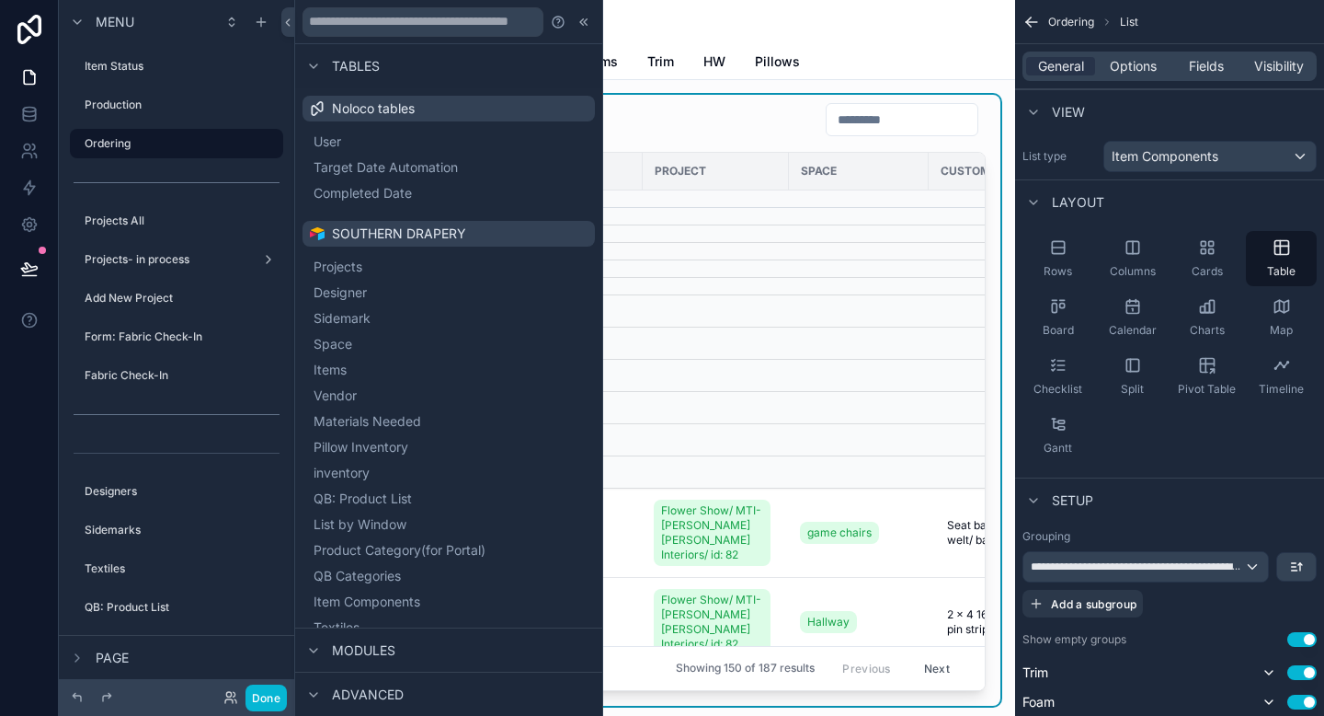
click at [542, 73] on div "Tables" at bounding box center [448, 66] width 307 height 44
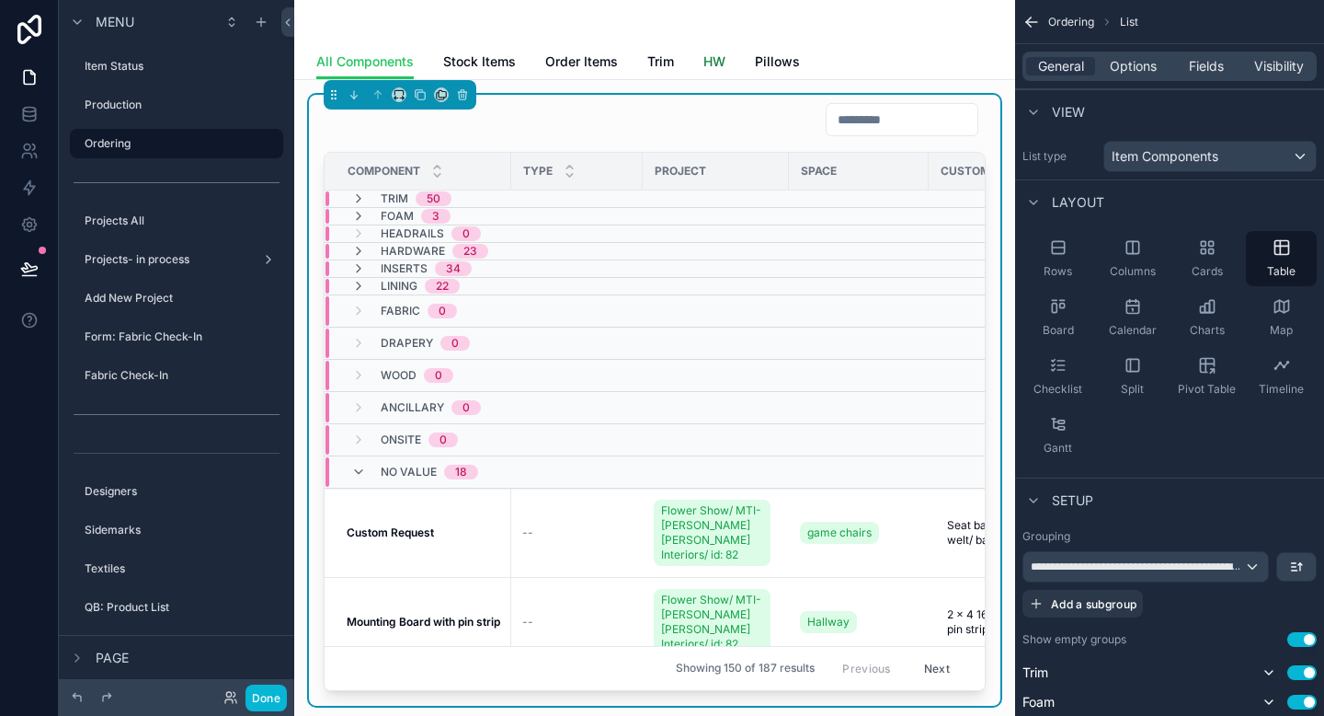
click at [716, 62] on span "HW" at bounding box center [715, 61] width 22 height 18
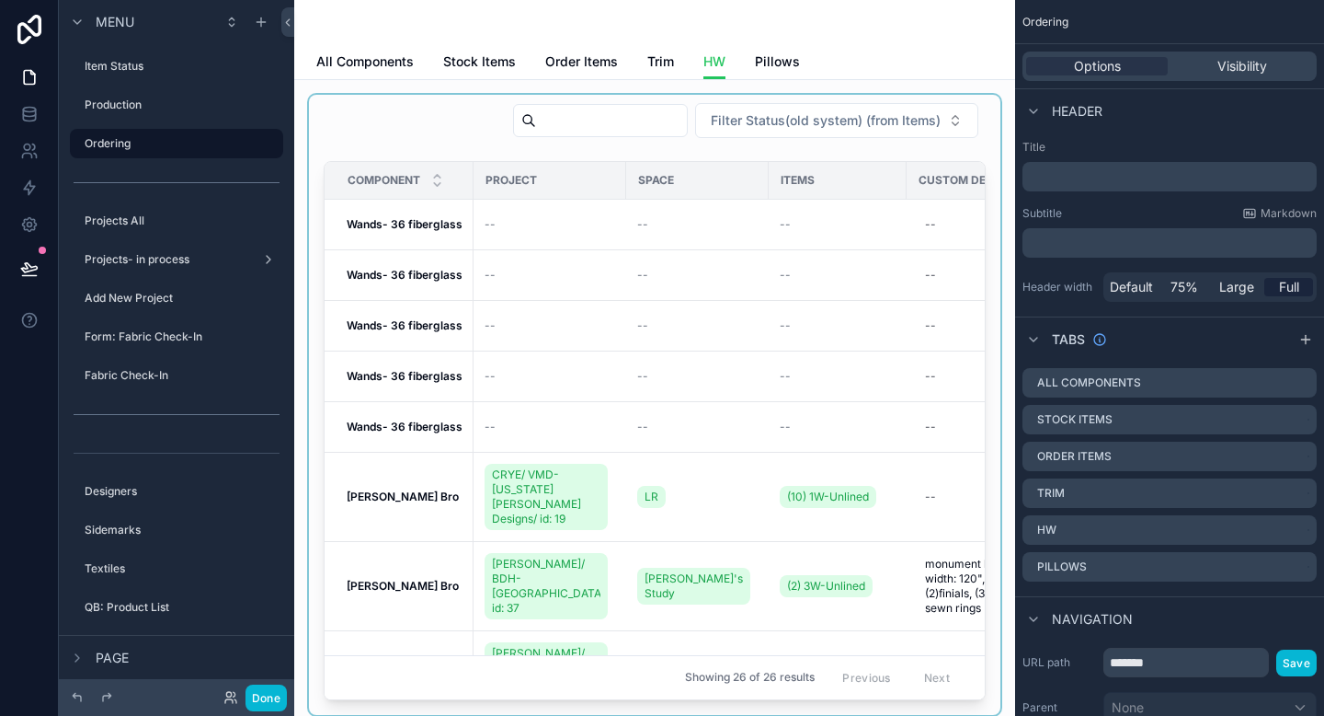
click at [770, 273] on div "scrollable content" at bounding box center [655, 405] width 692 height 620
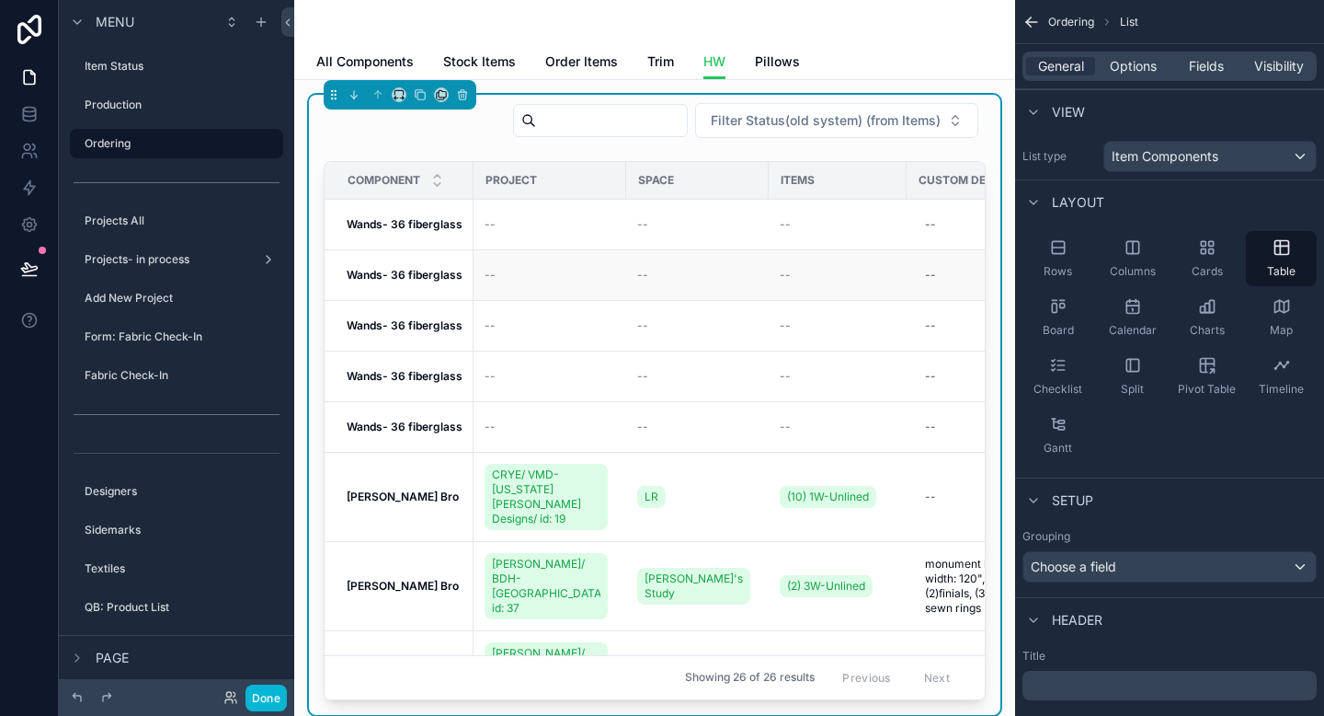
click at [814, 258] on td "--" at bounding box center [838, 275] width 138 height 51
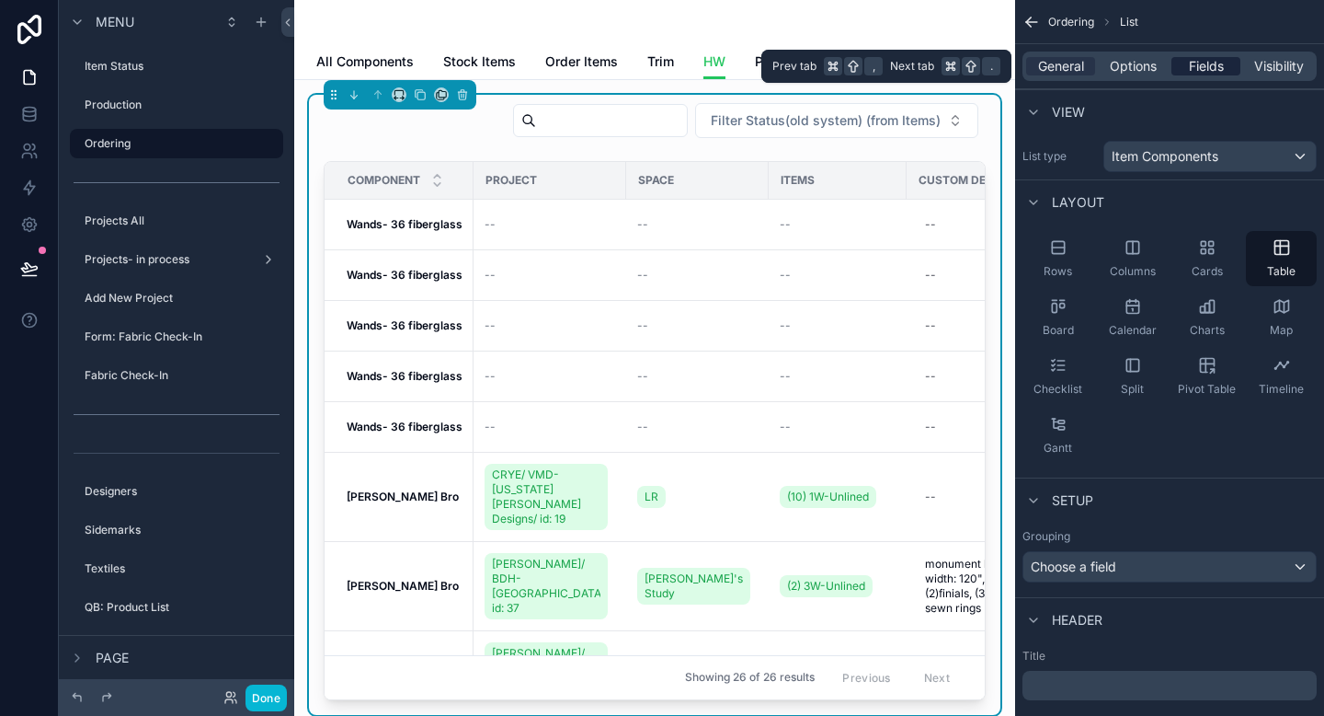
click at [1205, 68] on span "Fields" at bounding box center [1206, 66] width 35 height 18
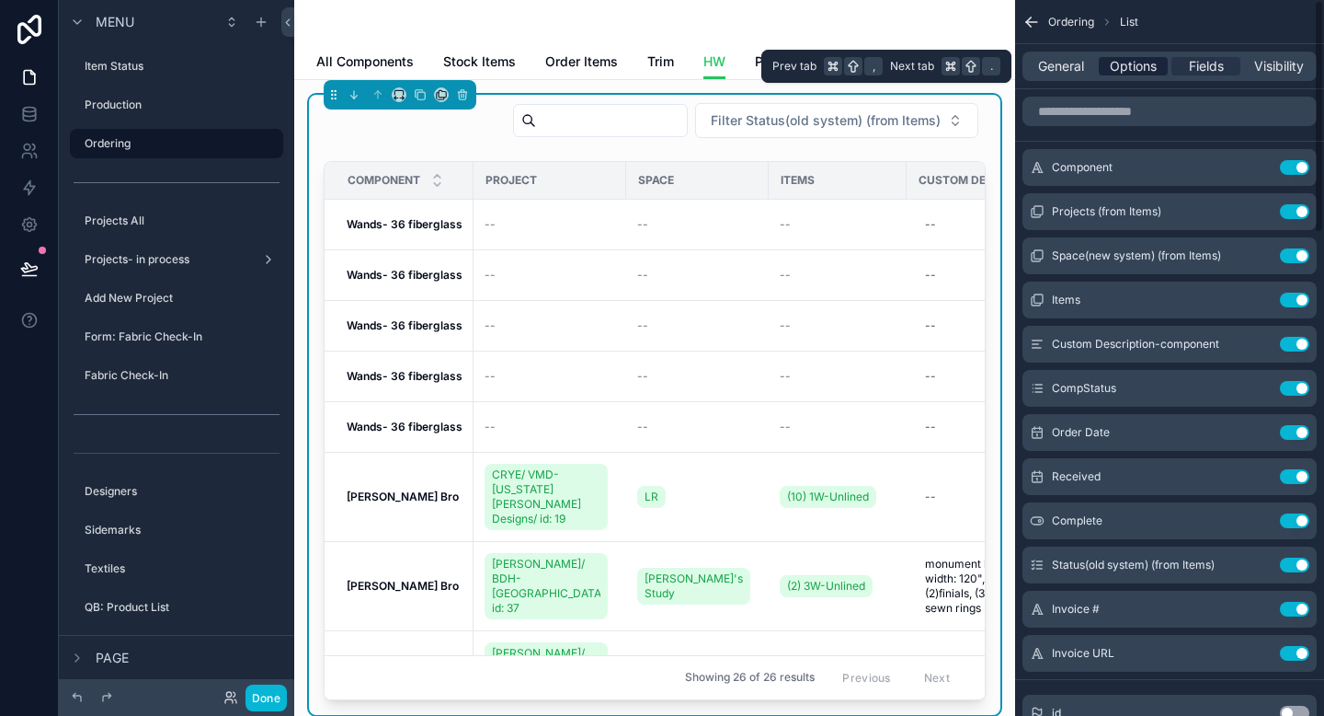
click at [1121, 65] on span "Options" at bounding box center [1133, 66] width 47 height 18
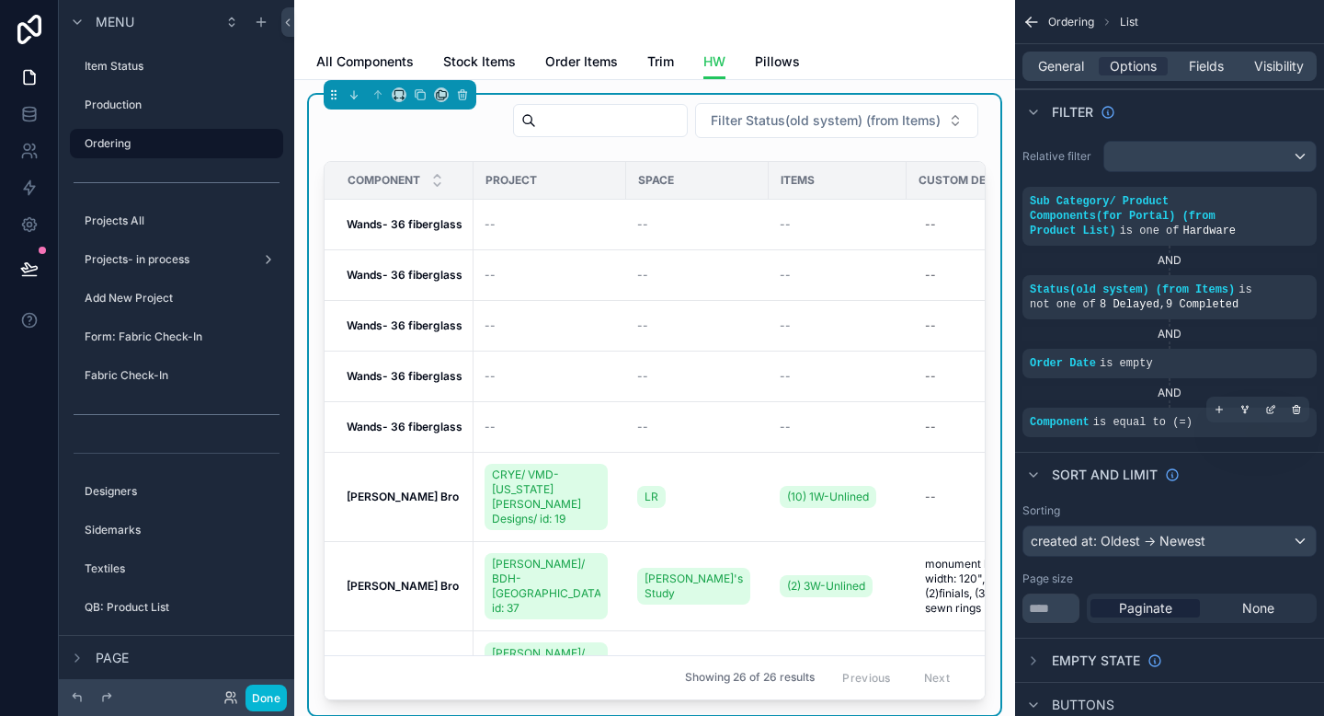
click at [1214, 428] on div "Component is equal to (=)" at bounding box center [1170, 422] width 280 height 15
click at [1166, 427] on span "is equal to (=)" at bounding box center [1143, 422] width 99 height 13
click at [1271, 407] on icon "scrollable content" at bounding box center [1273, 408] width 6 height 6
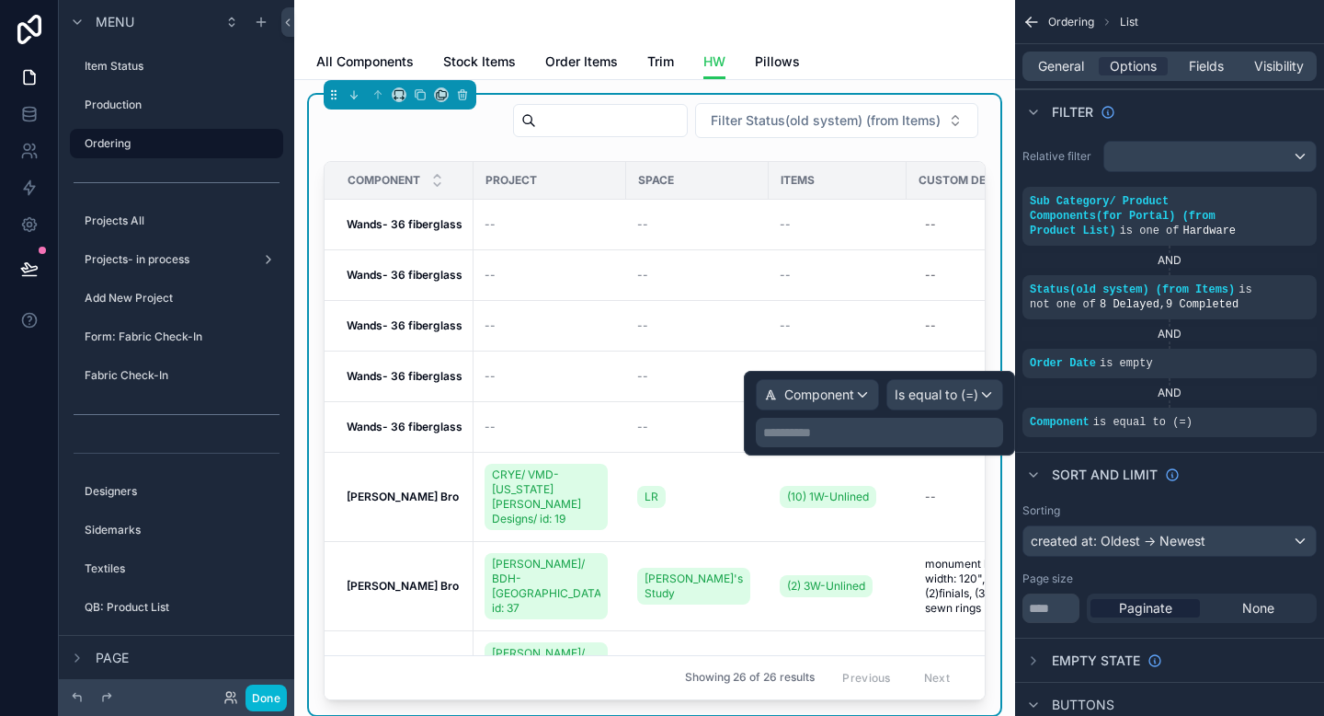
click at [908, 445] on div "**********" at bounding box center [879, 432] width 247 height 29
click at [987, 395] on div "Is equal to (=)" at bounding box center [945, 394] width 115 height 29
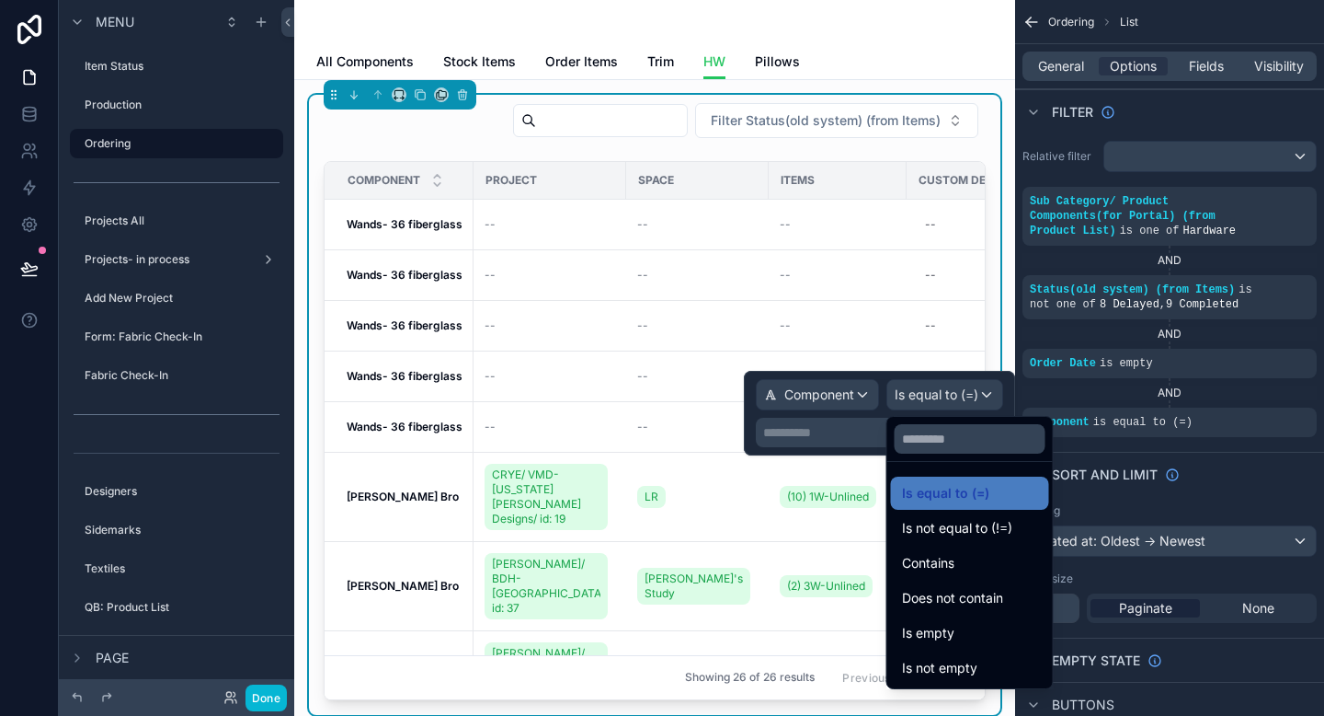
click at [987, 395] on div at bounding box center [879, 413] width 271 height 85
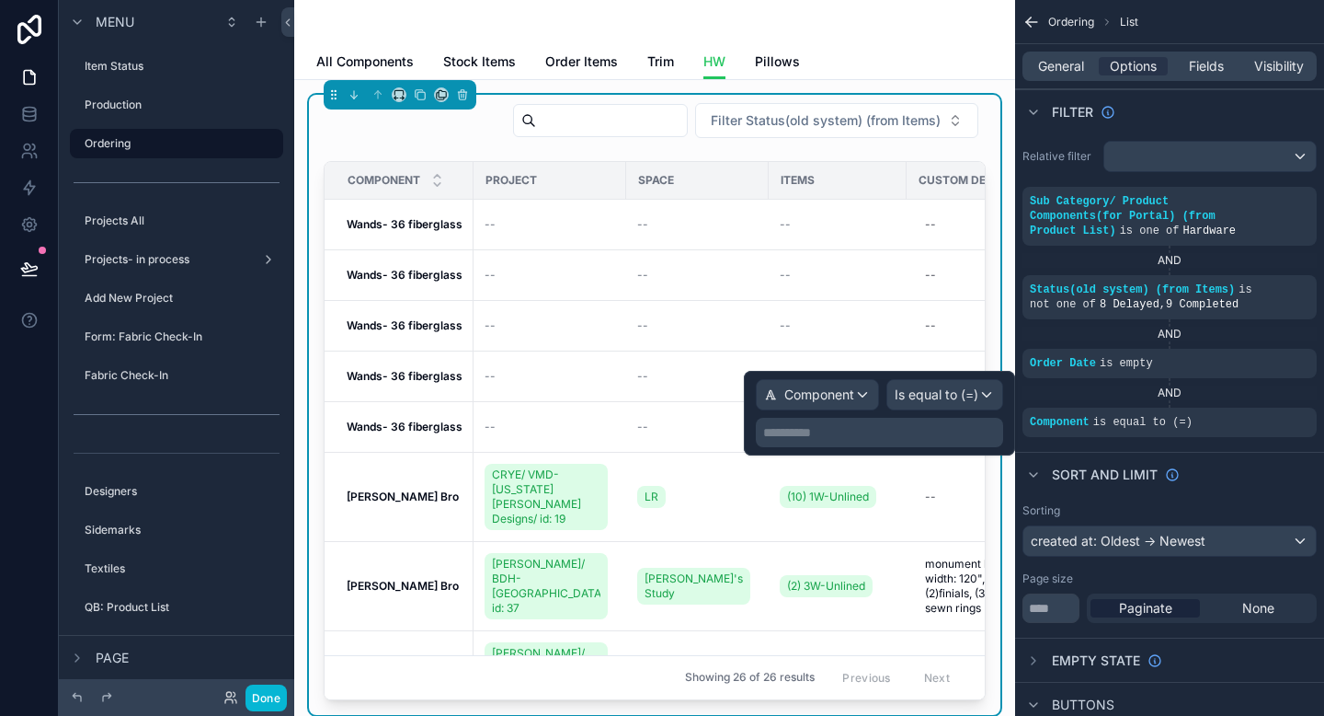
click at [953, 437] on p "**********" at bounding box center [881, 432] width 236 height 18
click at [949, 430] on p "**********" at bounding box center [881, 432] width 236 height 18
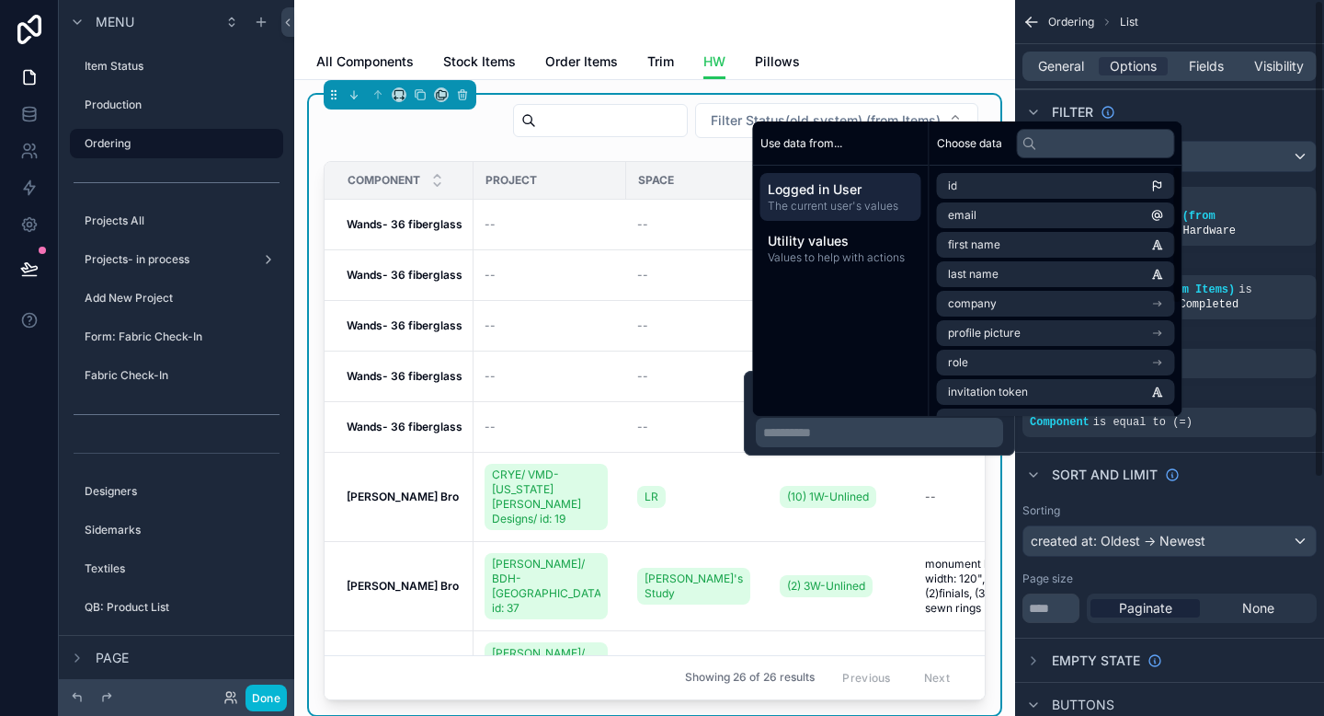
click at [870, 148] on div "Use data from..." at bounding box center [841, 143] width 176 height 44
click at [752, 417] on div "**********" at bounding box center [879, 413] width 271 height 85
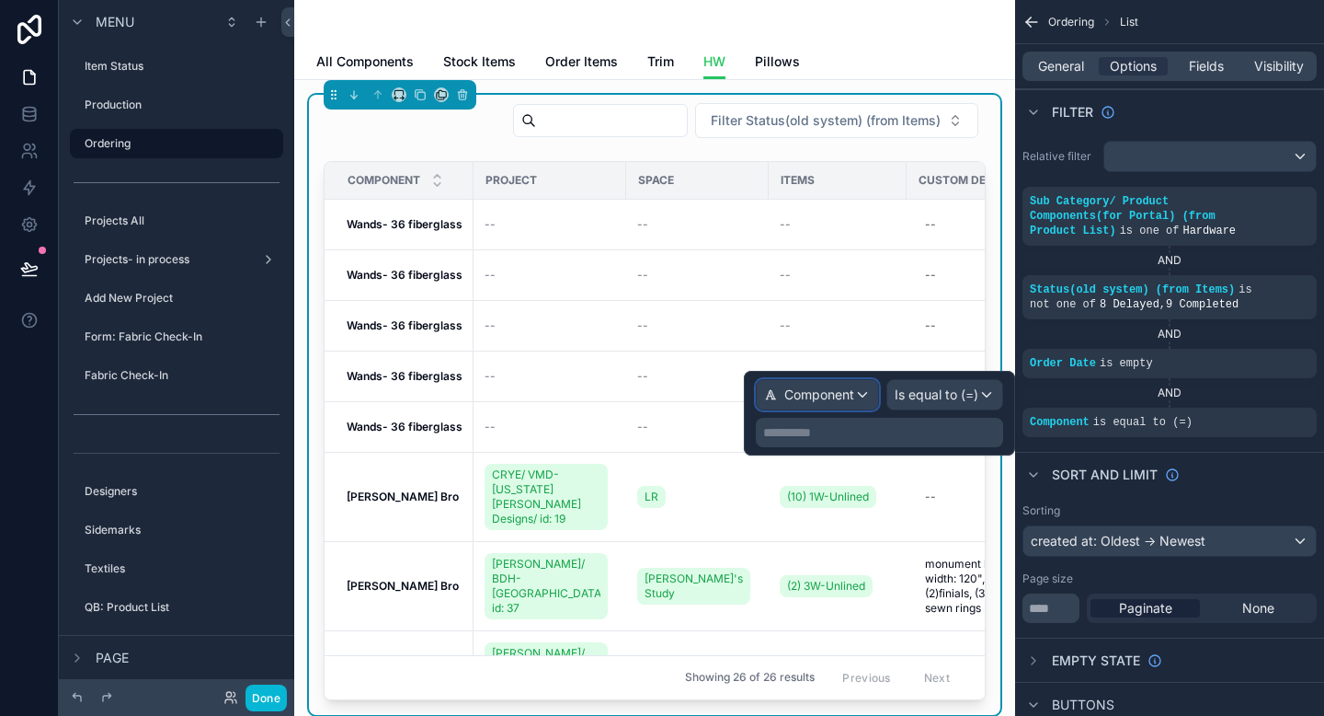
click at [830, 391] on span "Component" at bounding box center [820, 394] width 70 height 18
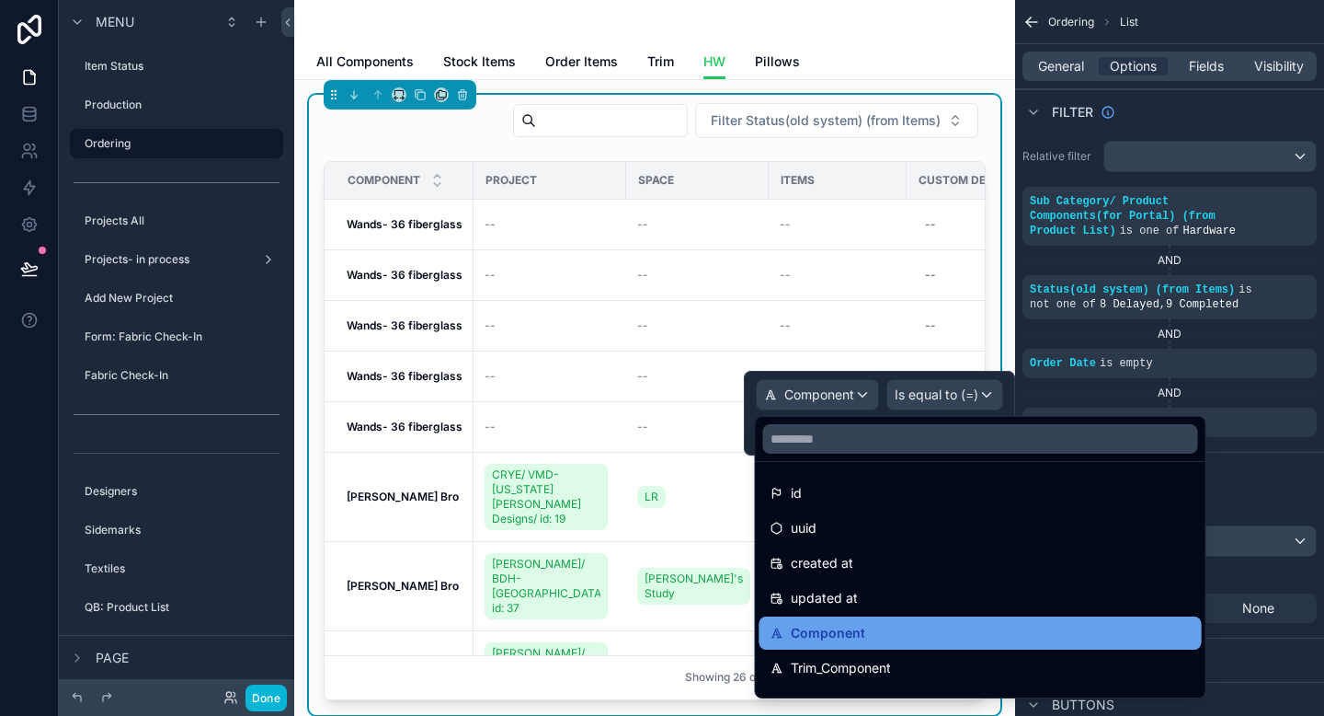
click at [864, 634] on div "Component" at bounding box center [981, 633] width 420 height 22
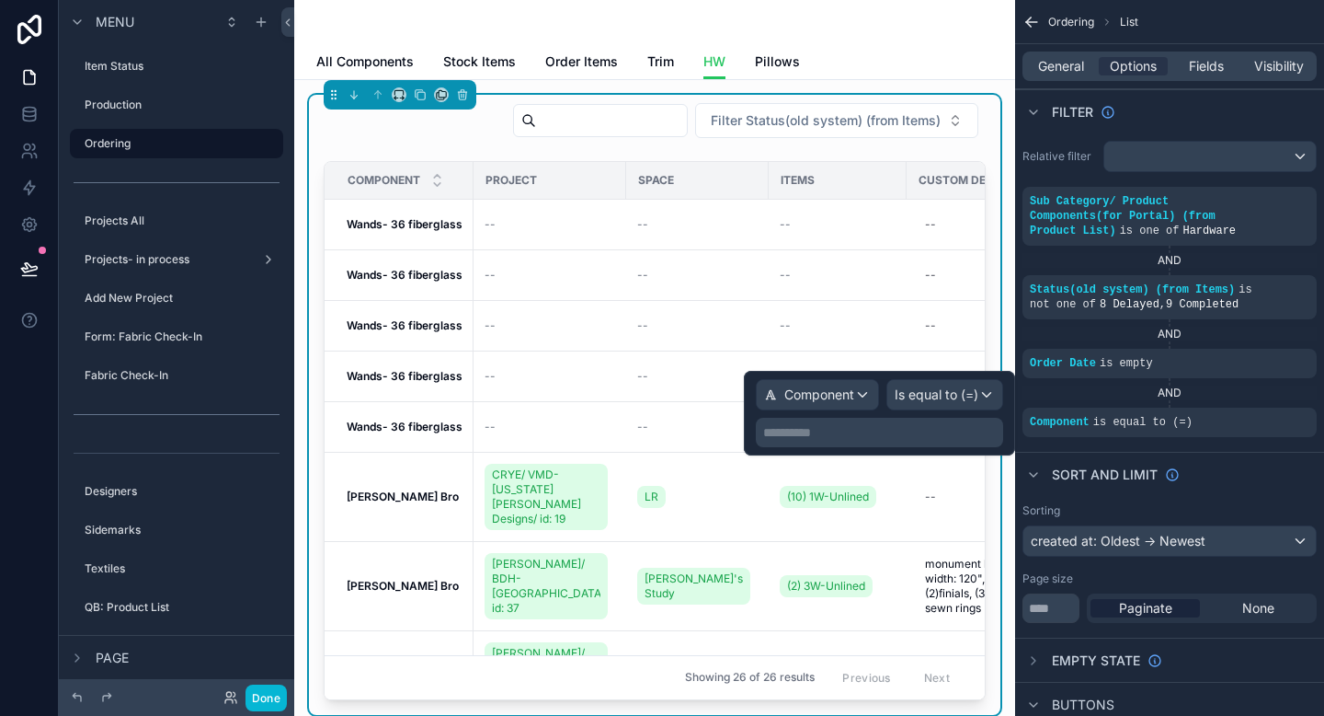
click at [949, 433] on p "**********" at bounding box center [881, 432] width 236 height 18
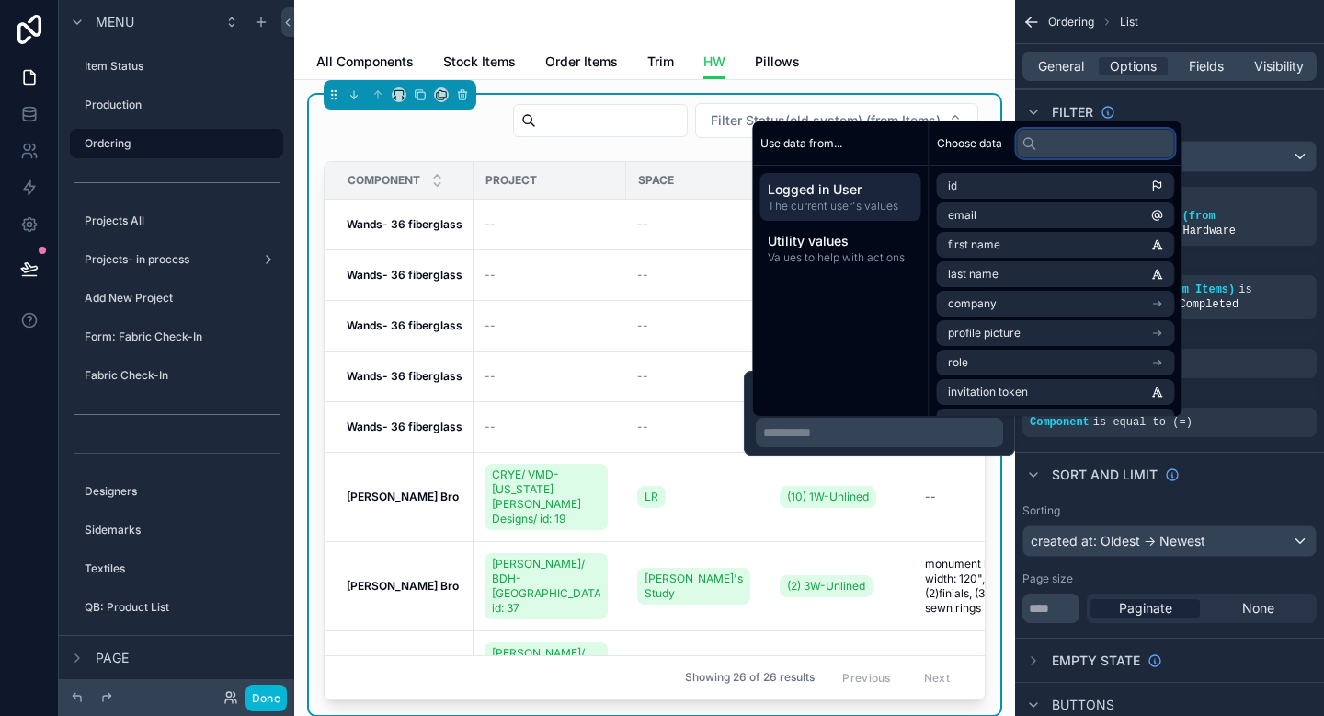
click at [1092, 150] on input "text" at bounding box center [1096, 143] width 158 height 29
click at [879, 140] on div "Use data from..." at bounding box center [841, 143] width 176 height 44
click at [1294, 412] on icon "scrollable content" at bounding box center [1297, 410] width 6 height 6
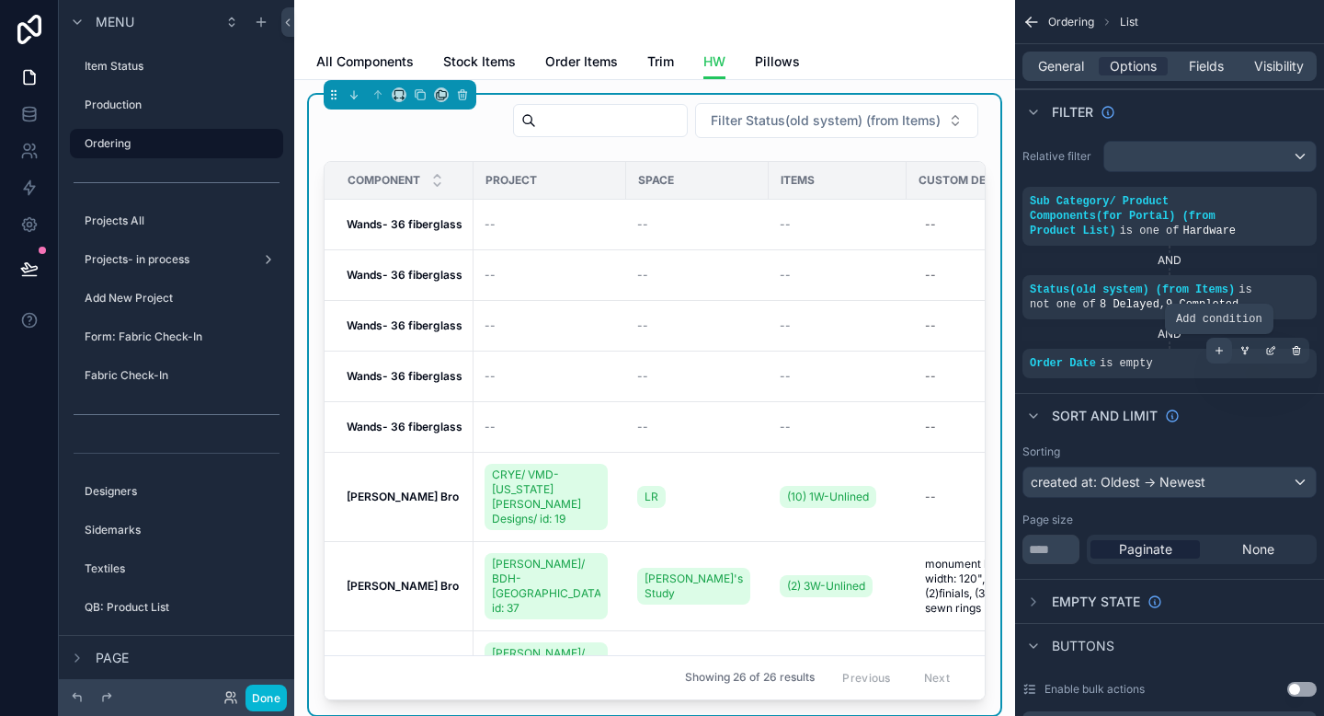
click at [1218, 351] on icon "scrollable content" at bounding box center [1219, 350] width 11 height 11
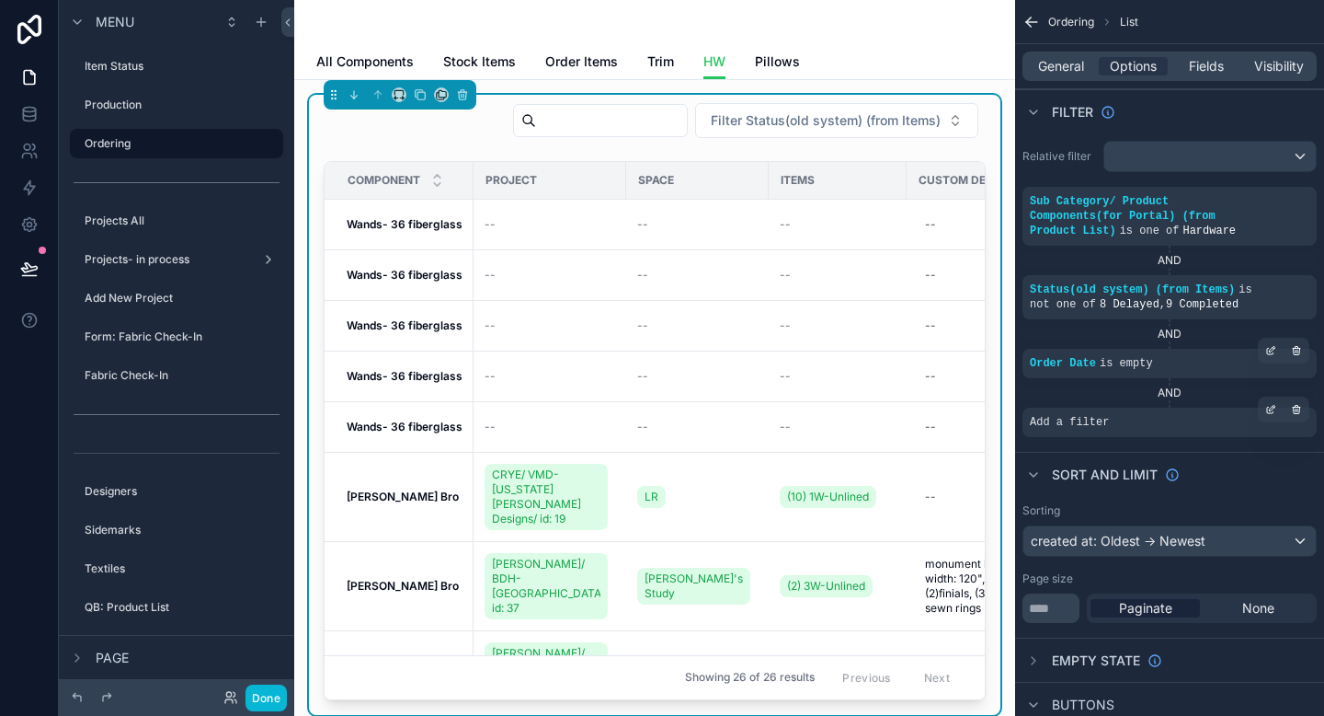
click at [1156, 425] on div "Add a filter" at bounding box center [1170, 421] width 294 height 29
click at [1269, 413] on icon "scrollable content" at bounding box center [1271, 409] width 11 height 11
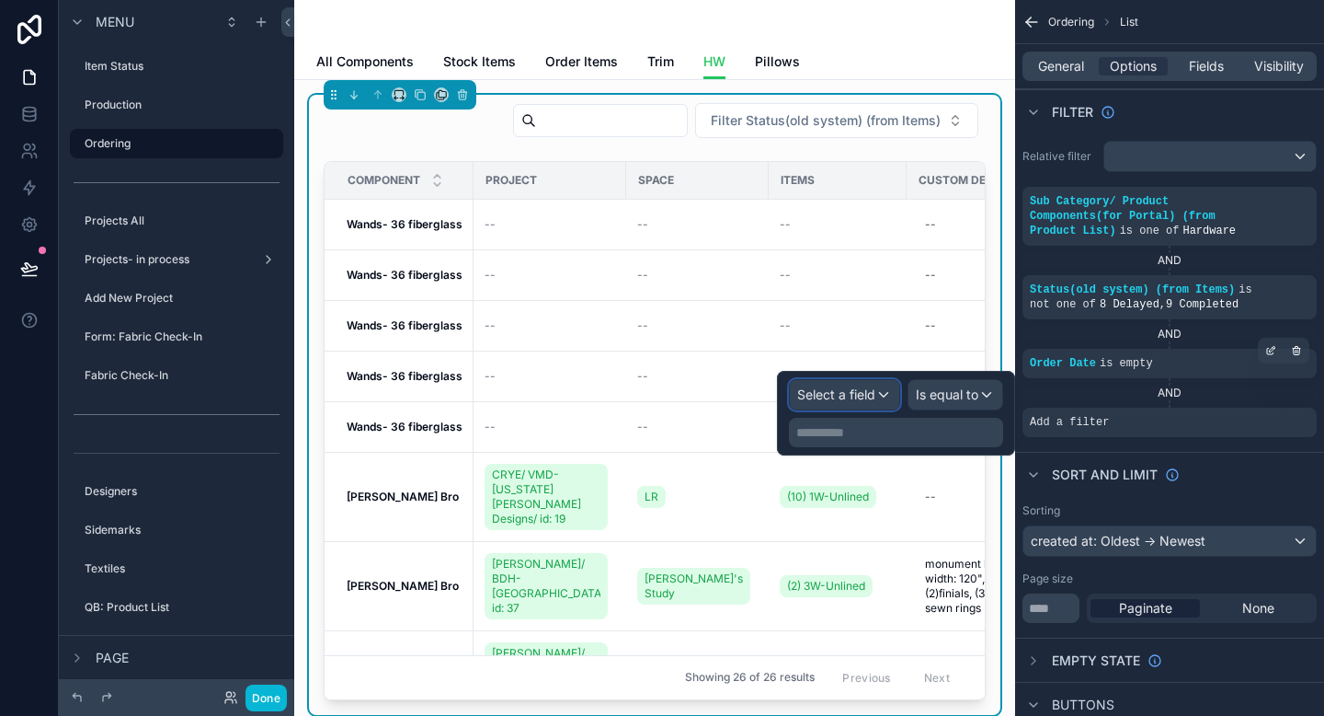
click at [836, 396] on span "Select a field" at bounding box center [836, 394] width 78 height 16
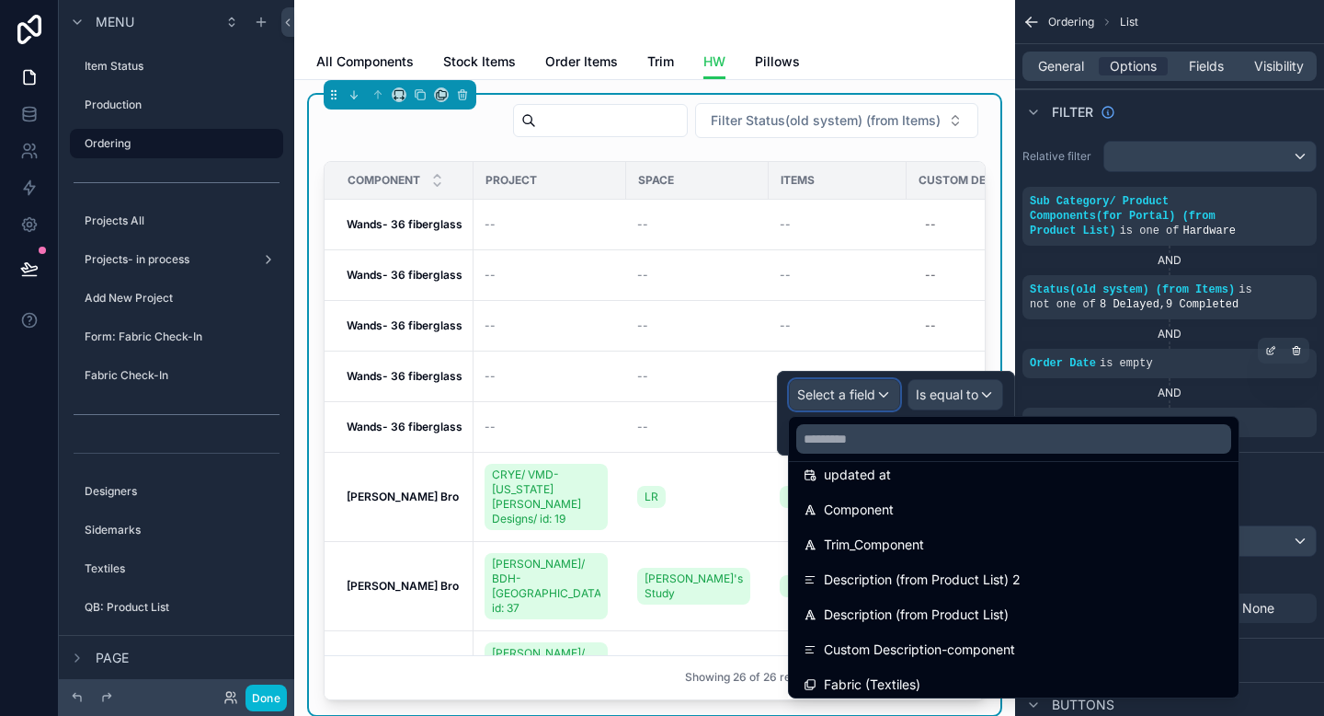
scroll to position [128, 0]
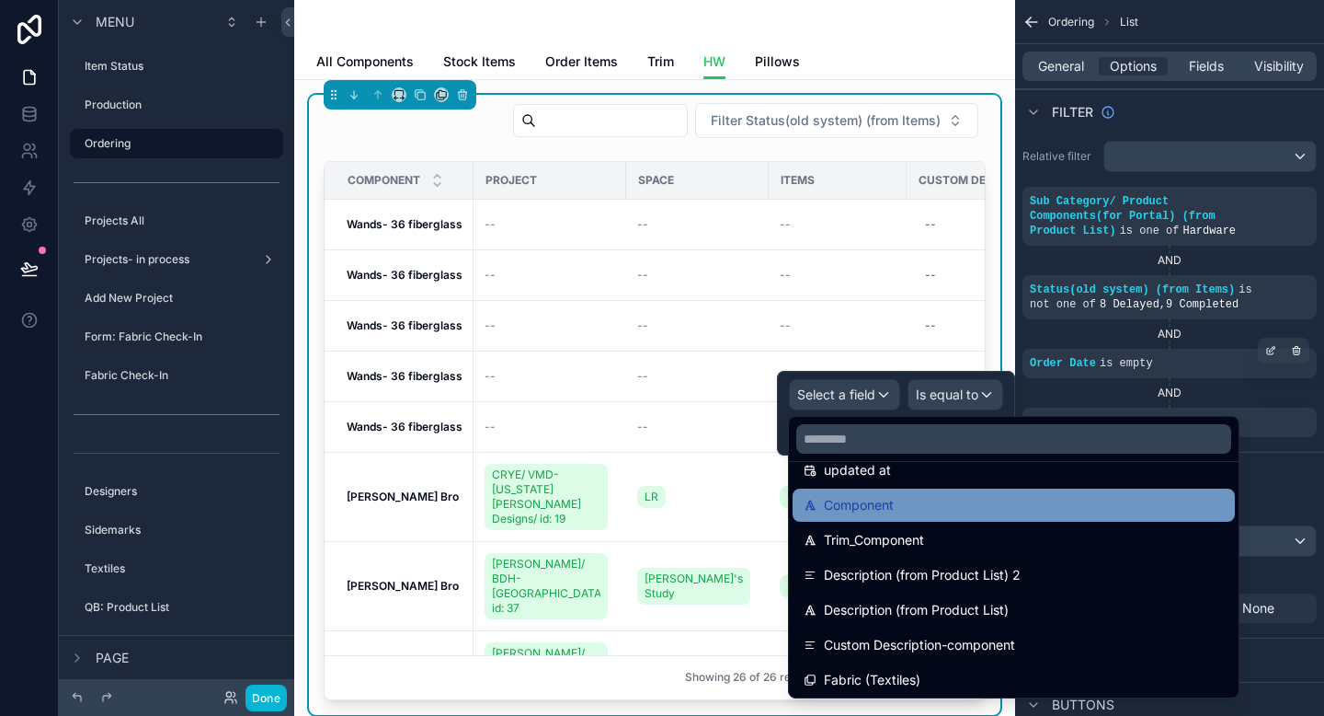
click at [869, 508] on span "Component" at bounding box center [859, 505] width 70 height 22
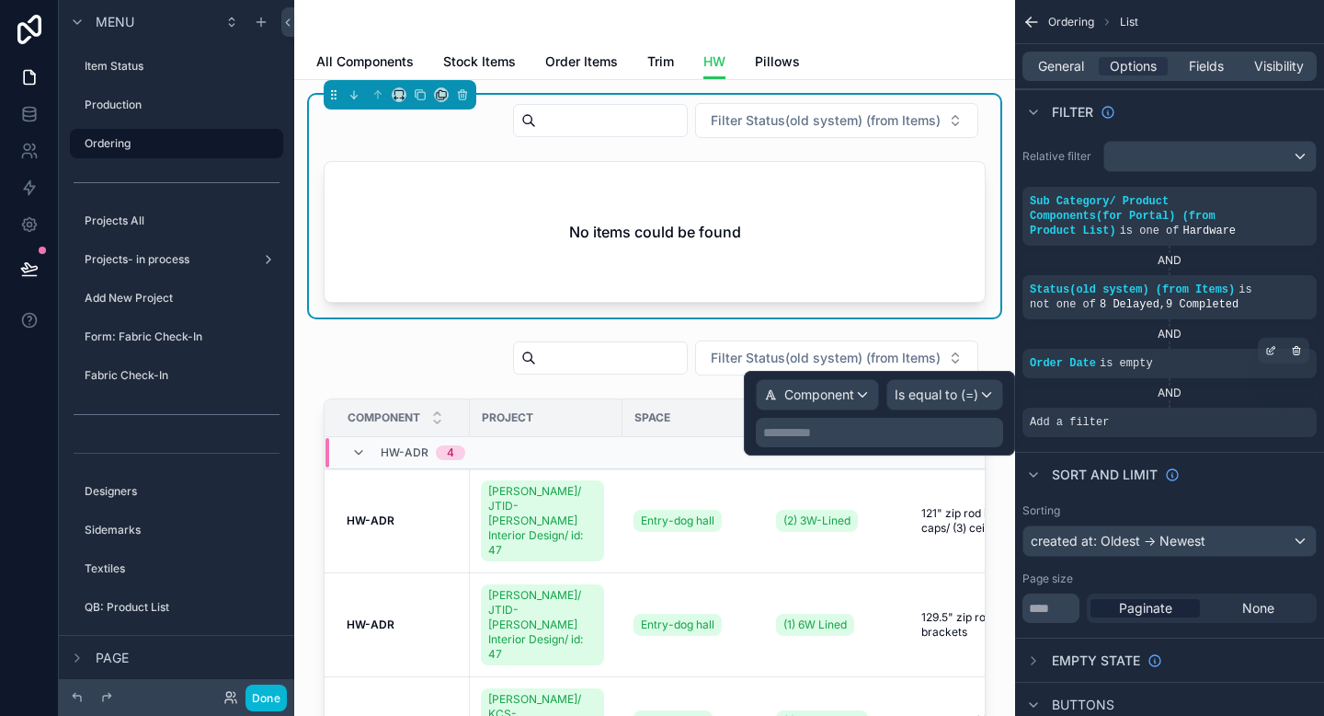
click at [935, 440] on p "**********" at bounding box center [881, 432] width 236 height 18
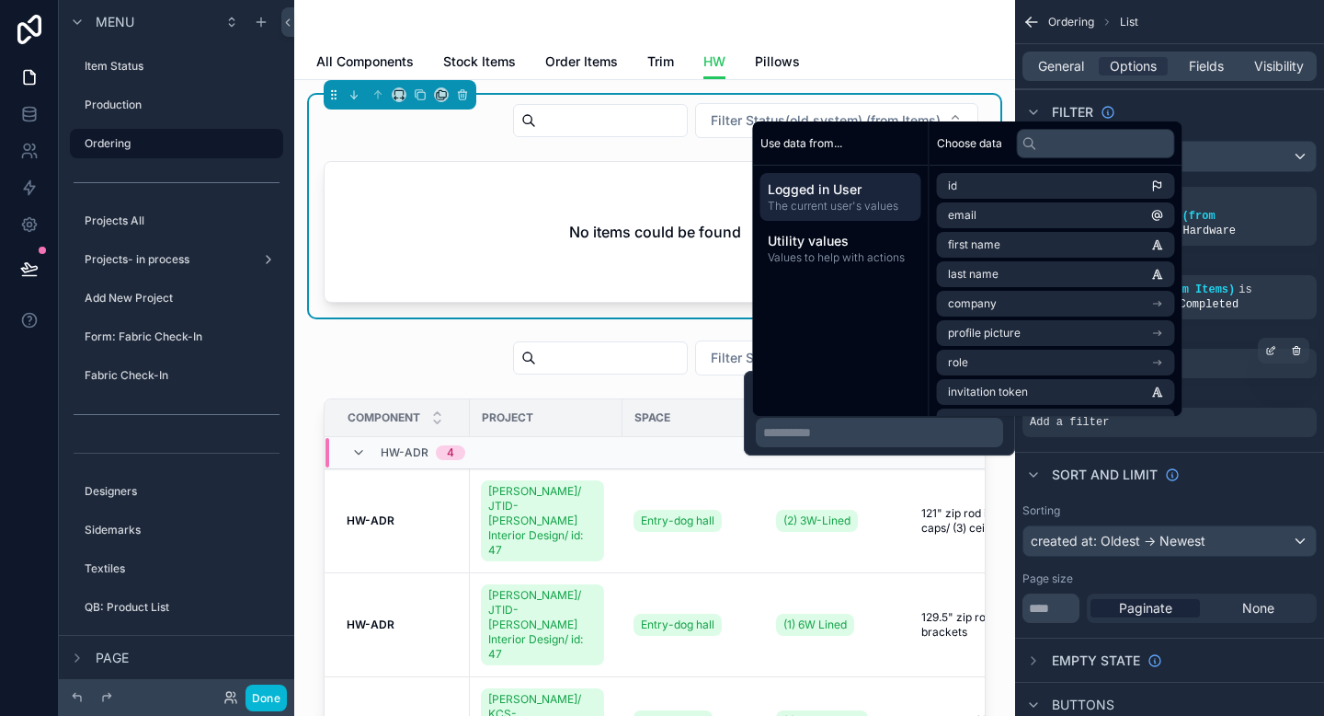
click at [795, 203] on span "The current user's values" at bounding box center [841, 206] width 146 height 15
click at [808, 245] on span "Utility values" at bounding box center [841, 241] width 146 height 18
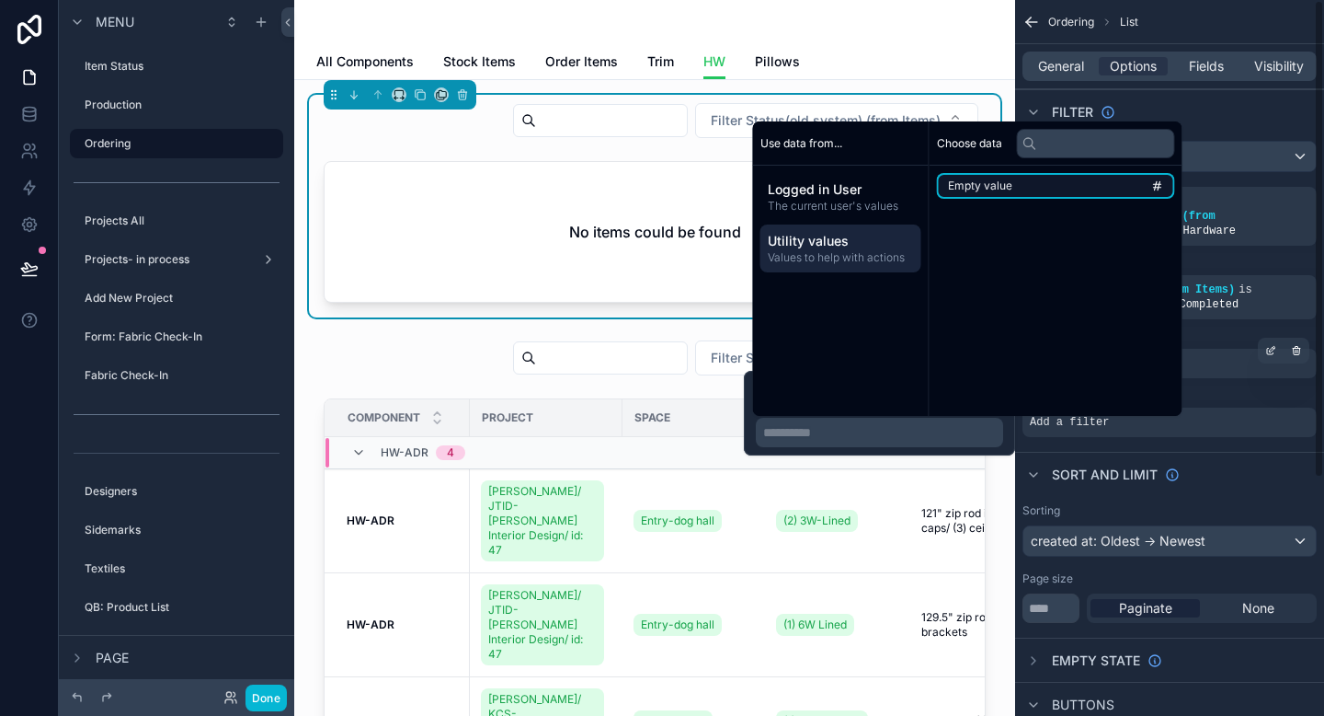
click at [1045, 188] on li "Empty value" at bounding box center [1056, 186] width 238 height 26
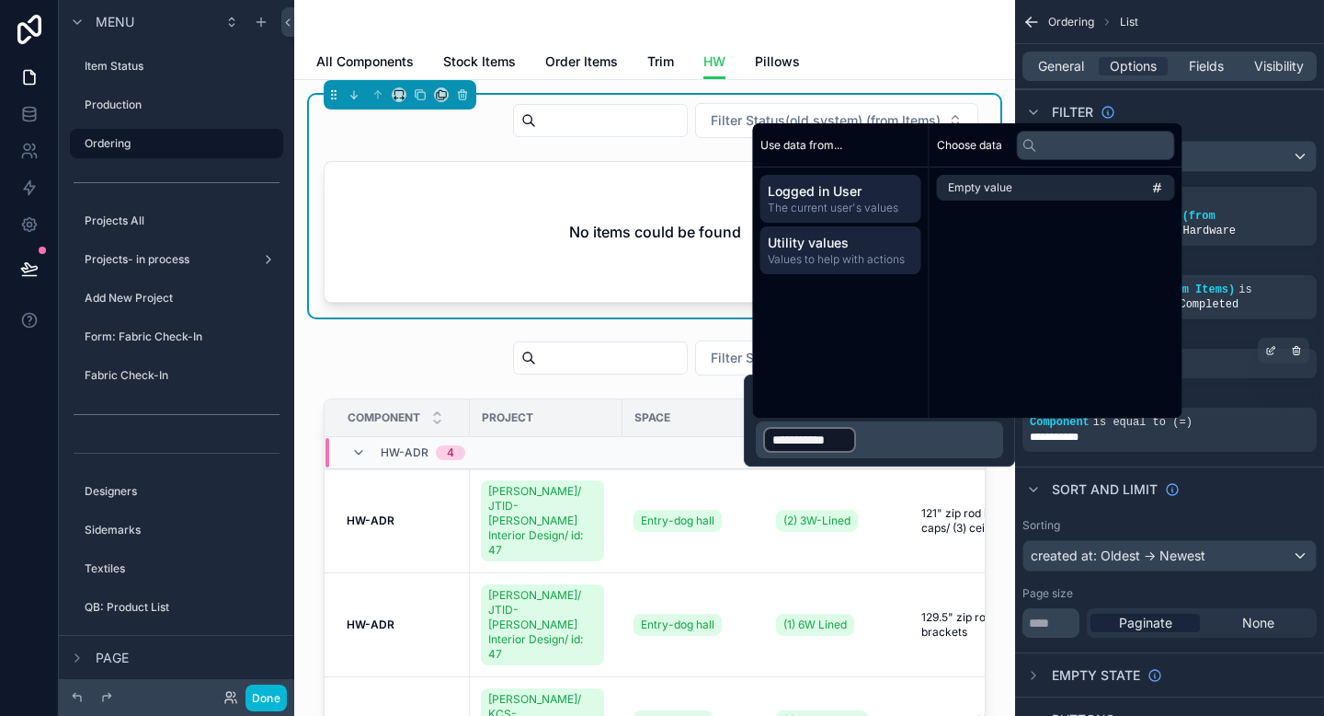
click at [839, 201] on span "The current user's values" at bounding box center [841, 208] width 146 height 15
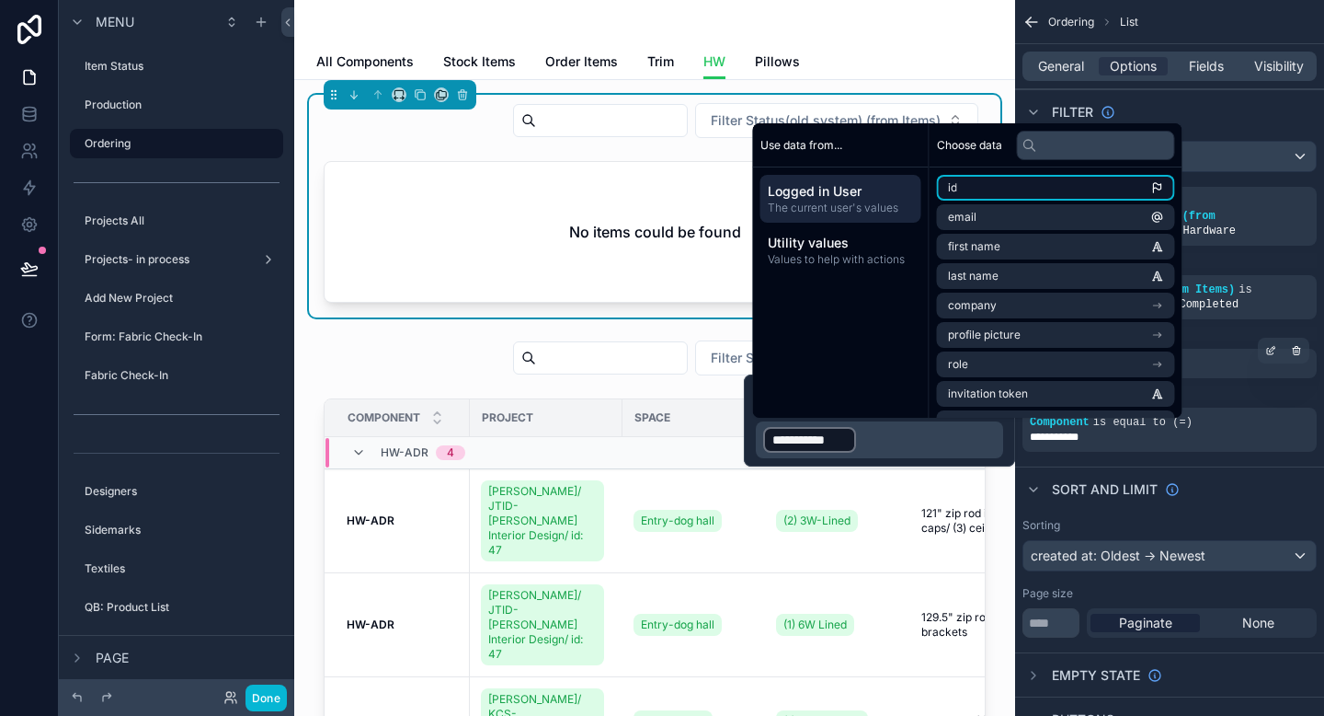
click at [1033, 193] on li "id" at bounding box center [1056, 188] width 238 height 26
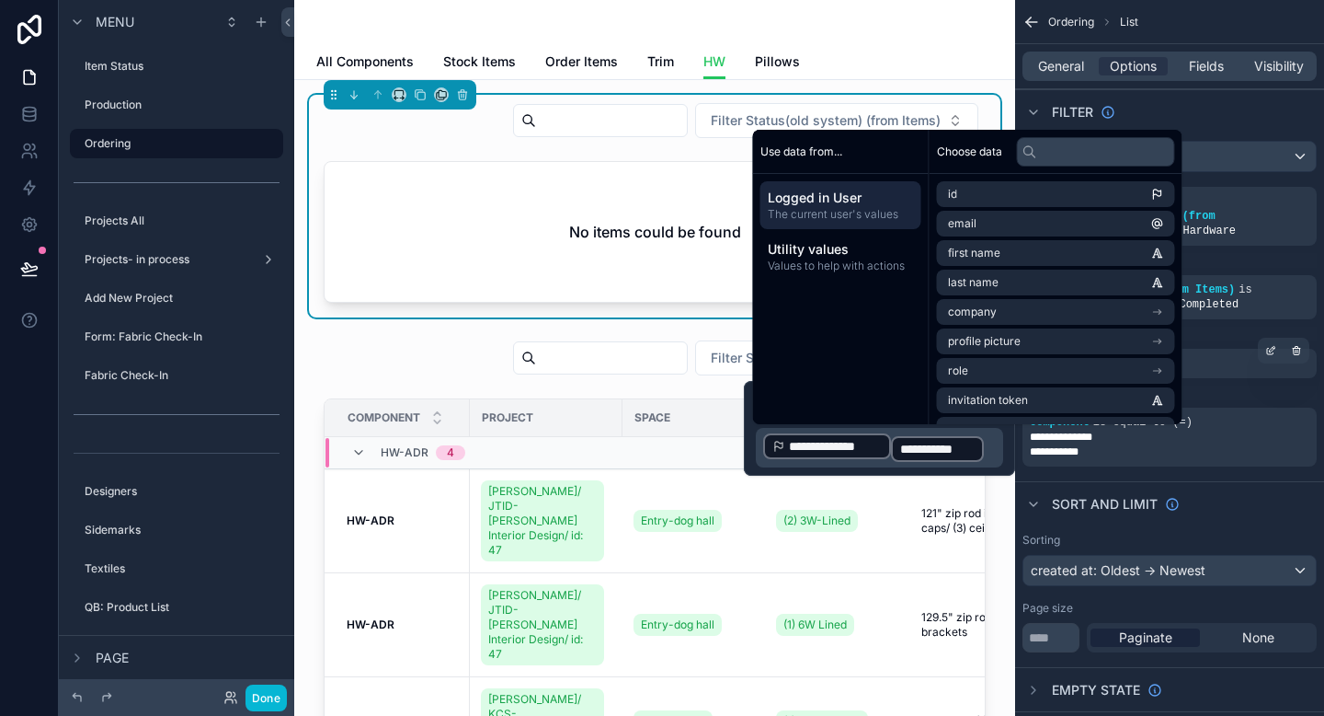
click at [875, 213] on span "The current user's values" at bounding box center [841, 214] width 146 height 15
click at [848, 209] on span "The current user's values" at bounding box center [841, 214] width 146 height 15
click at [1094, 151] on input "text" at bounding box center [1096, 151] width 158 height 29
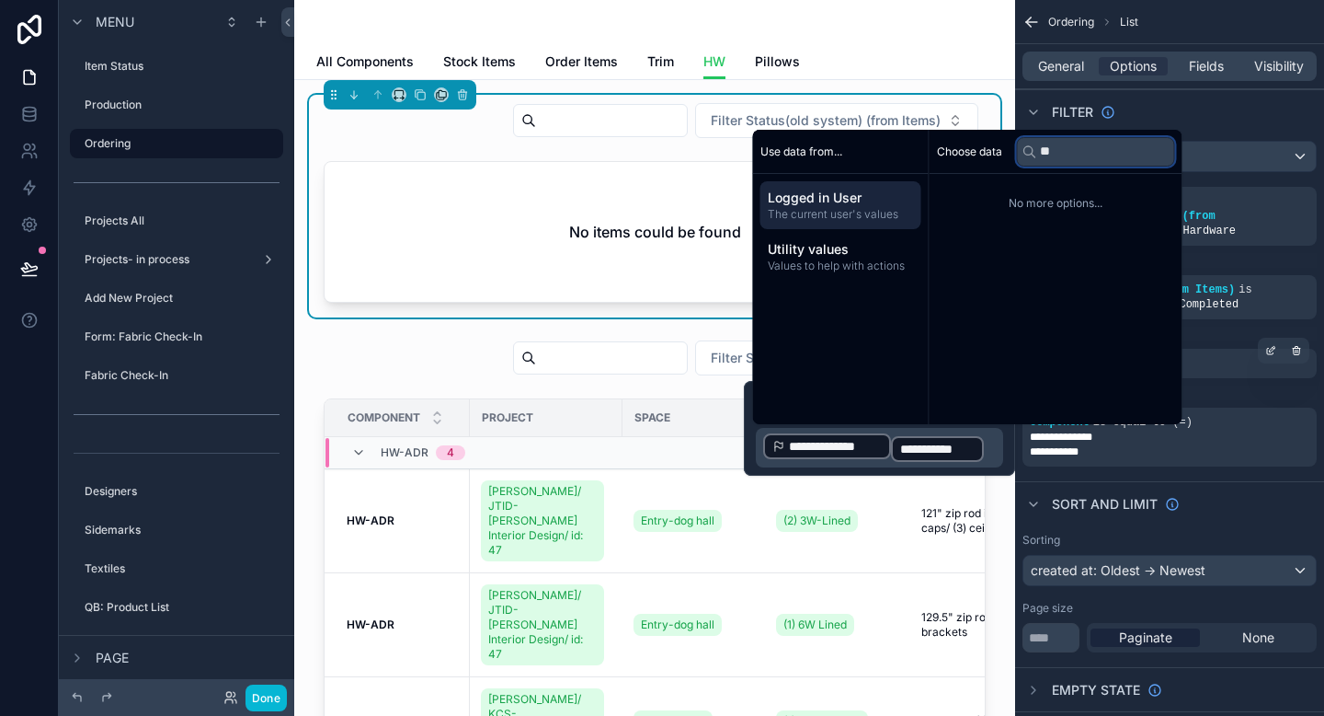
type input "*"
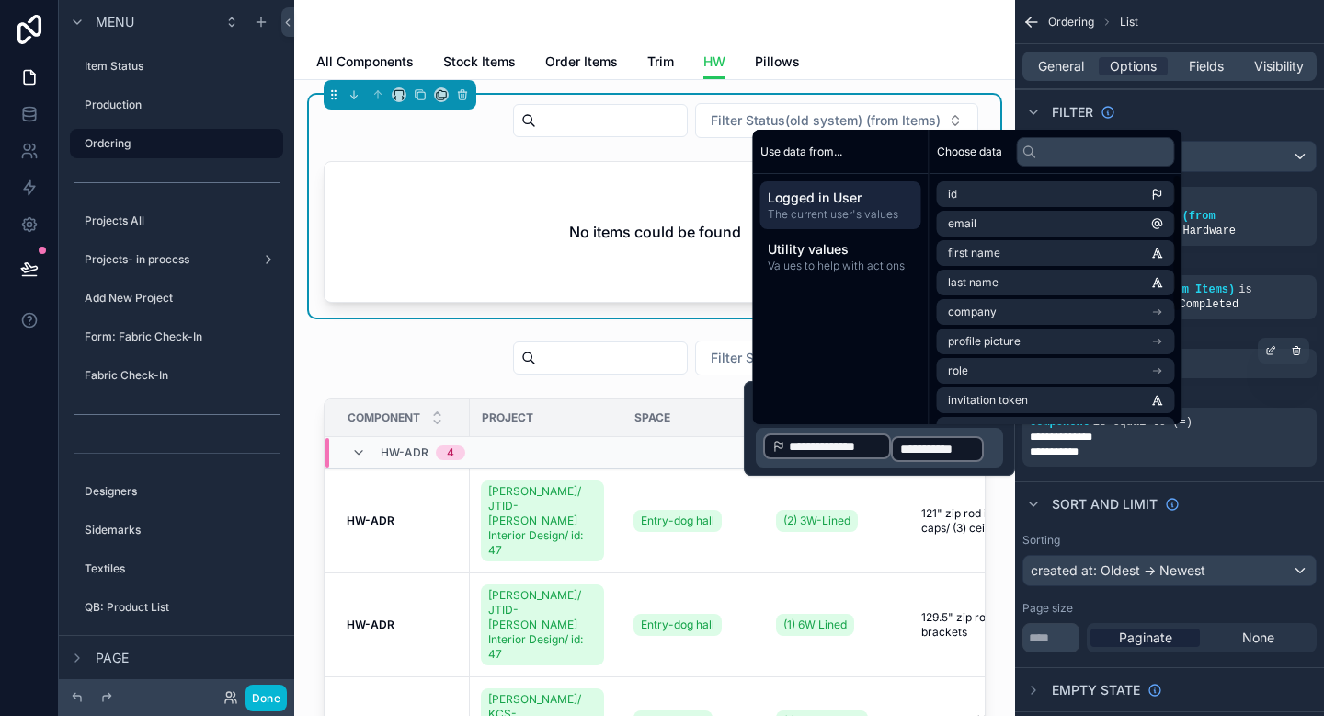
click at [822, 156] on span "Use data from..." at bounding box center [802, 151] width 82 height 15
click at [900, 212] on span "The current user's values" at bounding box center [841, 214] width 146 height 15
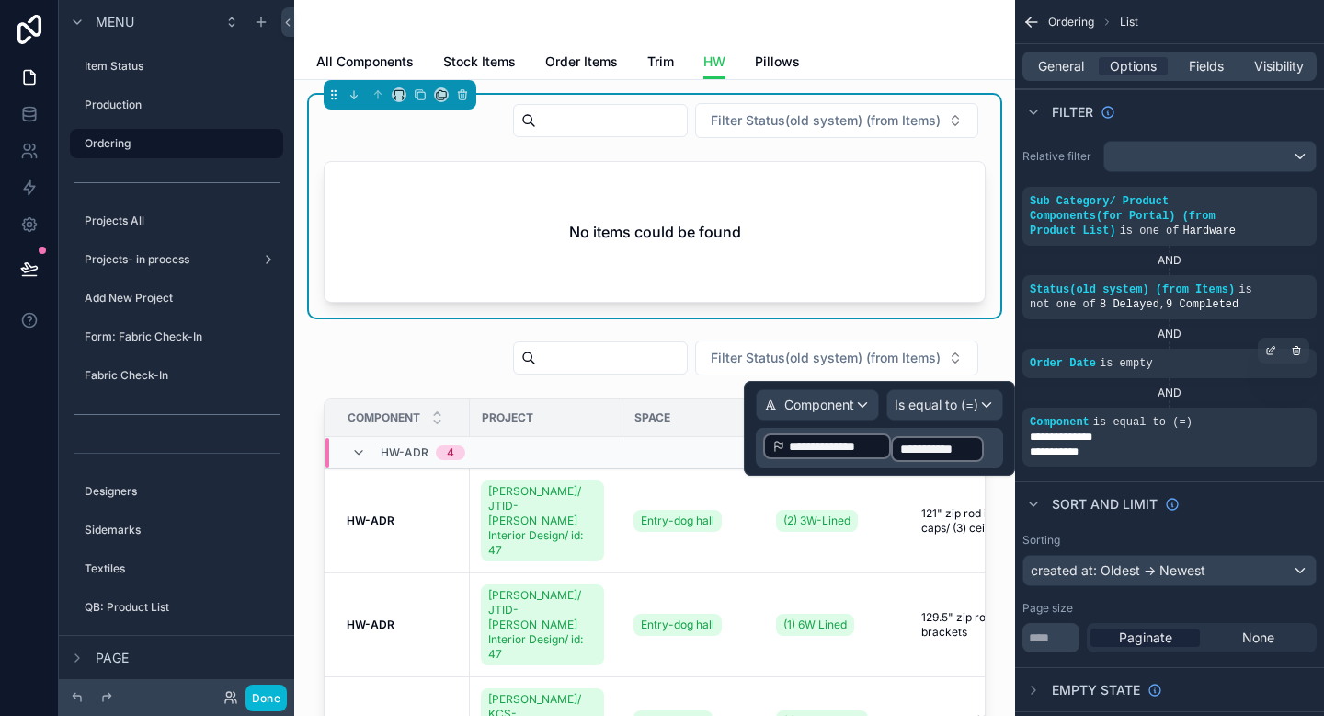
click at [921, 451] on span "**********" at bounding box center [937, 449] width 74 height 18
click at [921, 452] on span "**********" at bounding box center [937, 449] width 74 height 18
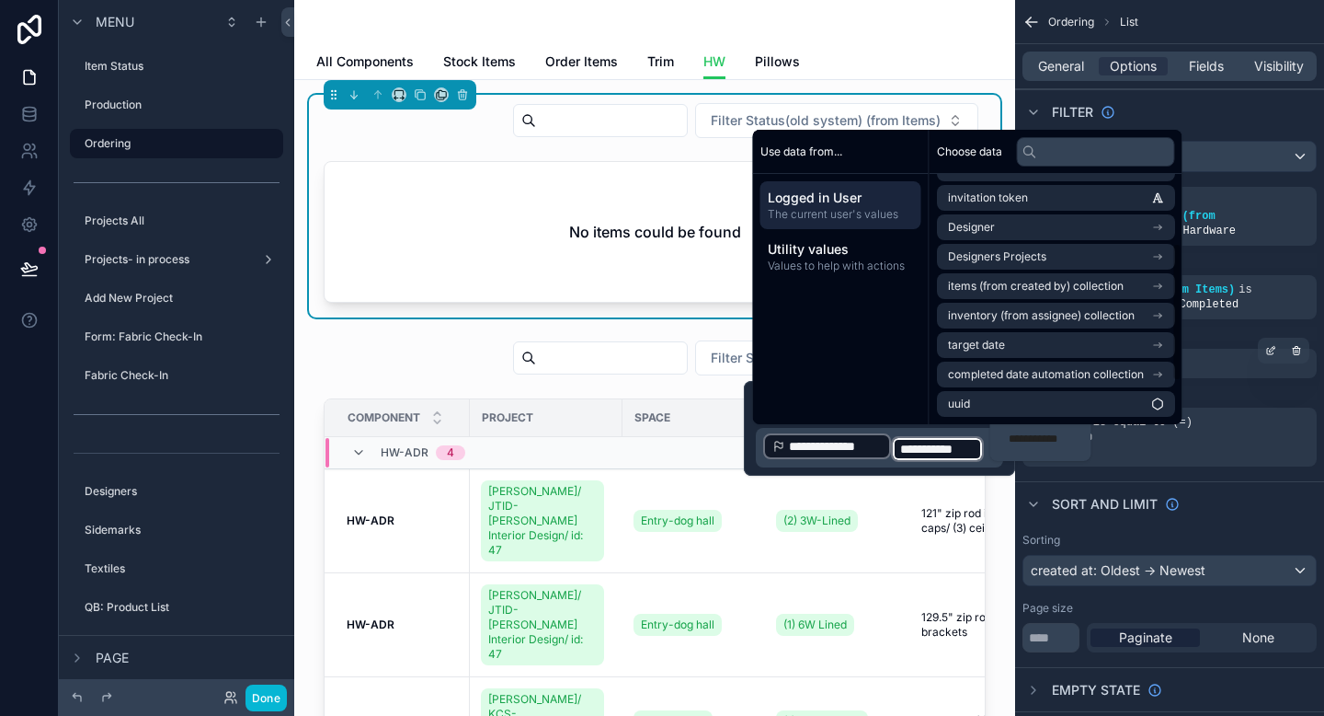
scroll to position [0, 0]
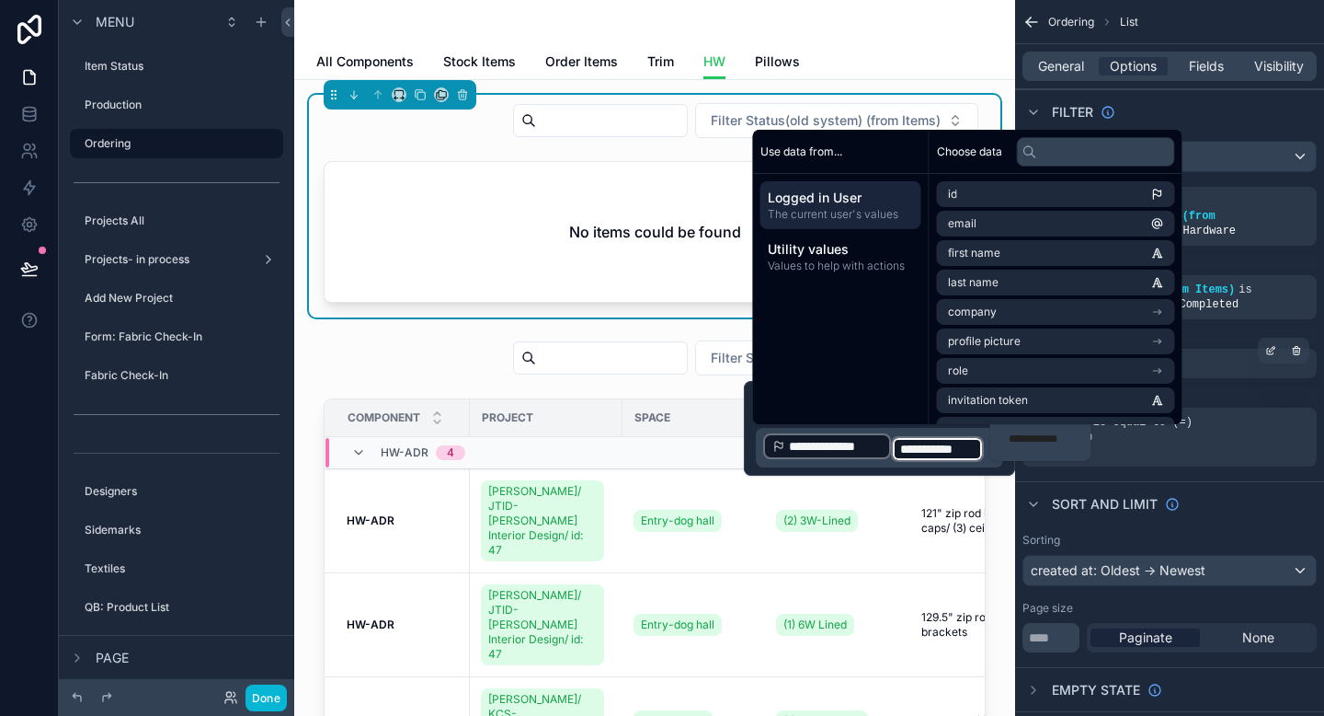
click at [910, 61] on div "All Components Stock Items Order Items Trim HW Pillows" at bounding box center [654, 61] width 677 height 35
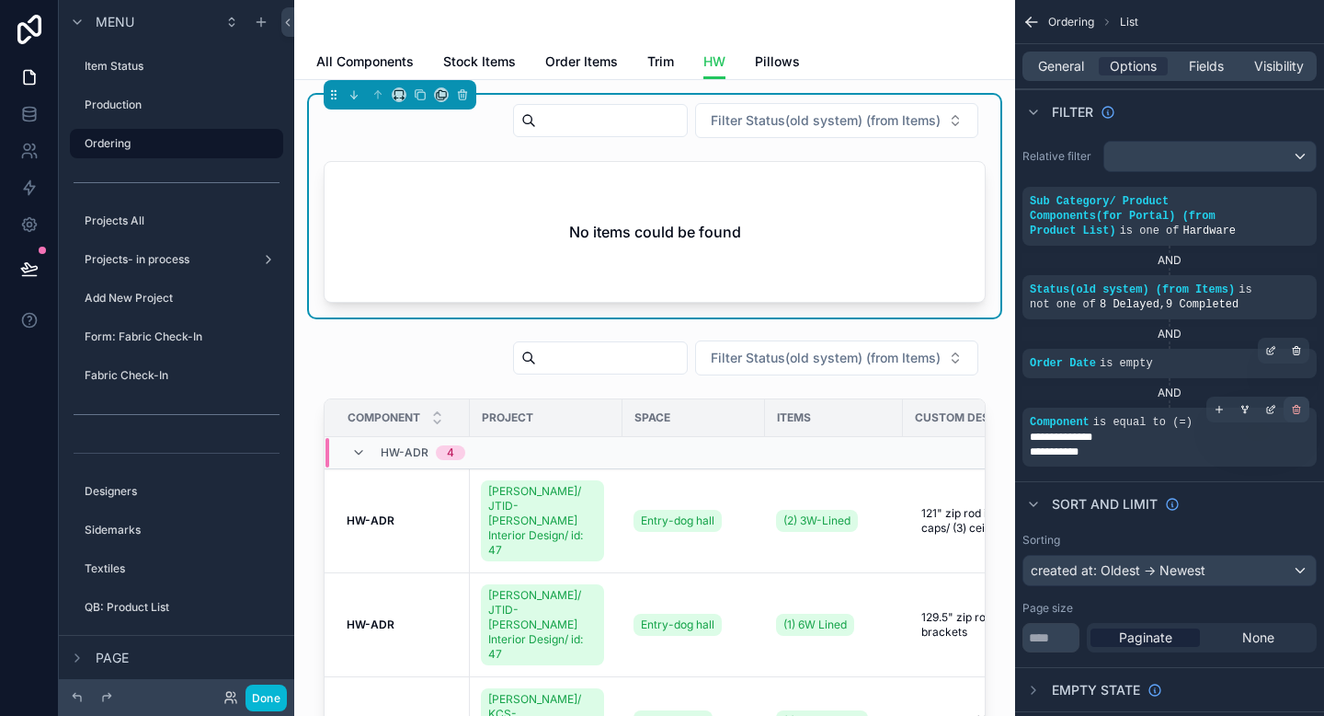
click at [1298, 416] on div "scrollable content" at bounding box center [1297, 409] width 26 height 26
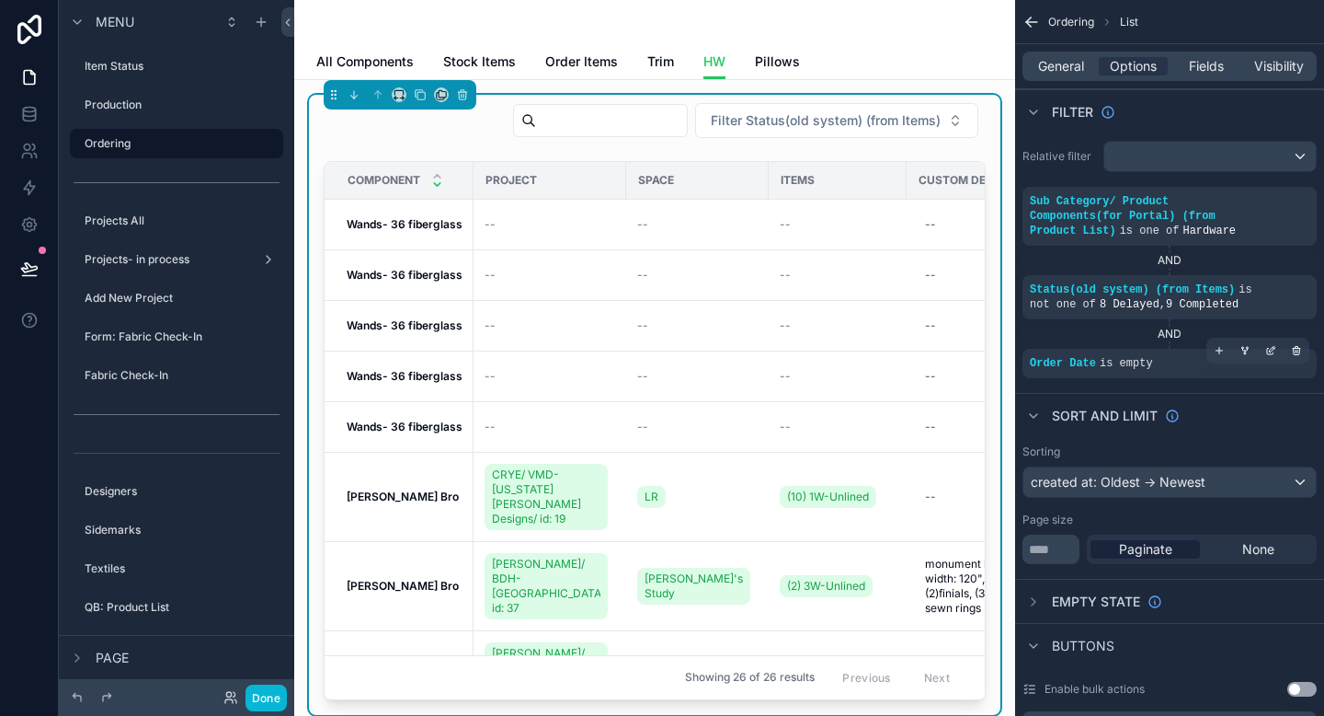
scroll to position [1, 5]
click at [432, 187] on icon "scrollable content" at bounding box center [437, 184] width 12 height 12
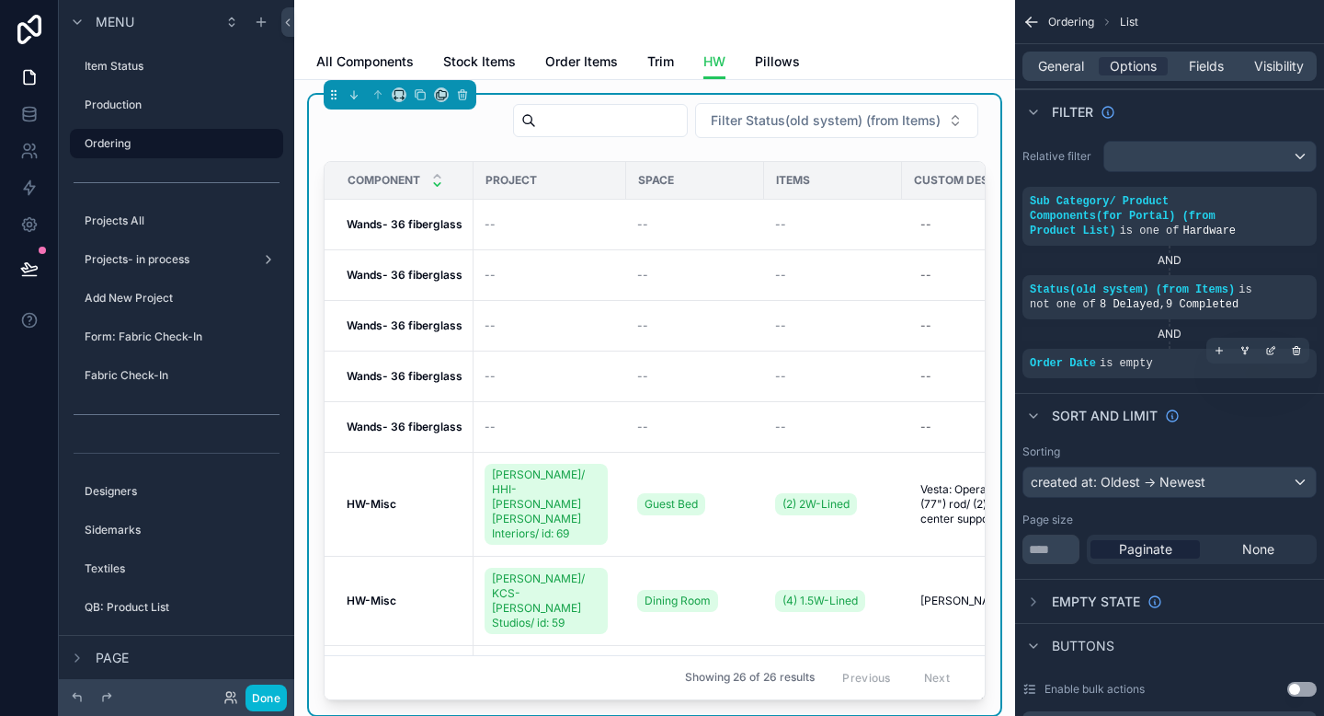
click at [370, 186] on span "Component" at bounding box center [384, 180] width 73 height 15
click at [370, 185] on span "Component" at bounding box center [384, 180] width 73 height 15
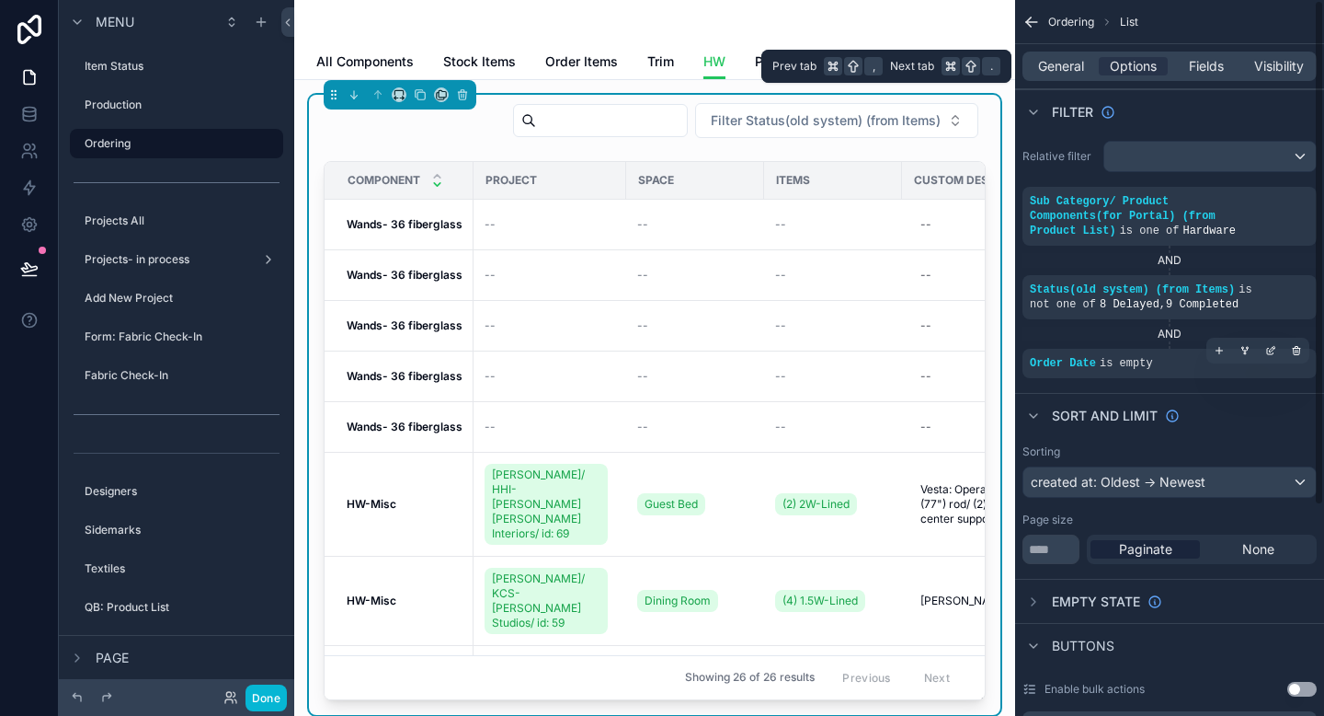
click at [1064, 79] on div "General Options Fields Visibility" at bounding box center [1170, 66] width 294 height 29
click at [1199, 58] on span "Fields" at bounding box center [1206, 66] width 35 height 18
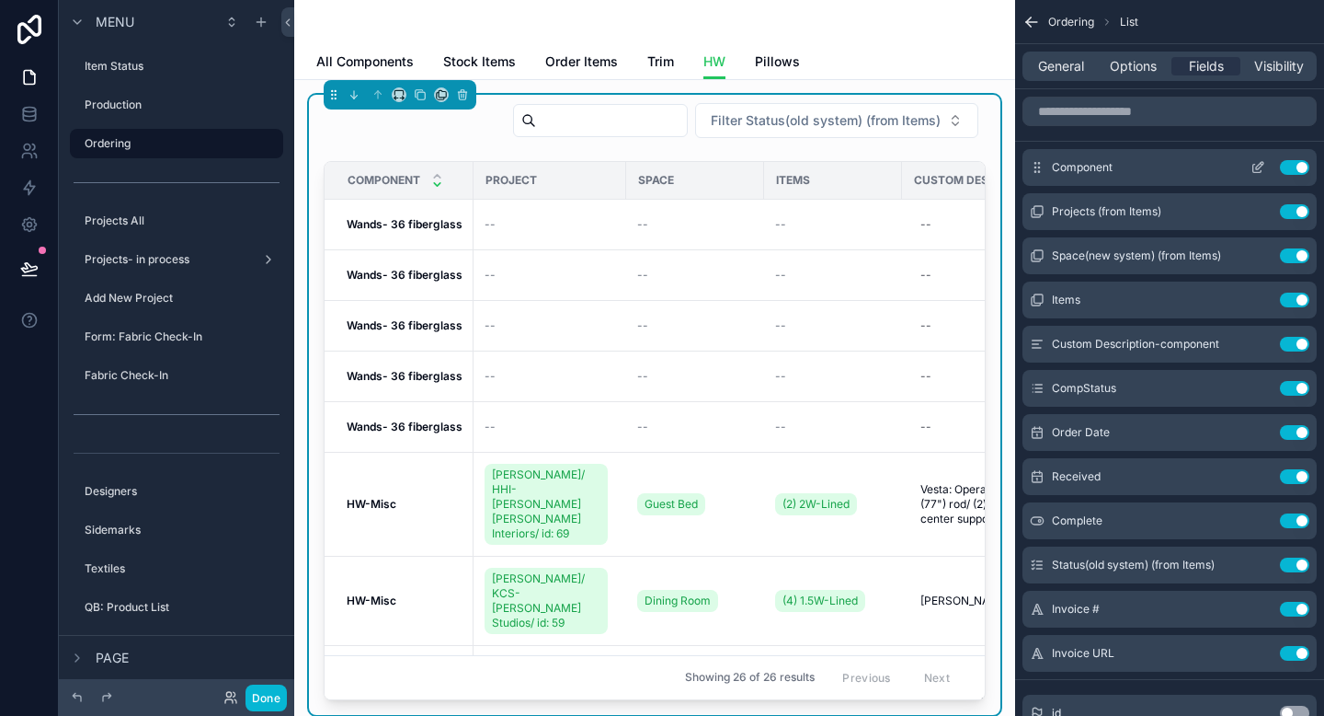
click at [1256, 167] on icon "scrollable content" at bounding box center [1259, 165] width 7 height 7
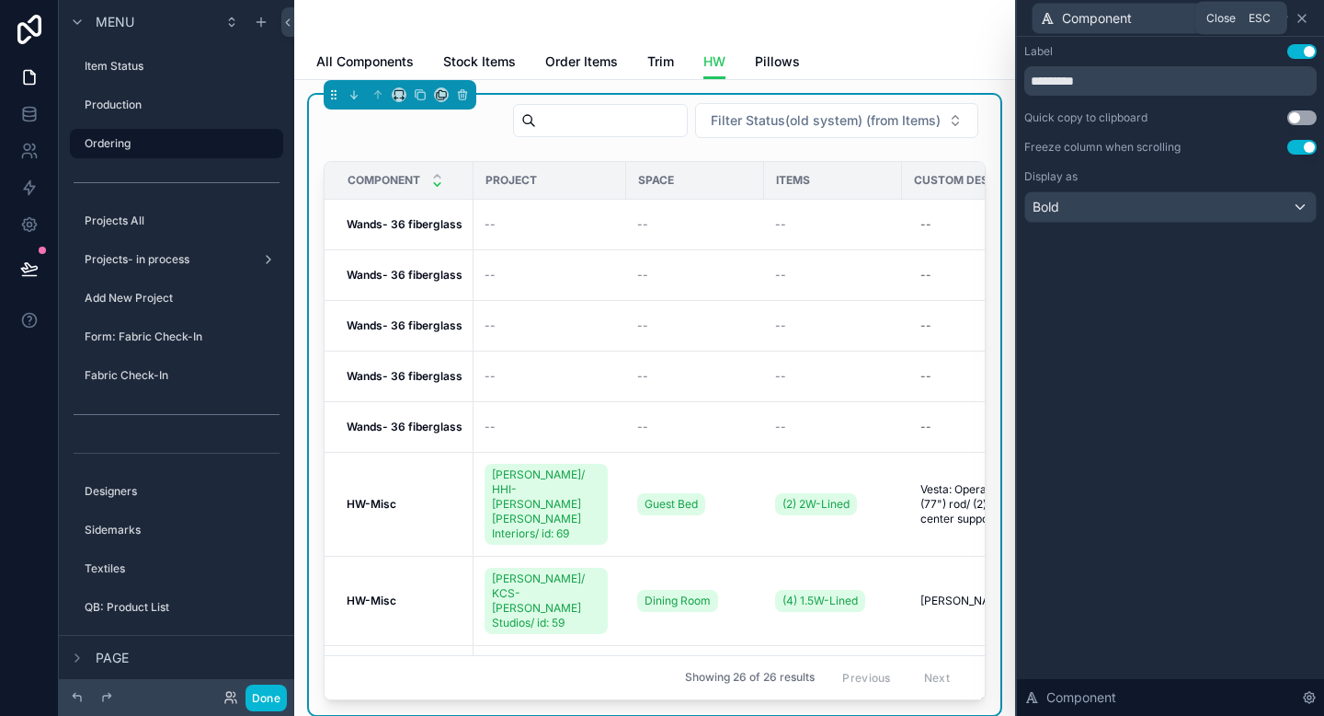
click at [1306, 17] on icon at bounding box center [1302, 18] width 15 height 15
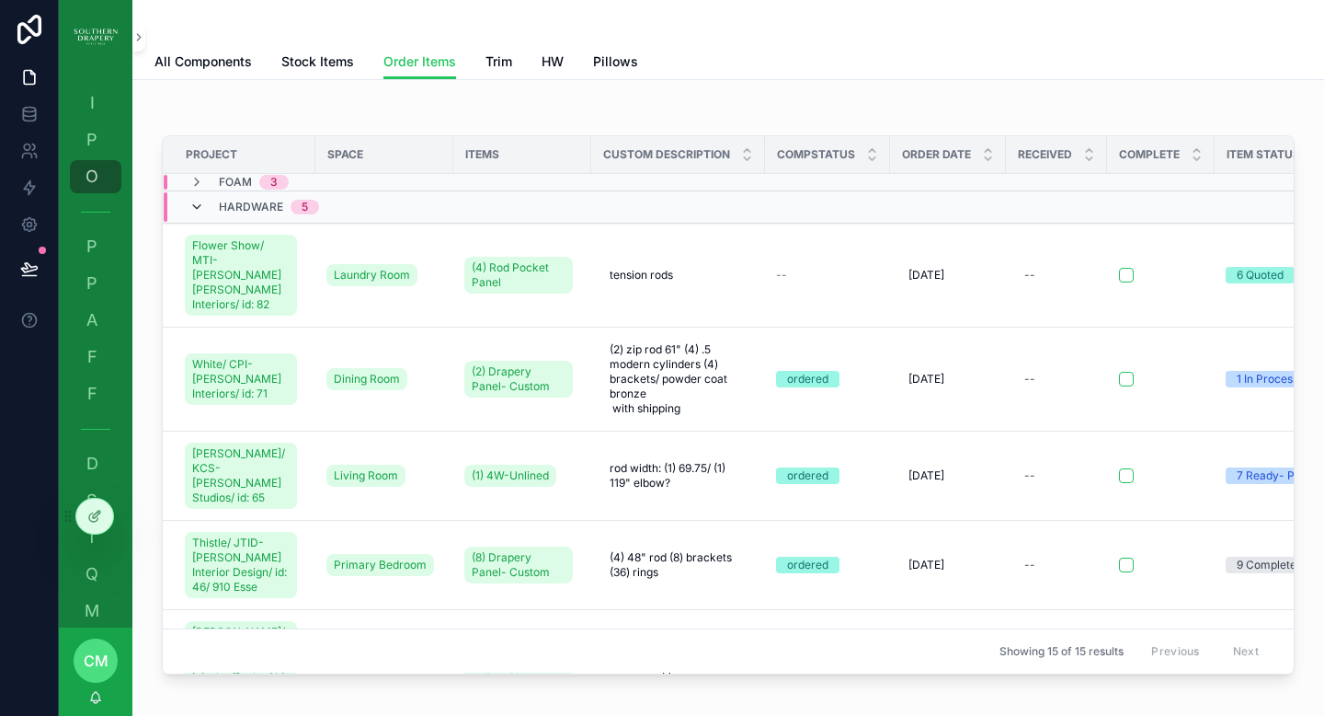
click at [197, 213] on icon "scrollable content" at bounding box center [196, 207] width 15 height 15
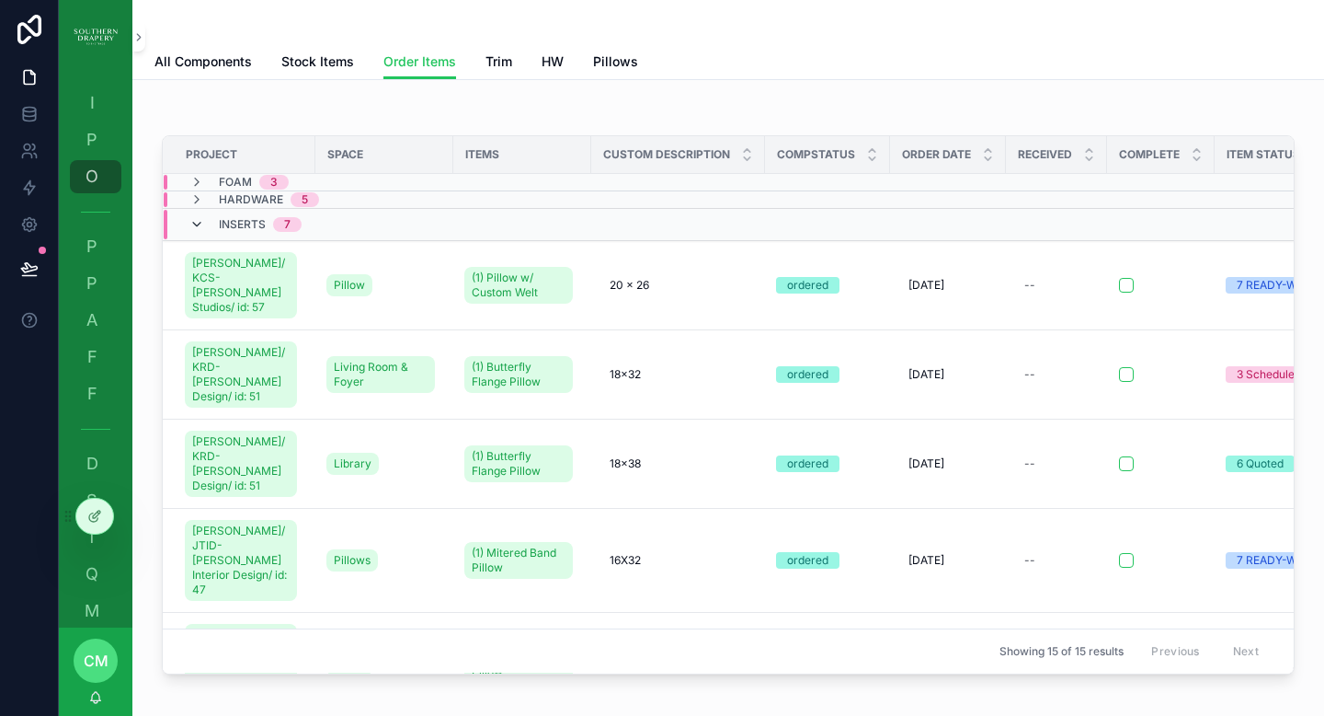
click at [200, 231] on icon "scrollable content" at bounding box center [196, 224] width 15 height 15
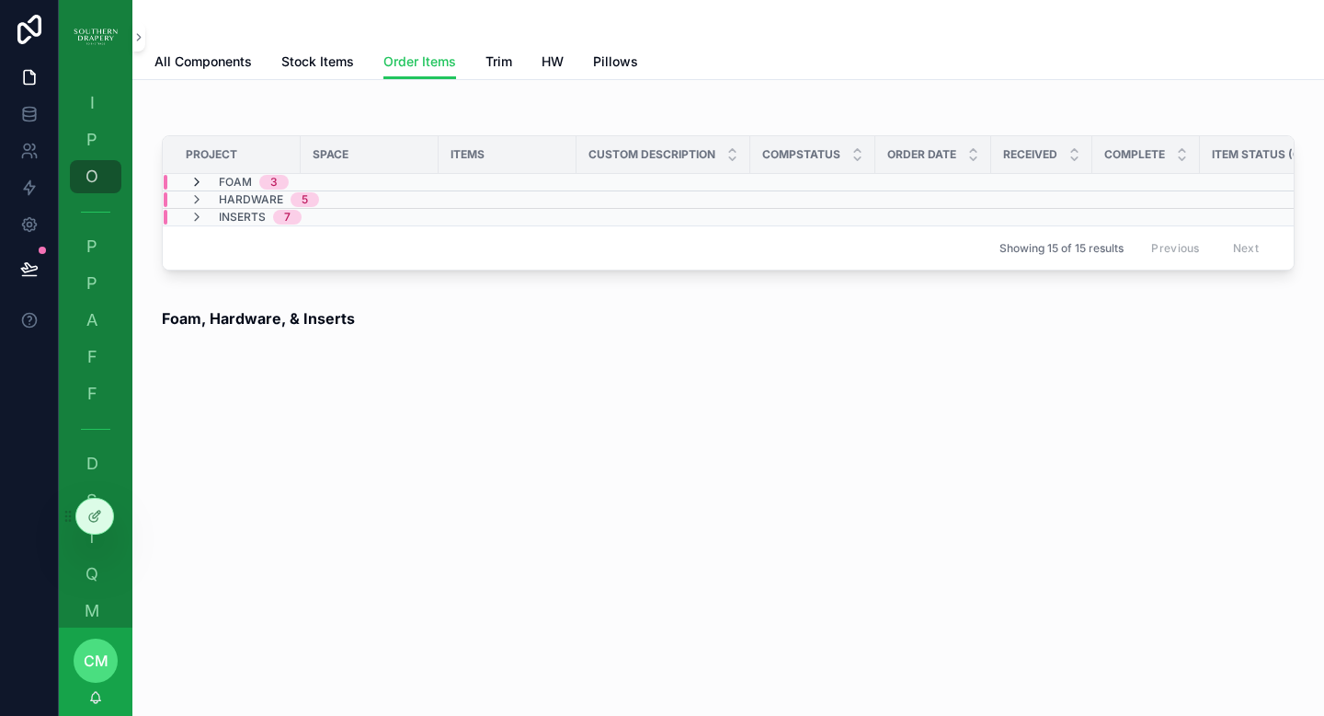
click at [201, 184] on icon "scrollable content" at bounding box center [196, 182] width 15 height 15
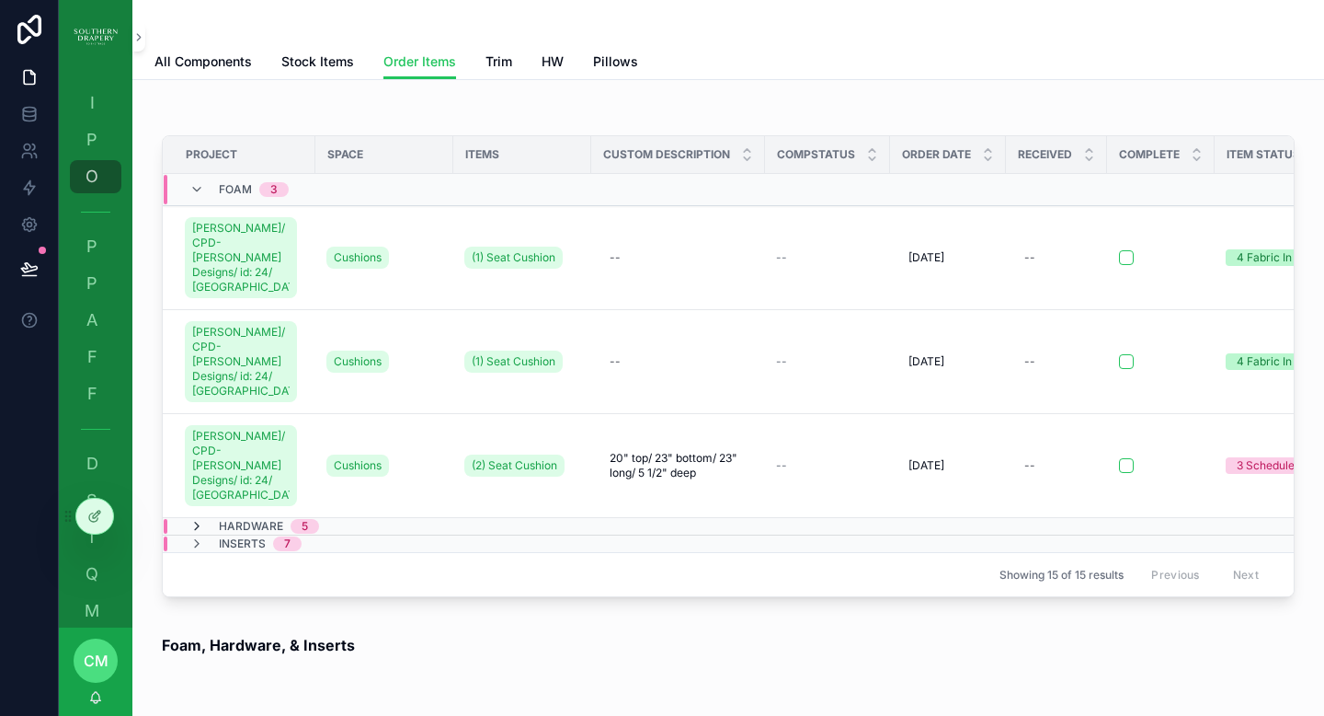
click at [195, 525] on icon "scrollable content" at bounding box center [196, 526] width 15 height 15
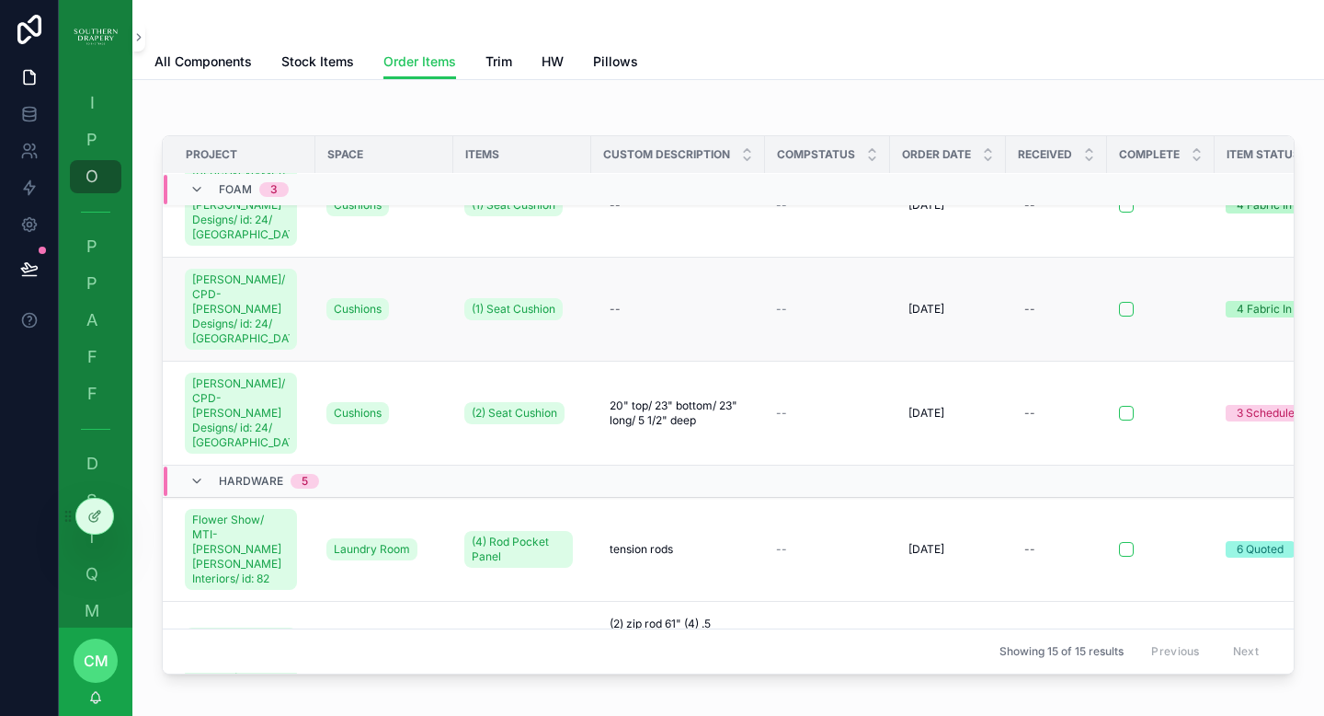
scroll to position [45, 0]
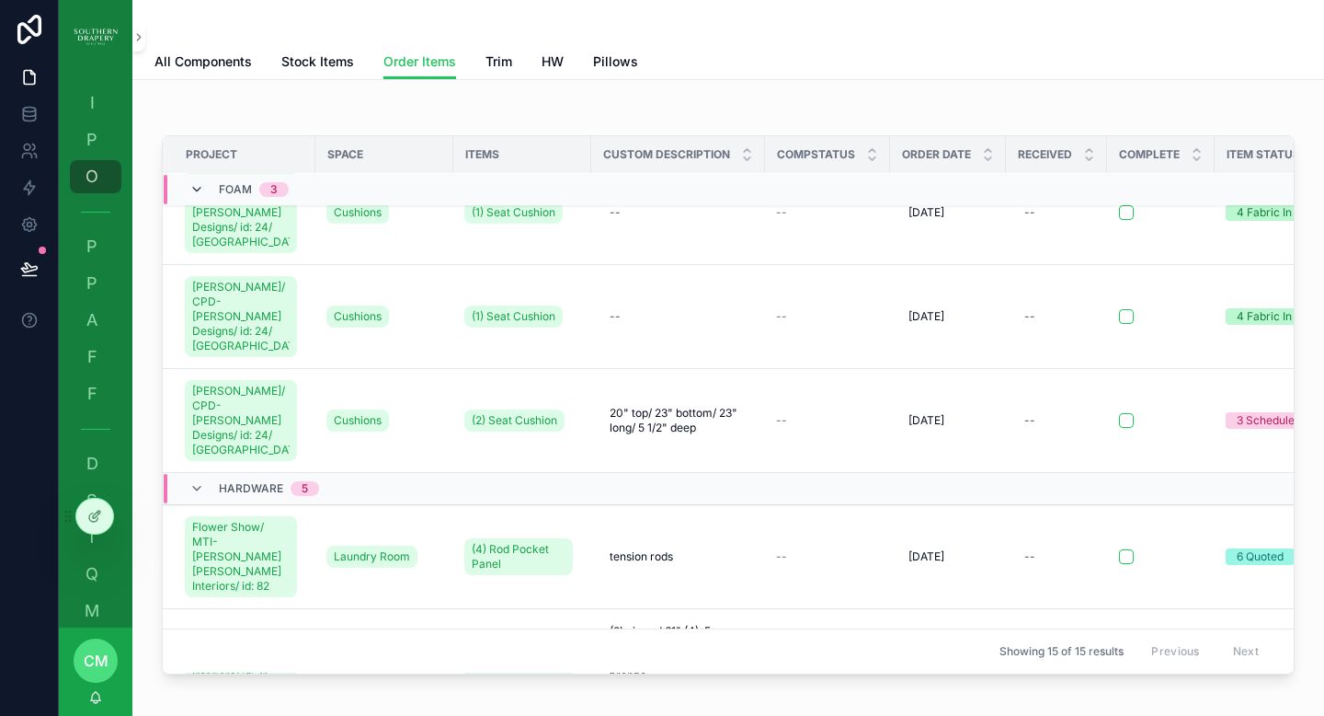
click at [196, 189] on icon "scrollable content" at bounding box center [196, 189] width 15 height 15
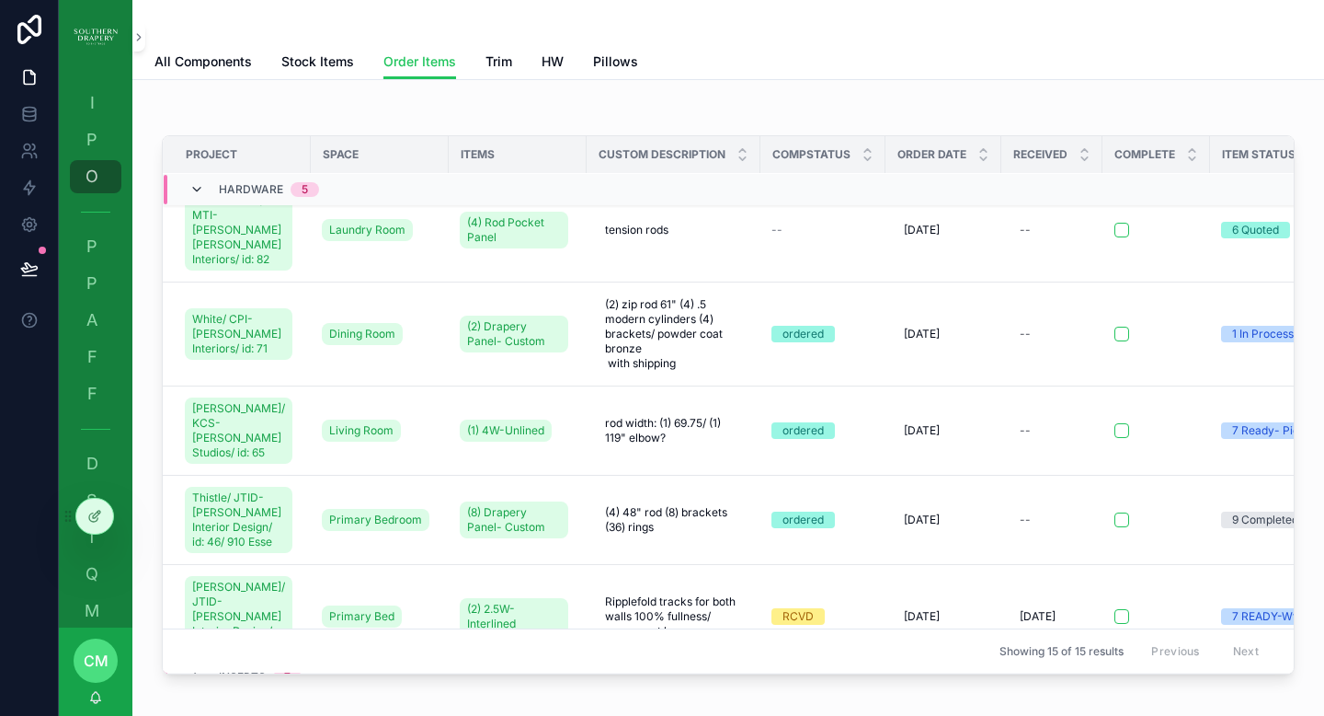
click at [196, 195] on icon "scrollable content" at bounding box center [196, 189] width 15 height 15
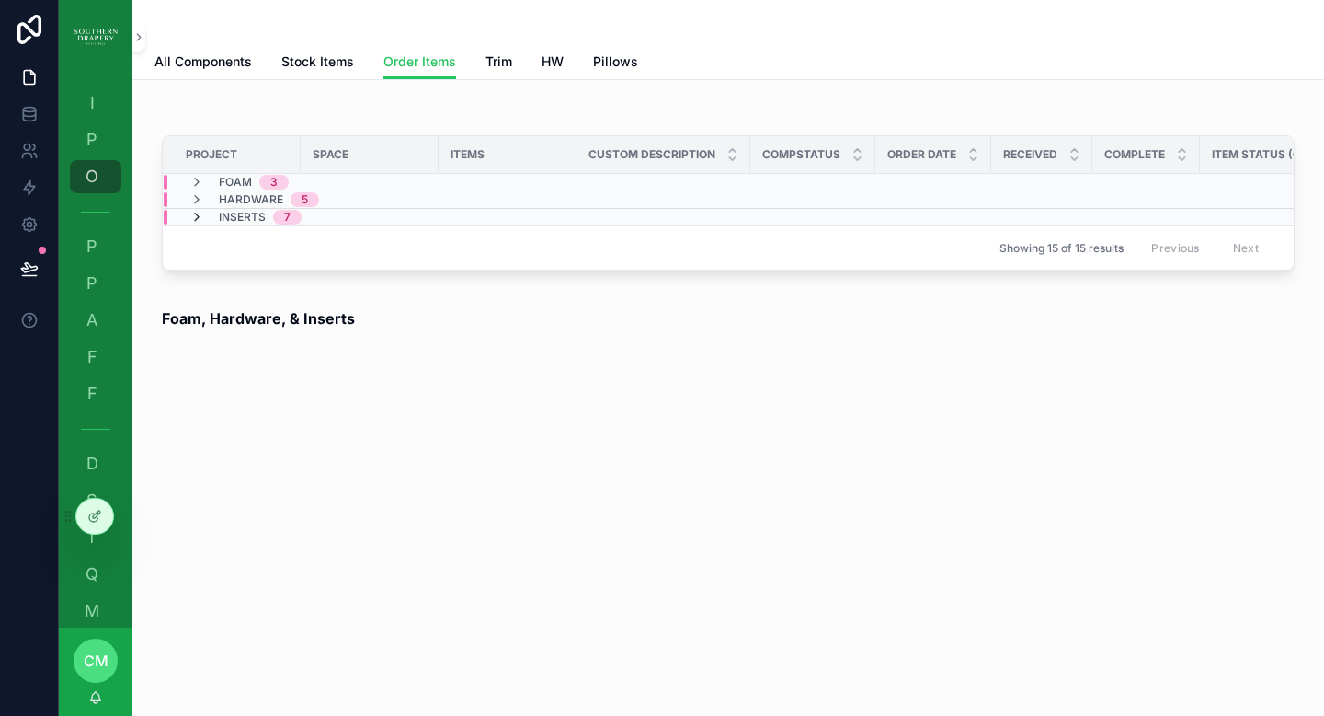
click at [195, 219] on icon "scrollable content" at bounding box center [196, 217] width 15 height 15
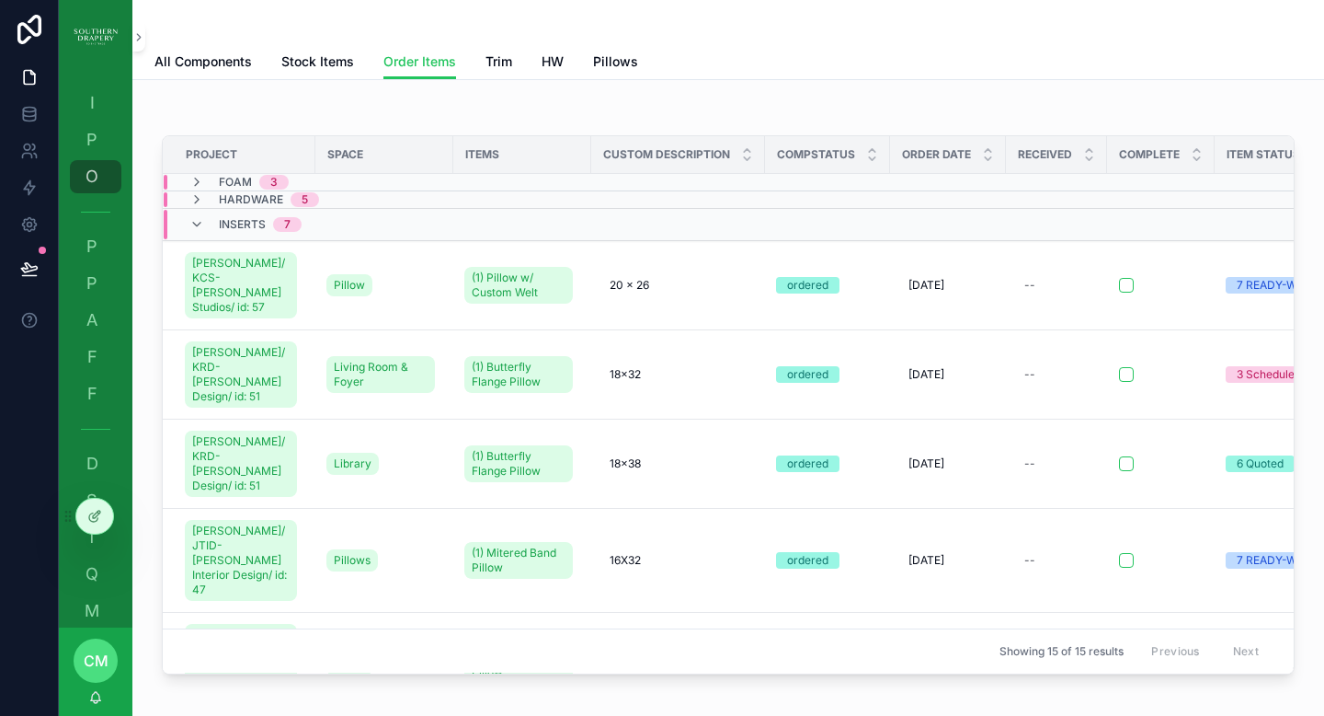
click at [195, 219] on icon "scrollable content" at bounding box center [196, 224] width 15 height 15
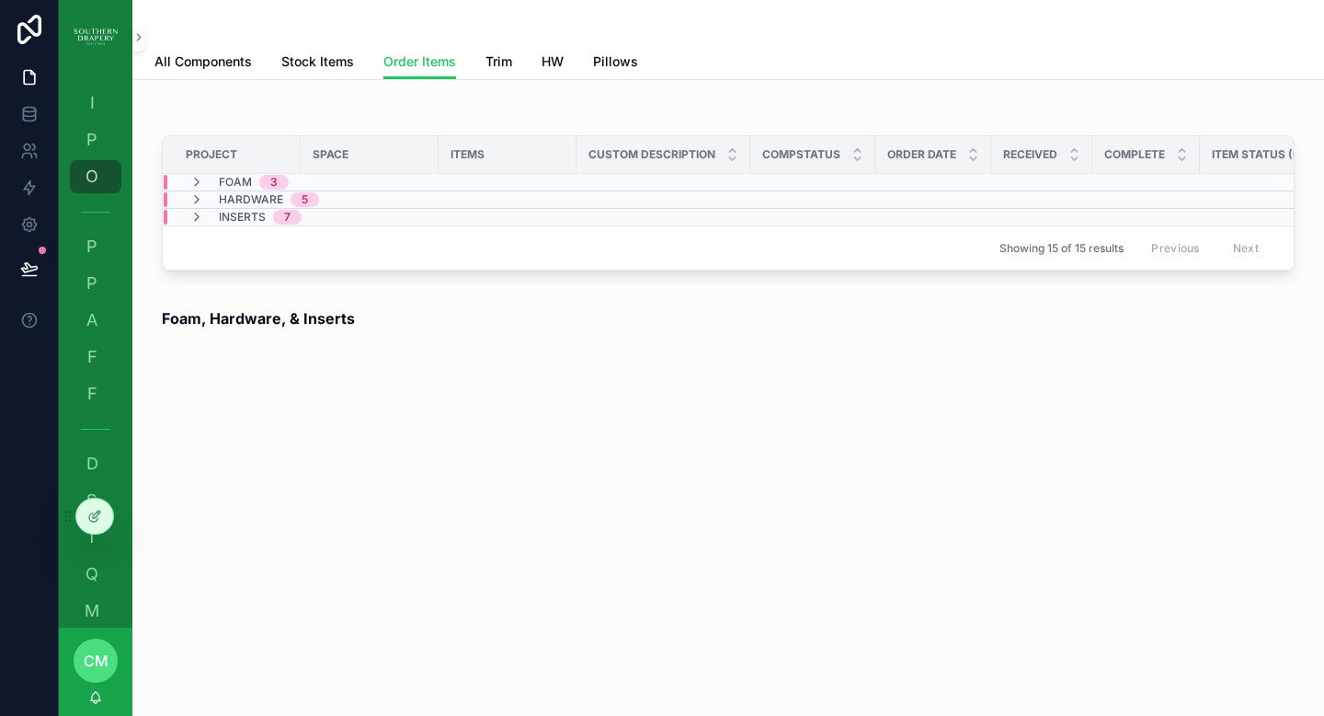
click at [691, 192] on td "scrollable content" at bounding box center [664, 199] width 174 height 17
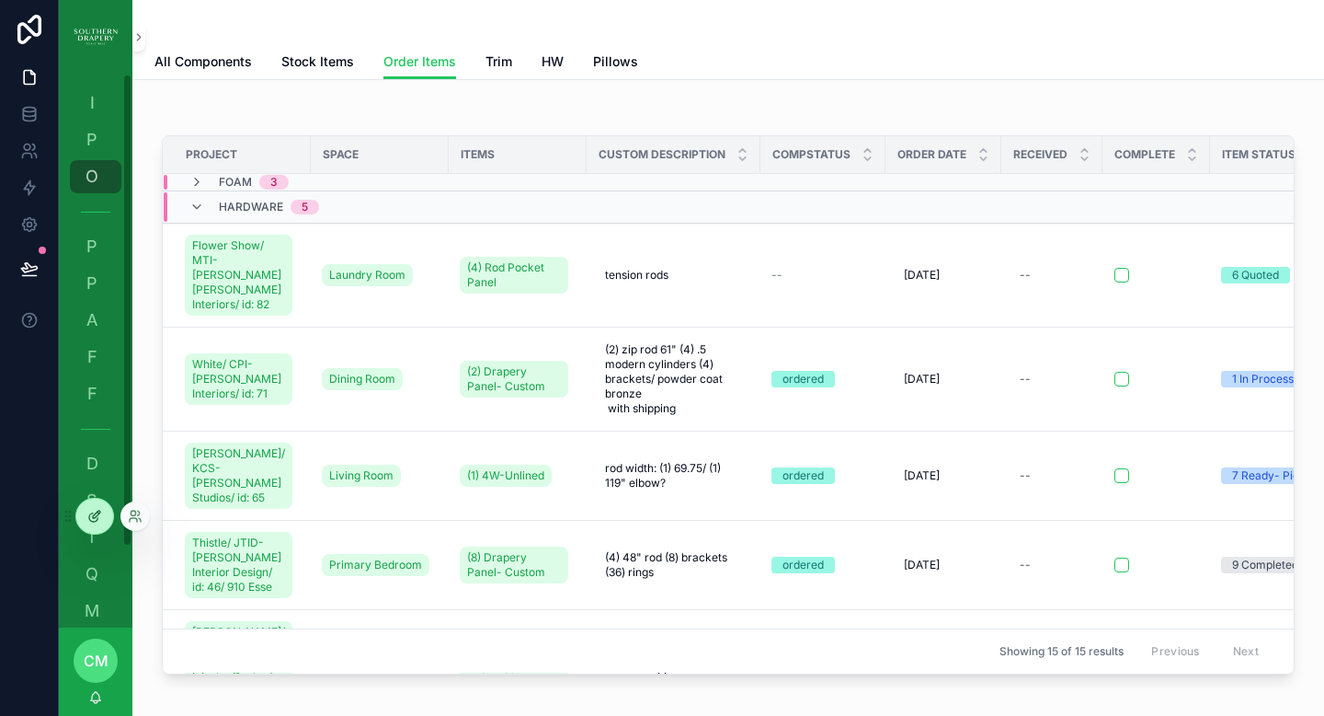
click at [102, 514] on div at bounding box center [94, 515] width 37 height 35
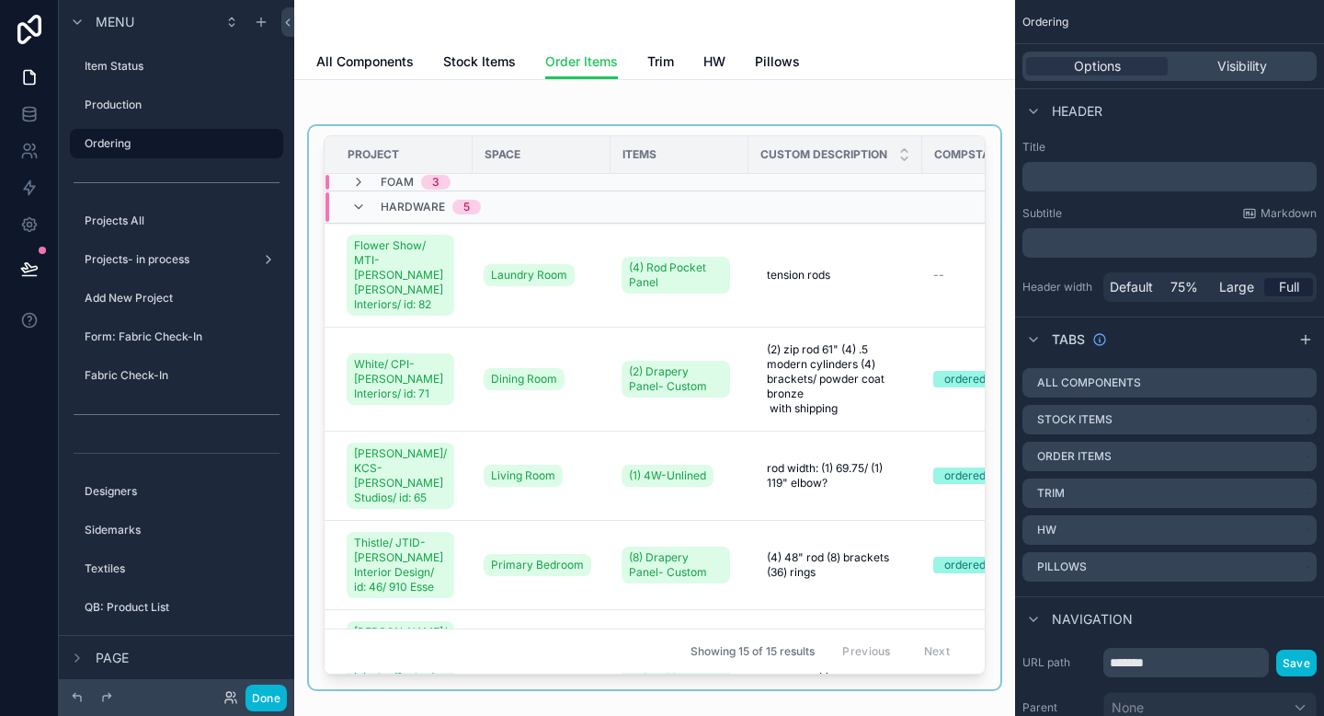
click at [514, 160] on div "Space" at bounding box center [542, 154] width 136 height 29
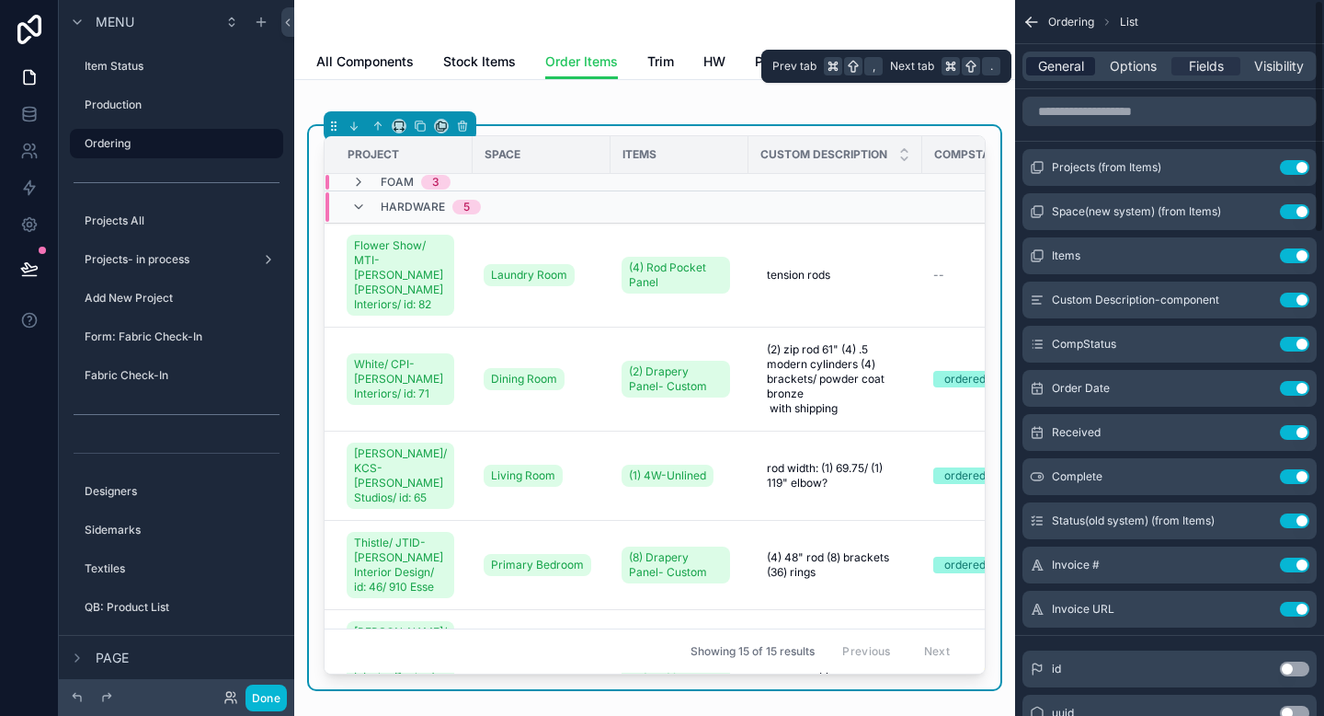
click at [1066, 66] on span "General" at bounding box center [1061, 66] width 46 height 18
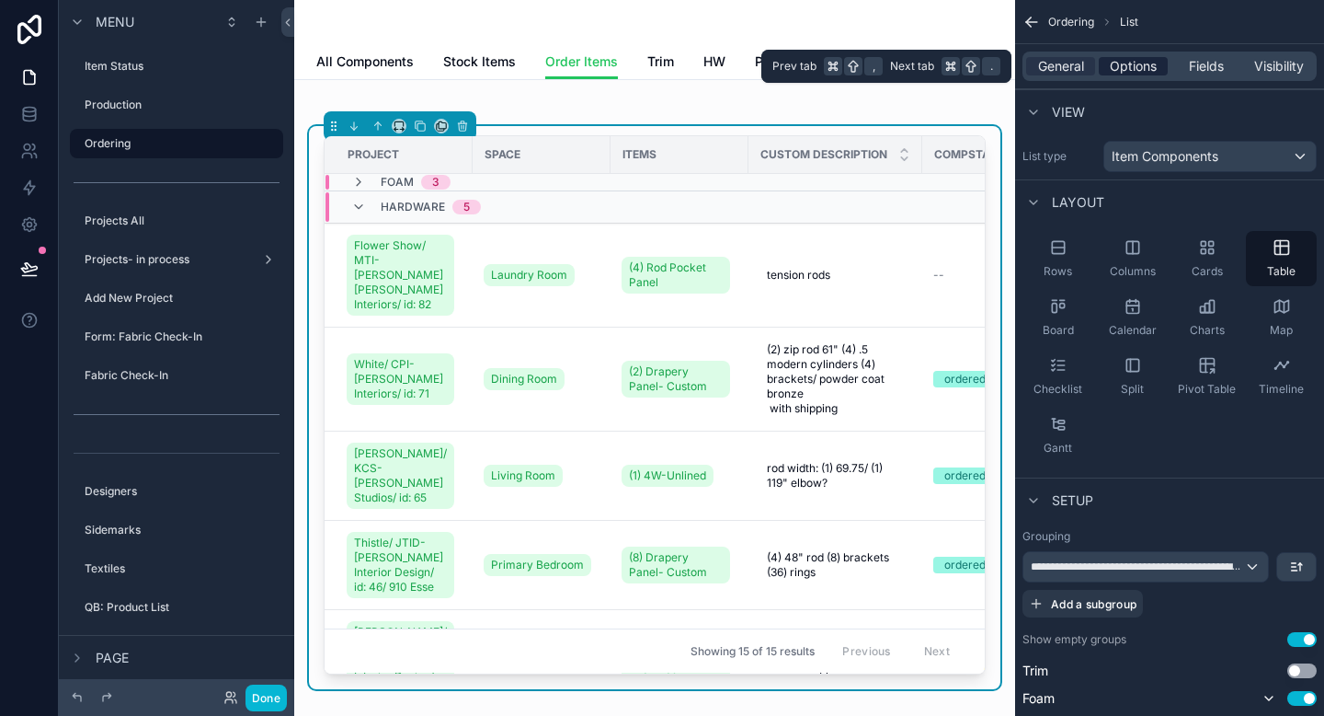
click at [1132, 71] on span "Options" at bounding box center [1133, 66] width 47 height 18
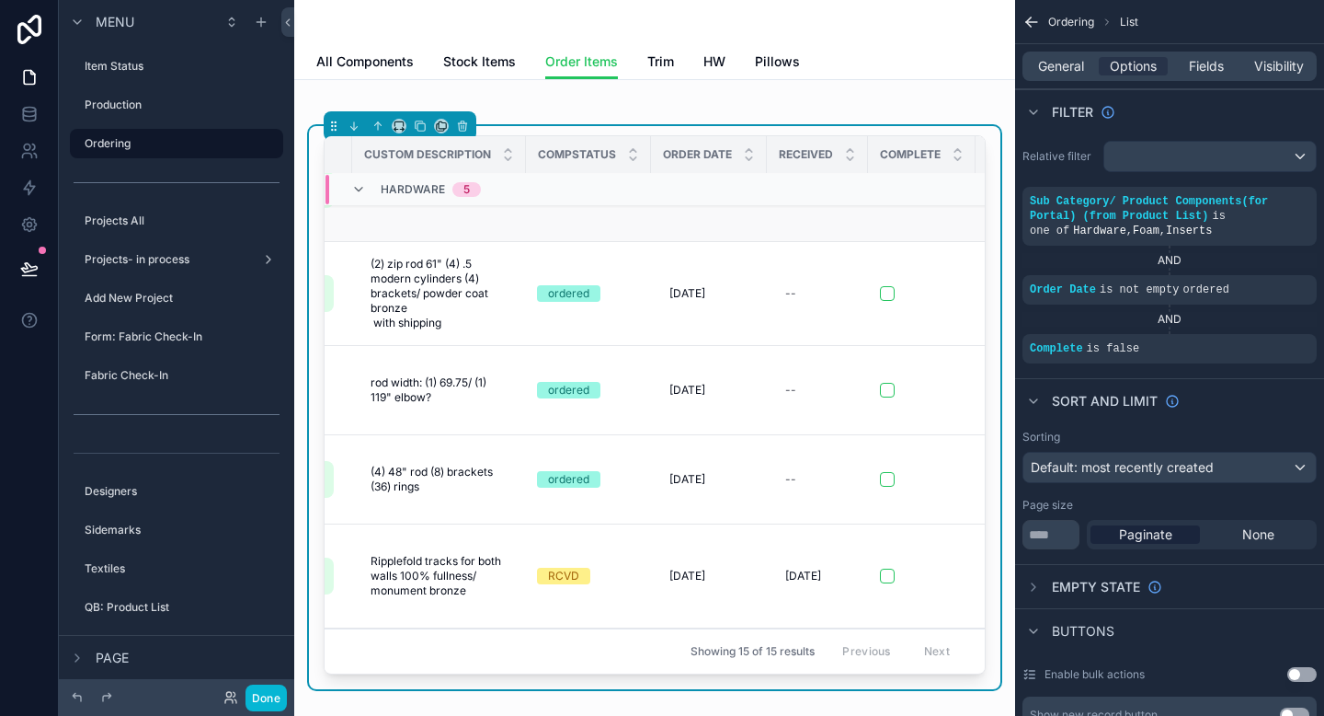
scroll to position [86, 409]
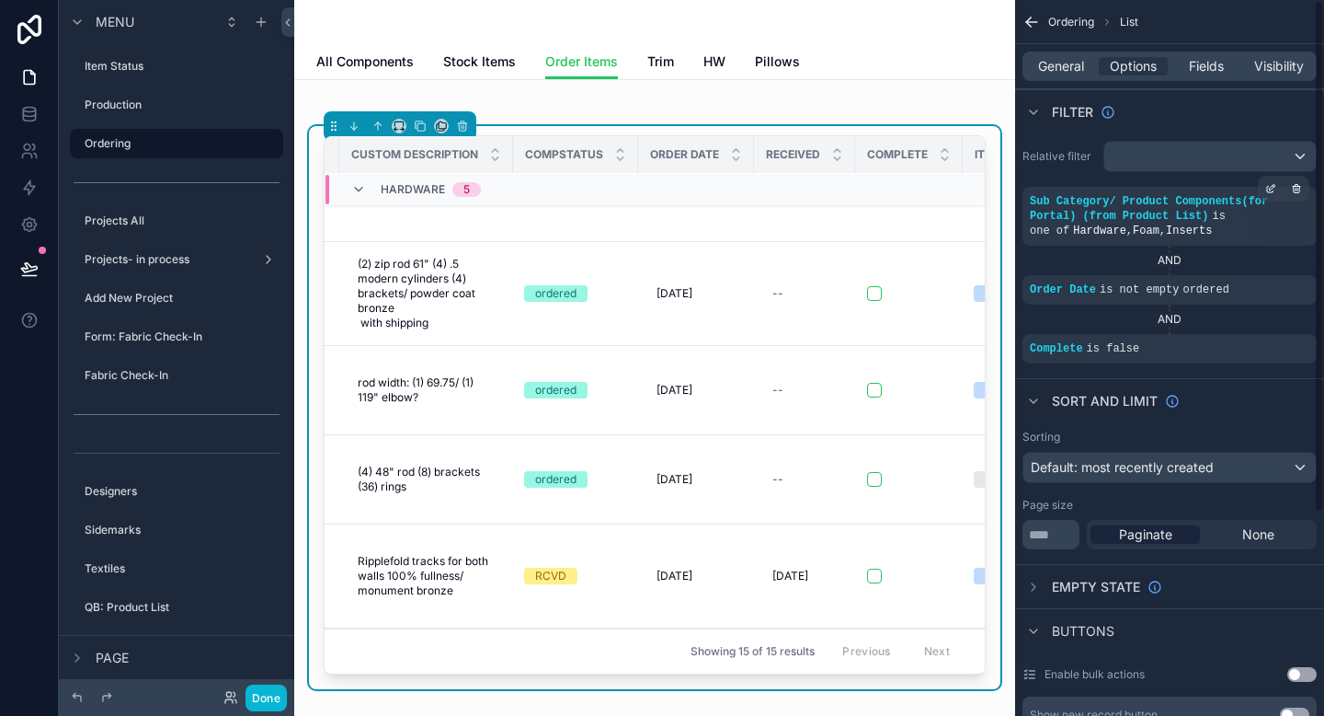
click at [1127, 231] on span "," at bounding box center [1130, 230] width 6 height 13
click at [816, 166] on div "Received" at bounding box center [804, 154] width 99 height 35
click at [1048, 73] on span "General" at bounding box center [1061, 66] width 46 height 18
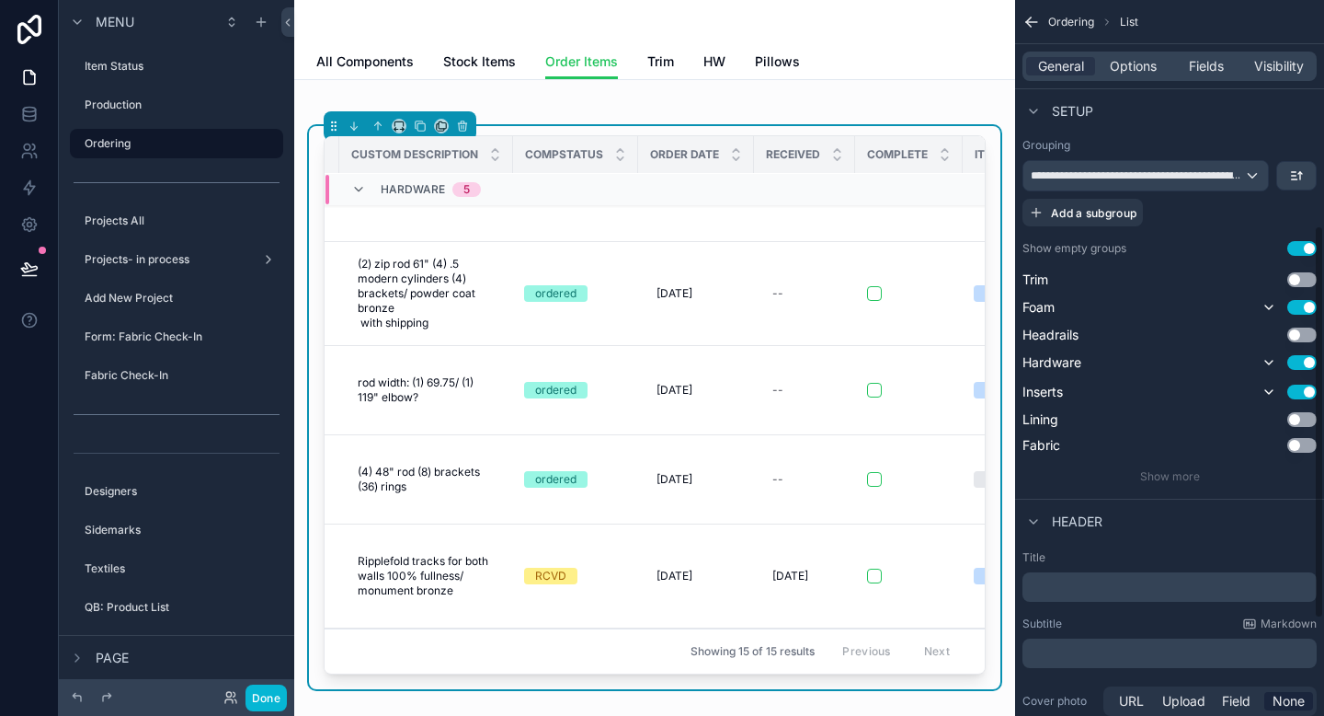
scroll to position [411, 0]
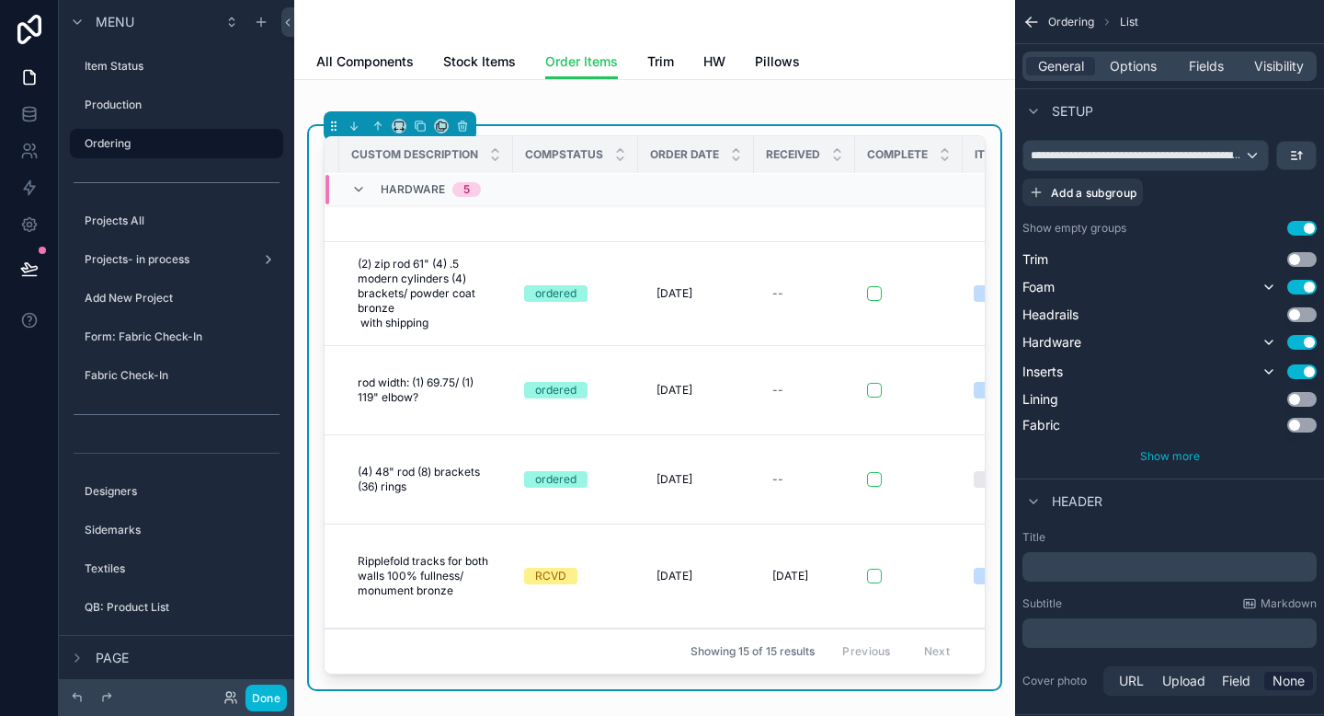
click at [1160, 455] on span "Show more" at bounding box center [1170, 456] width 60 height 14
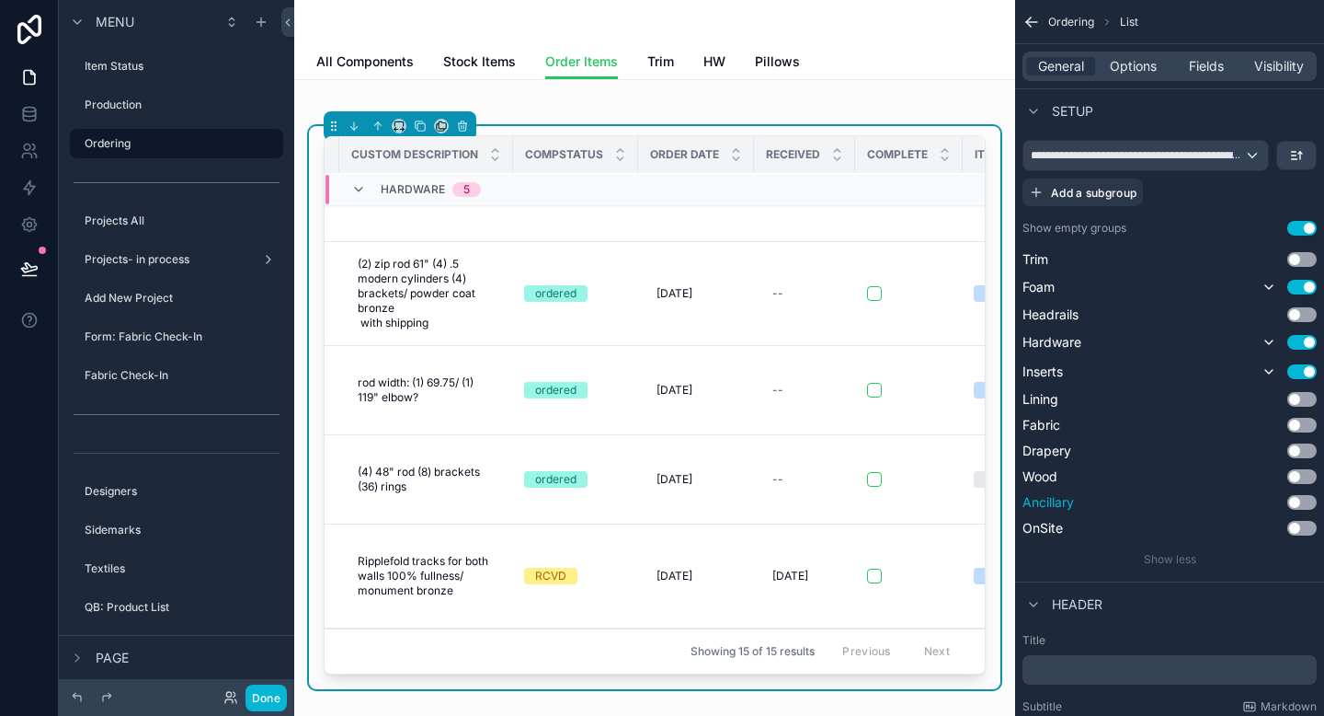
click at [1302, 501] on button "Use setting" at bounding box center [1302, 502] width 29 height 15
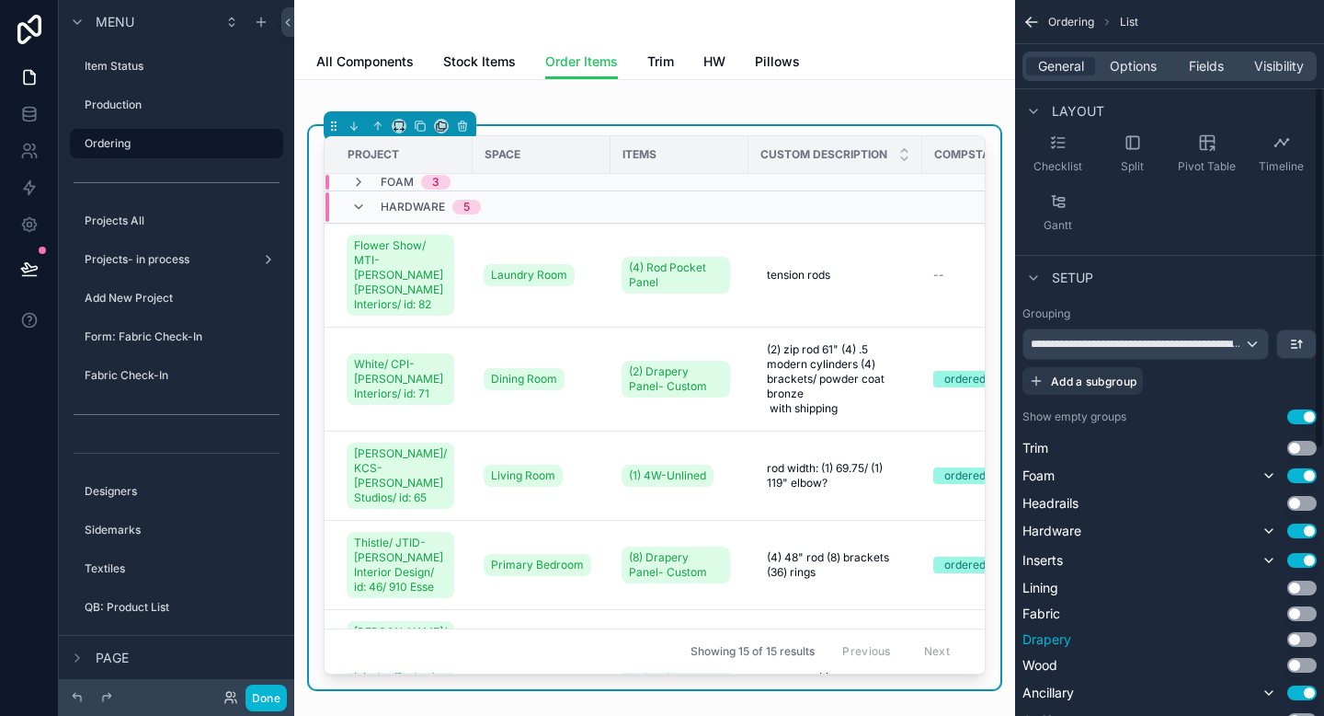
scroll to position [0, 0]
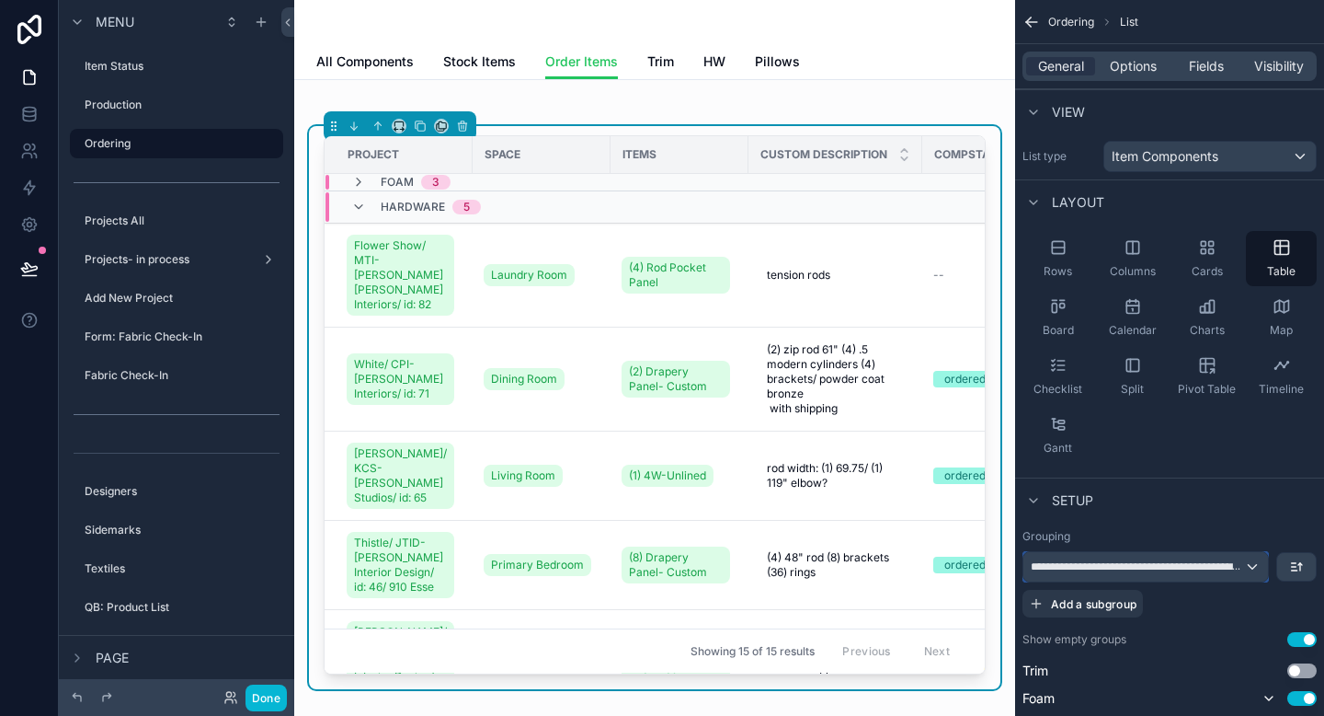
click at [1249, 570] on div "**********" at bounding box center [1146, 566] width 245 height 29
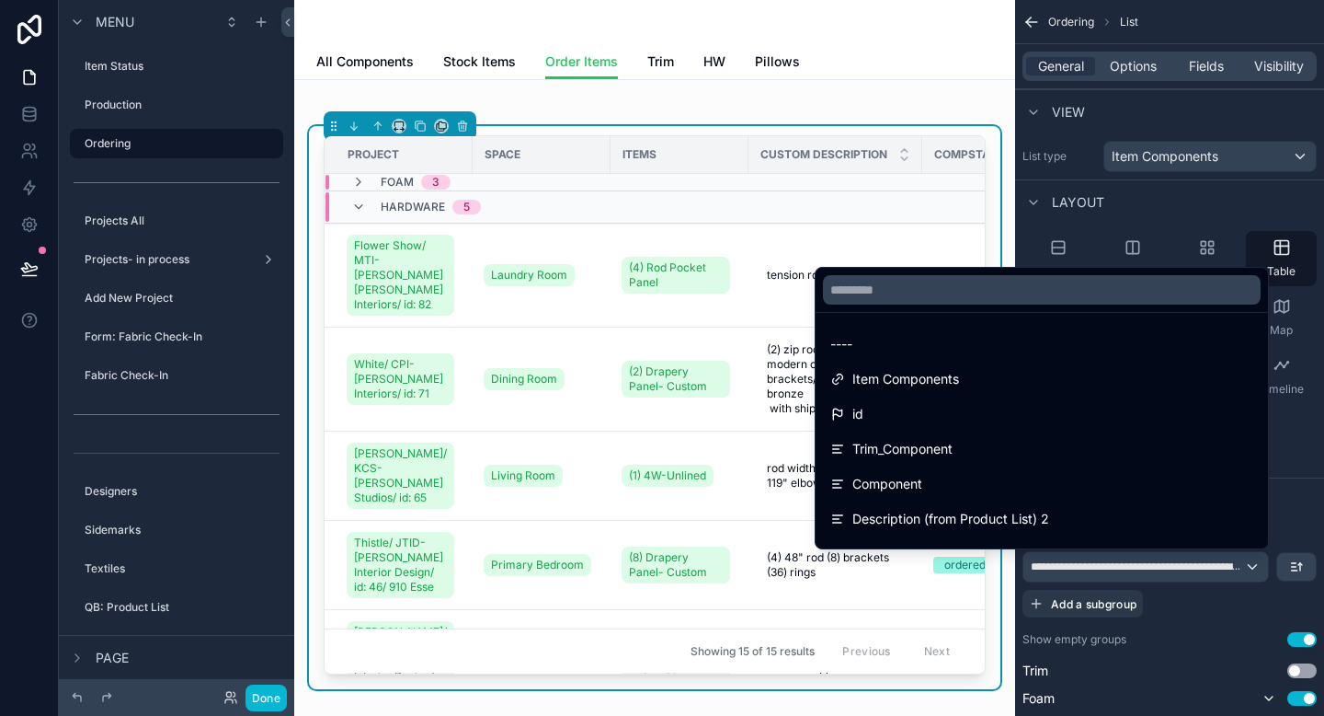
click at [1249, 570] on div "scrollable content" at bounding box center [662, 358] width 1324 height 716
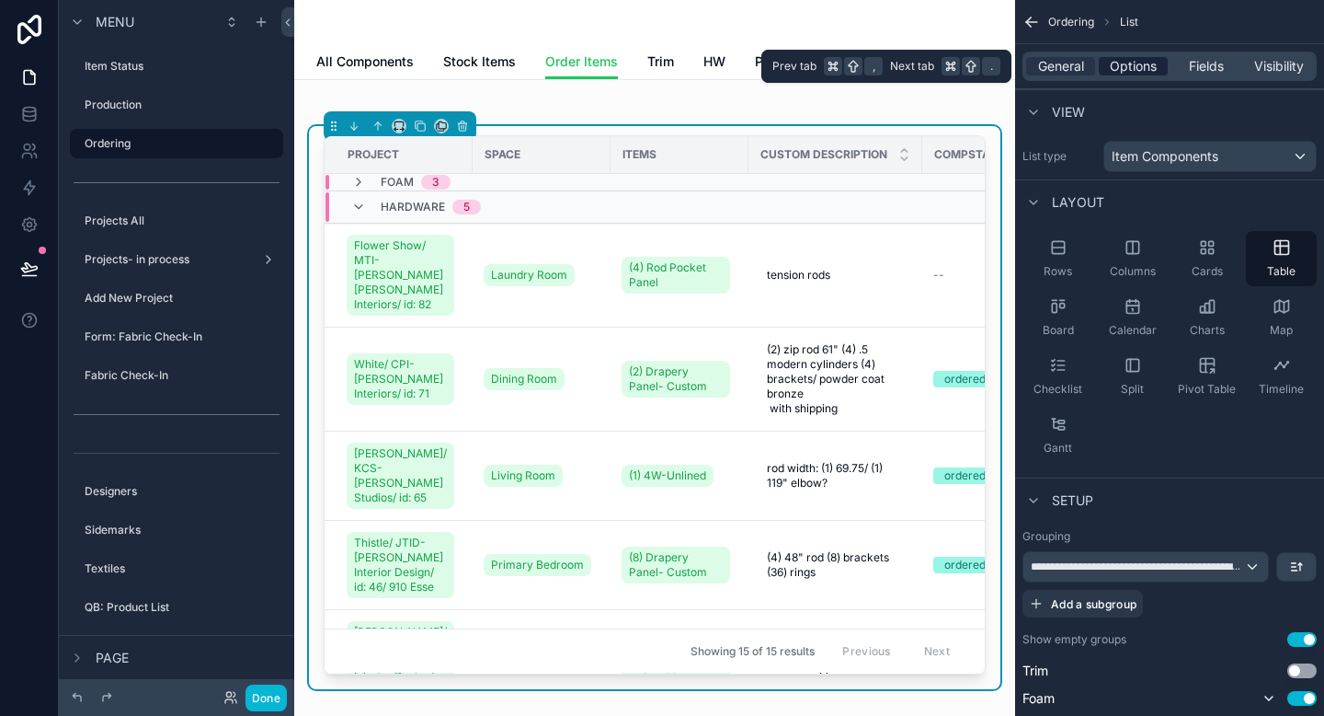
click at [1134, 69] on span "Options" at bounding box center [1133, 66] width 47 height 18
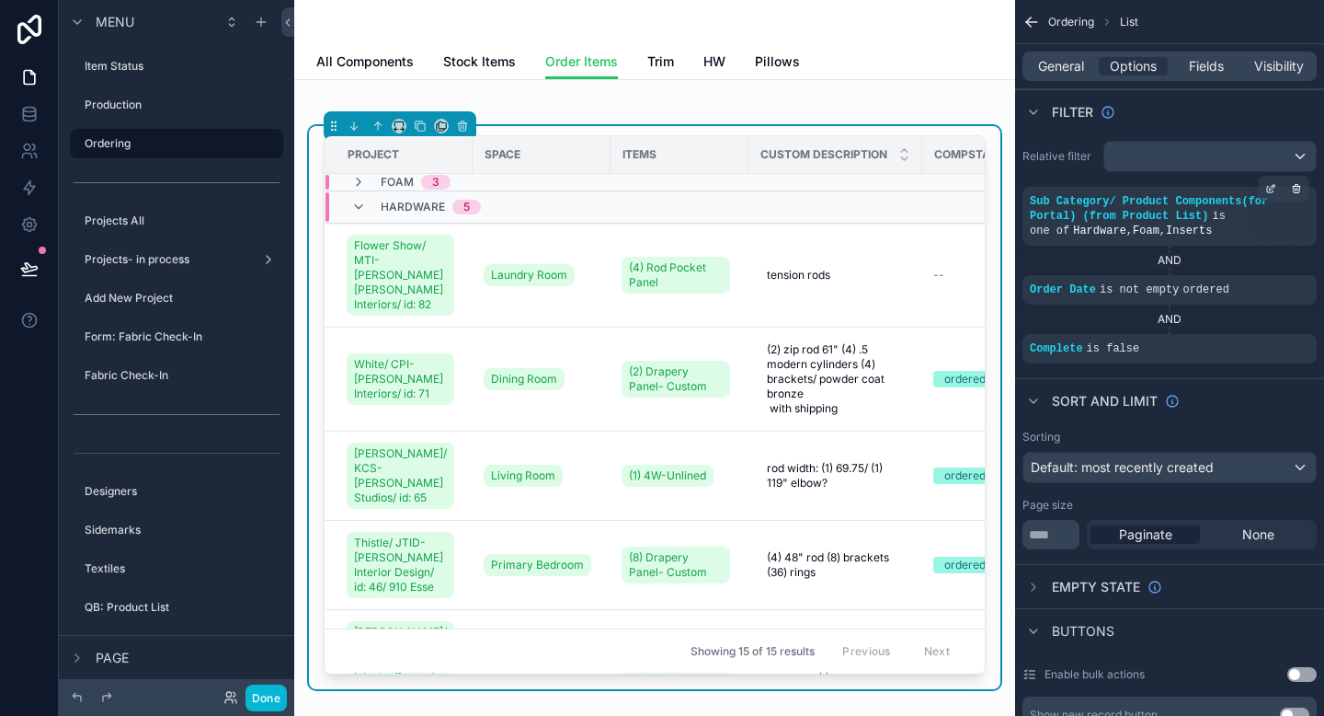
click at [1196, 212] on span "Sub Category/ Product Components(for Portal) (from Product List)" at bounding box center [1149, 209] width 238 height 28
click at [1271, 194] on div "scrollable content" at bounding box center [1271, 189] width 26 height 26
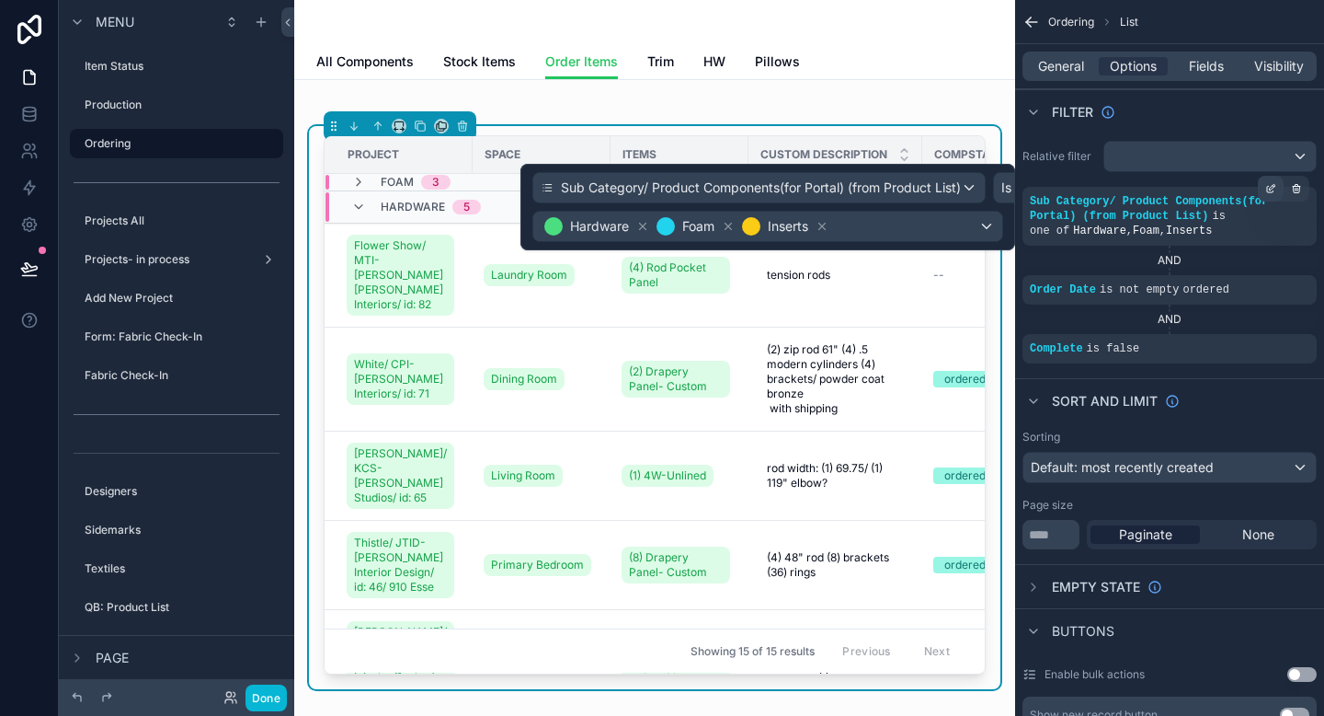
click at [1271, 192] on icon "scrollable content" at bounding box center [1270, 190] width 6 height 6
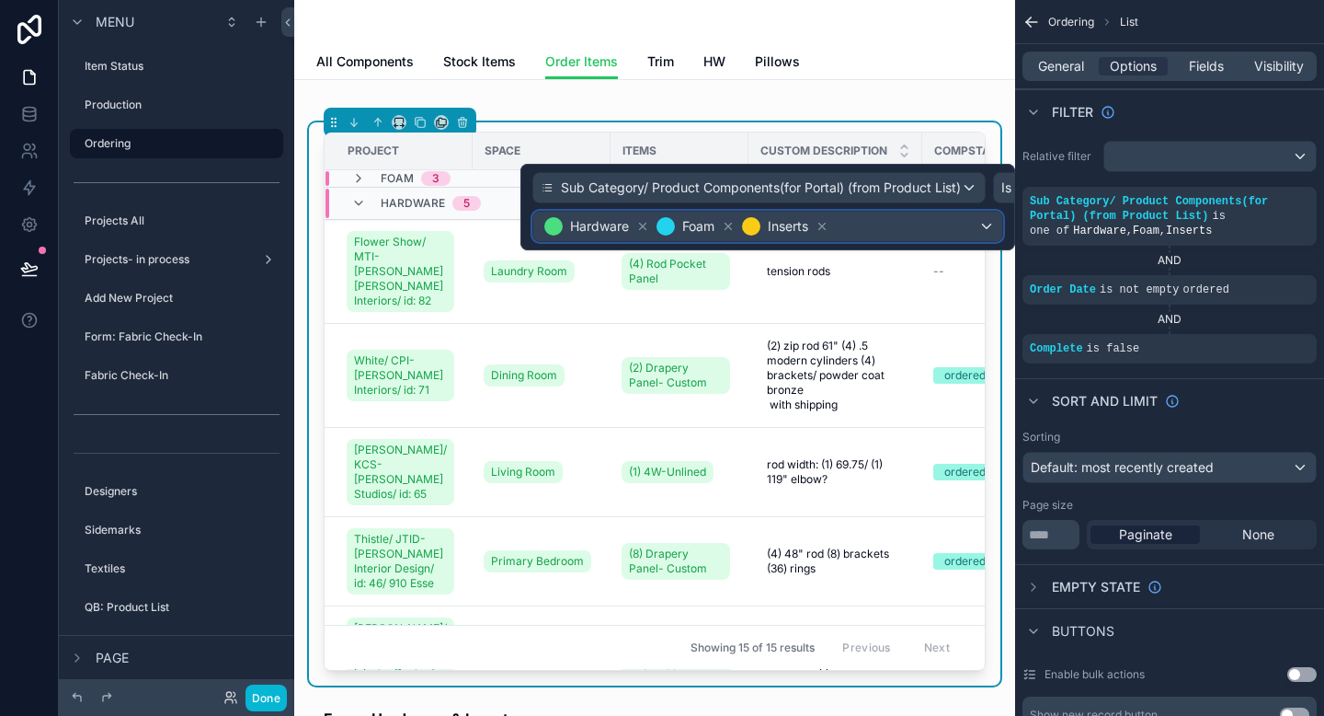
click at [989, 229] on div "Hardware Foam Inserts" at bounding box center [767, 226] width 469 height 29
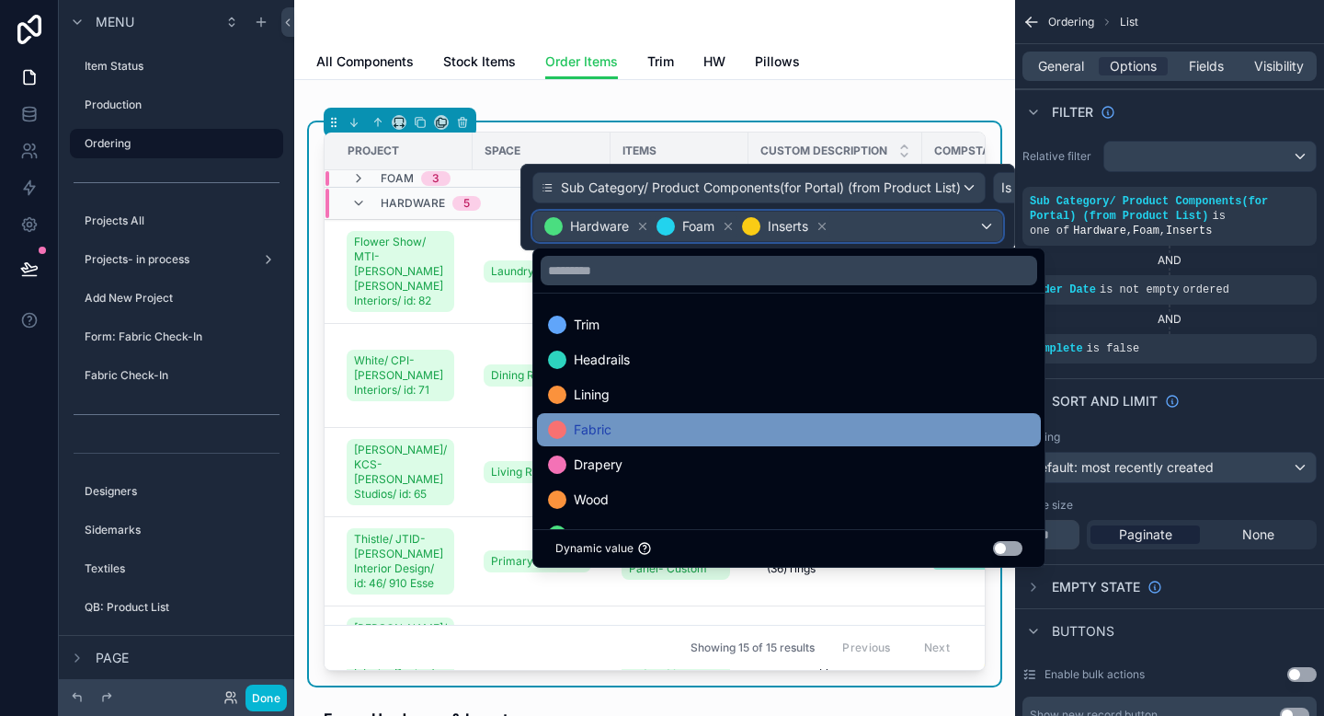
scroll to position [72, 0]
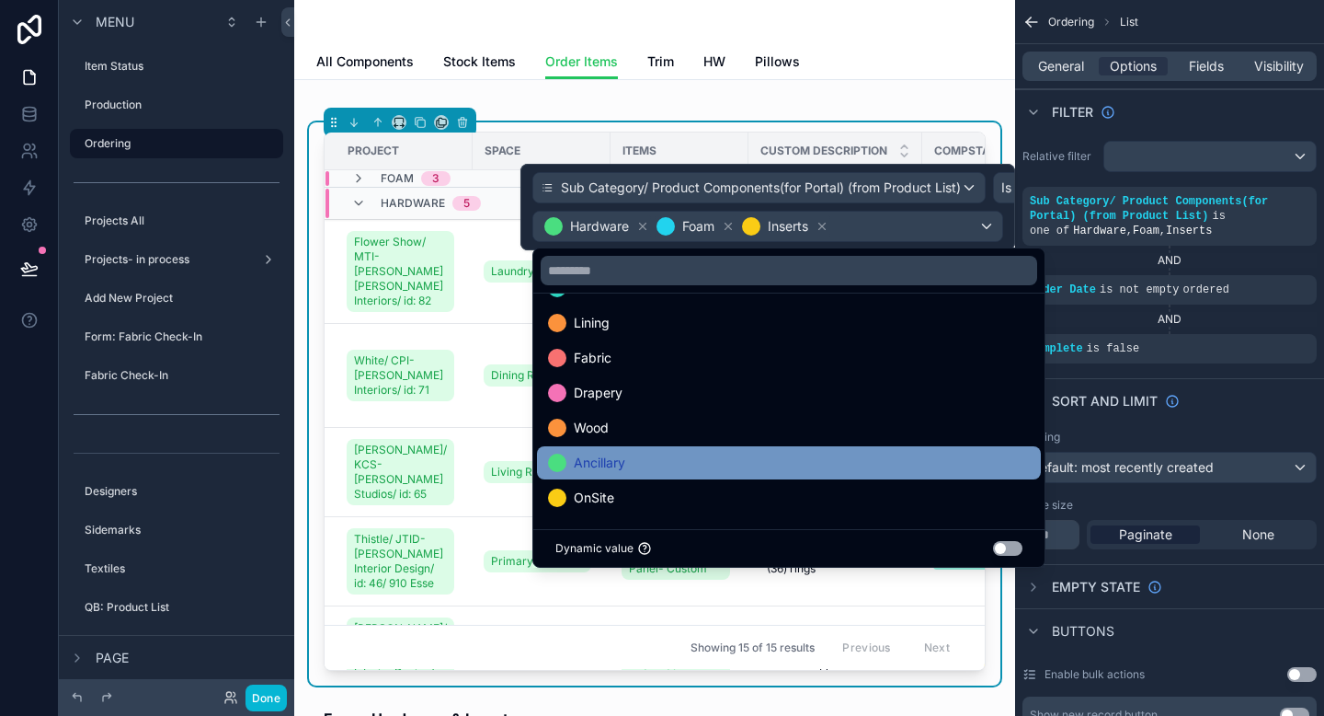
click at [775, 460] on div "Ancillary" at bounding box center [789, 463] width 482 height 22
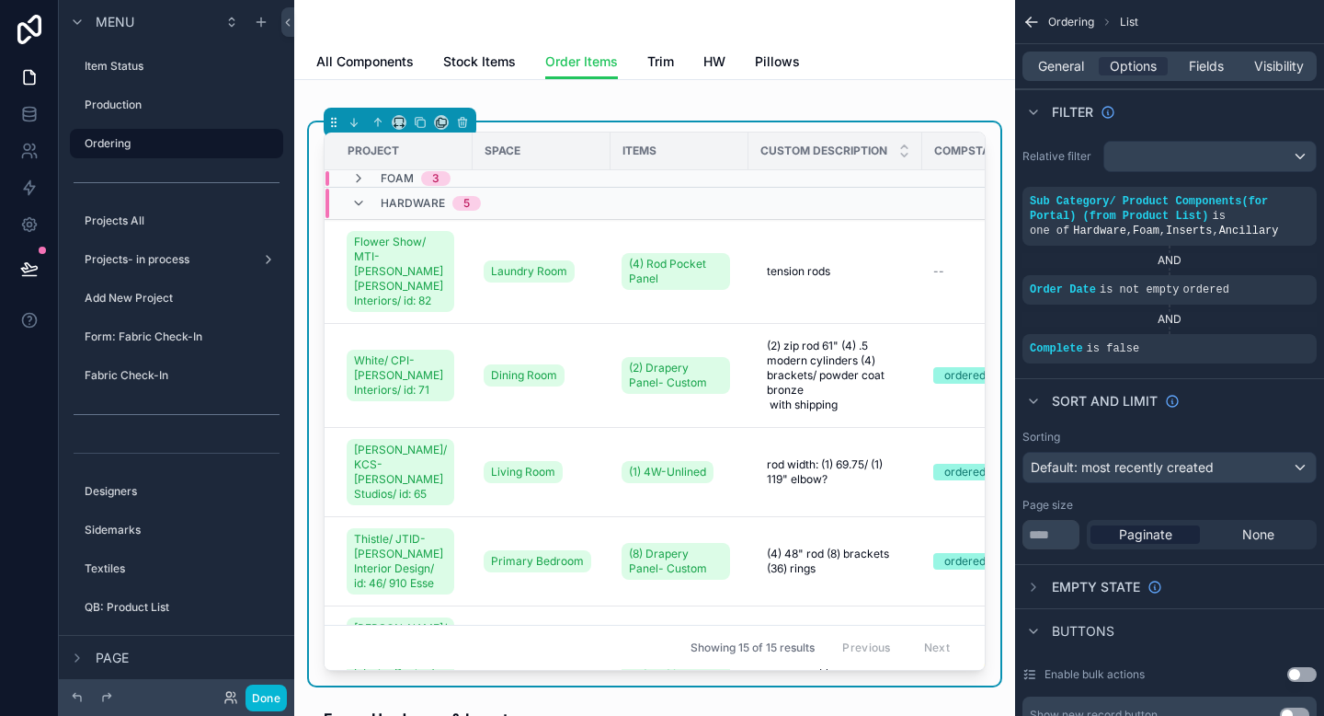
click at [359, 205] on icon "scrollable content" at bounding box center [358, 203] width 15 height 15
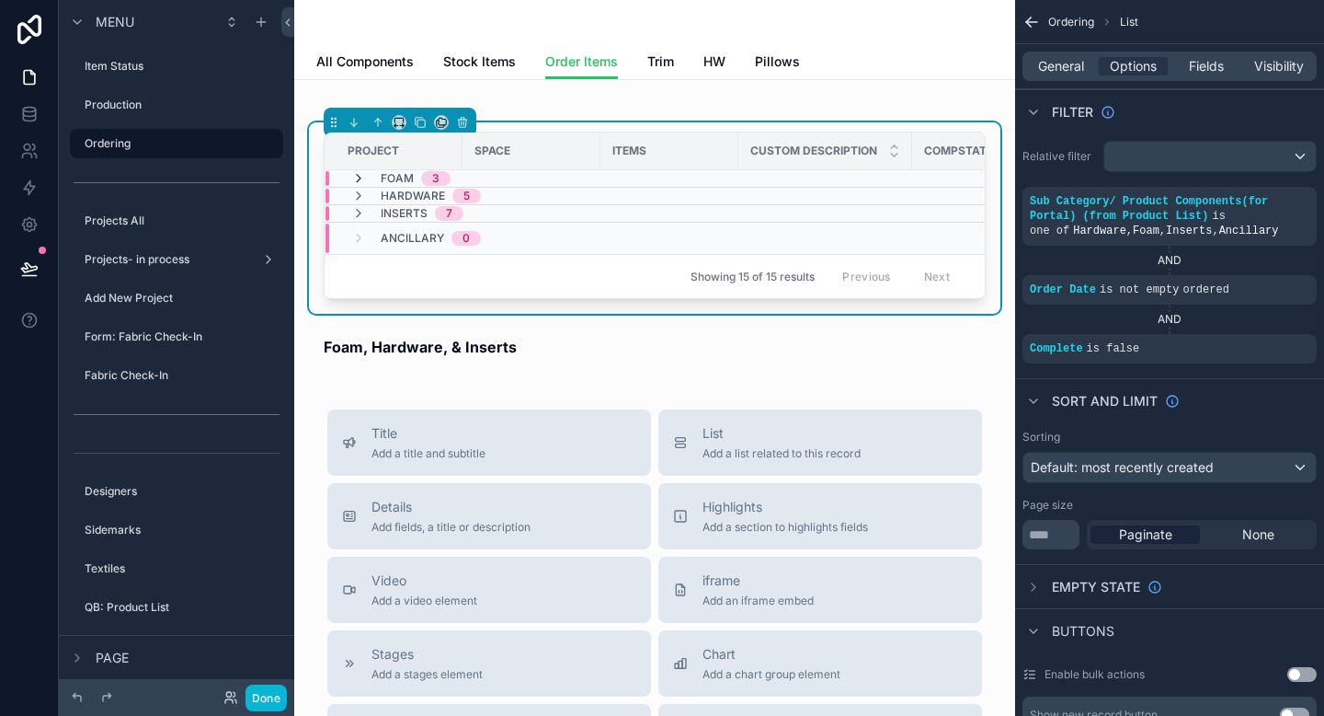
click at [361, 182] on icon "scrollable content" at bounding box center [358, 178] width 15 height 15
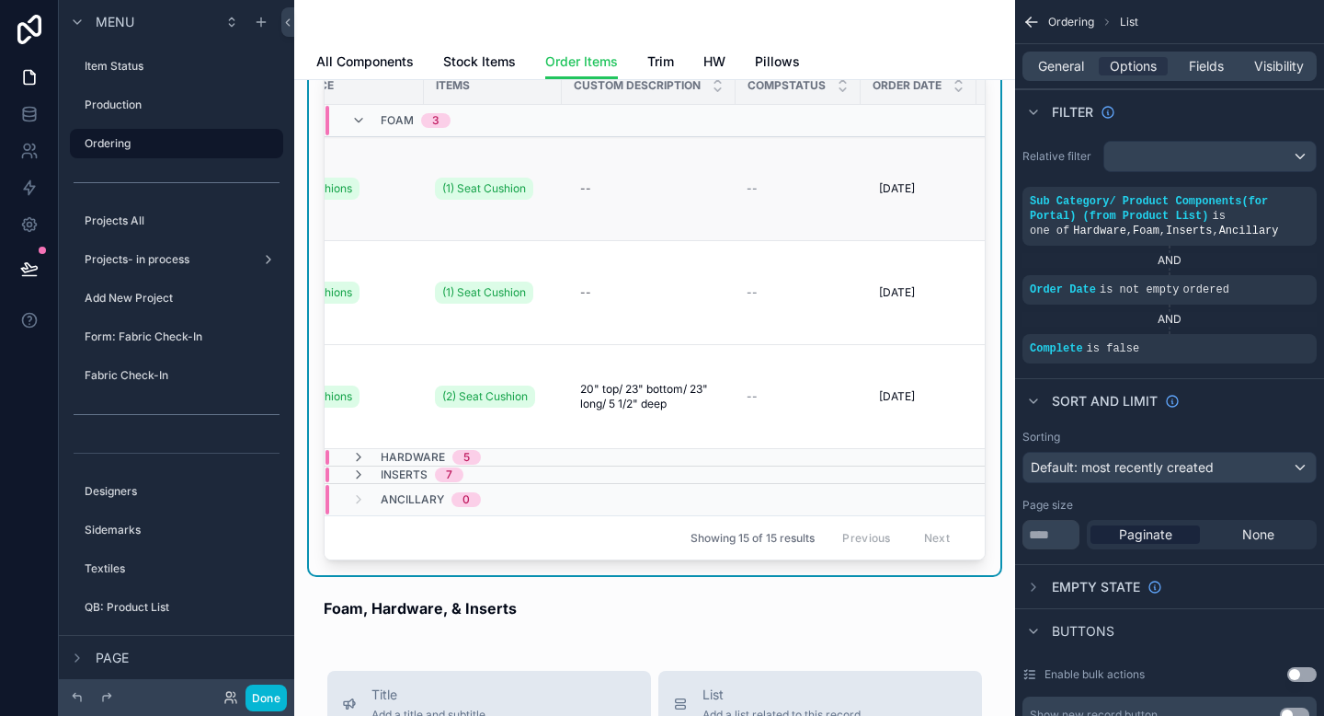
scroll to position [54, 0]
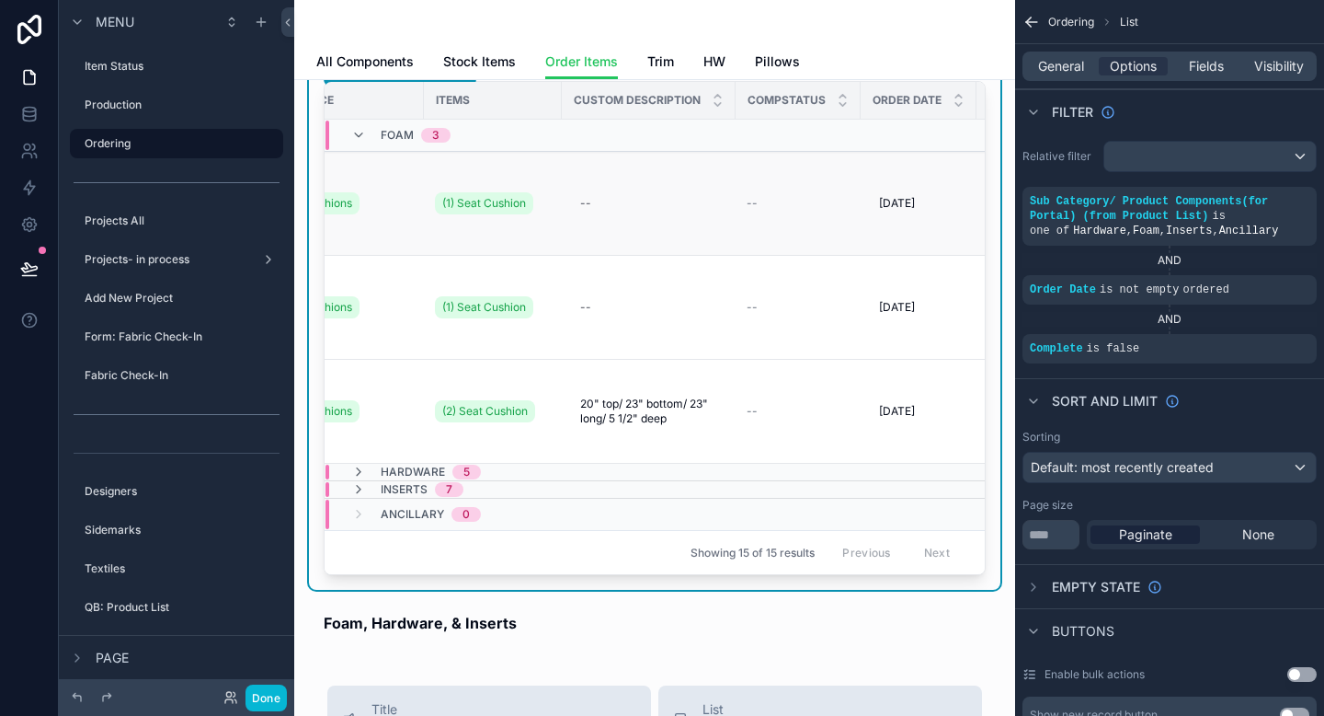
click at [807, 302] on div "--" at bounding box center [798, 307] width 103 height 15
click at [665, 79] on div "Order Items All Components Stock Items Order Items Trim HW Pillows" at bounding box center [654, 40] width 721 height 80
click at [659, 68] on span "Trim" at bounding box center [660, 61] width 27 height 18
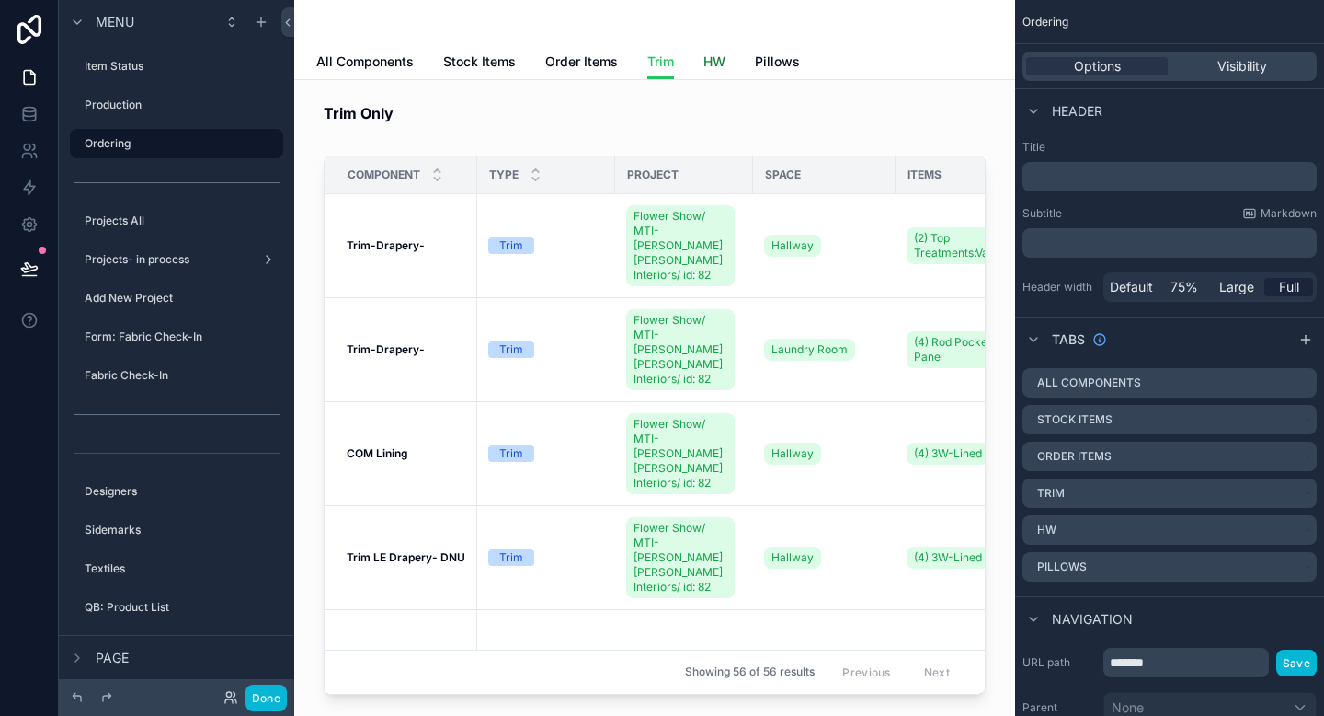
click at [720, 61] on span "HW" at bounding box center [715, 61] width 22 height 18
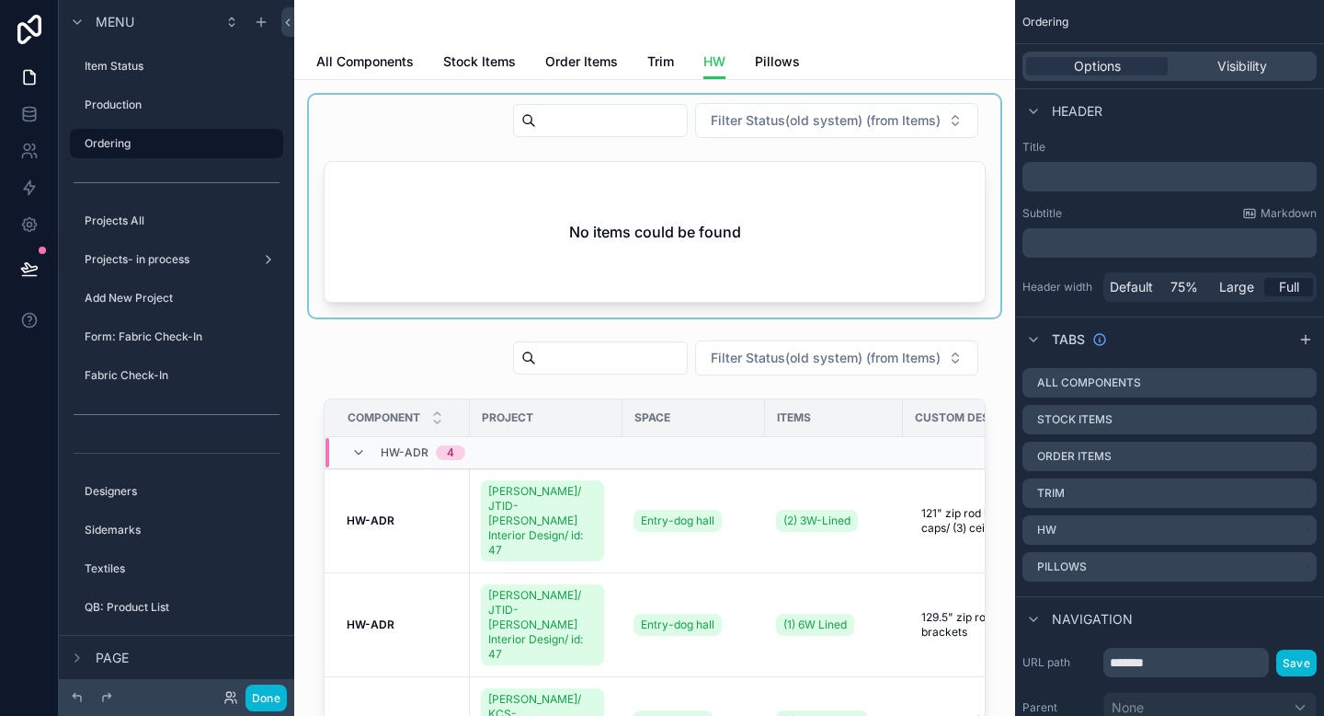
click at [771, 202] on div "scrollable content" at bounding box center [655, 206] width 692 height 223
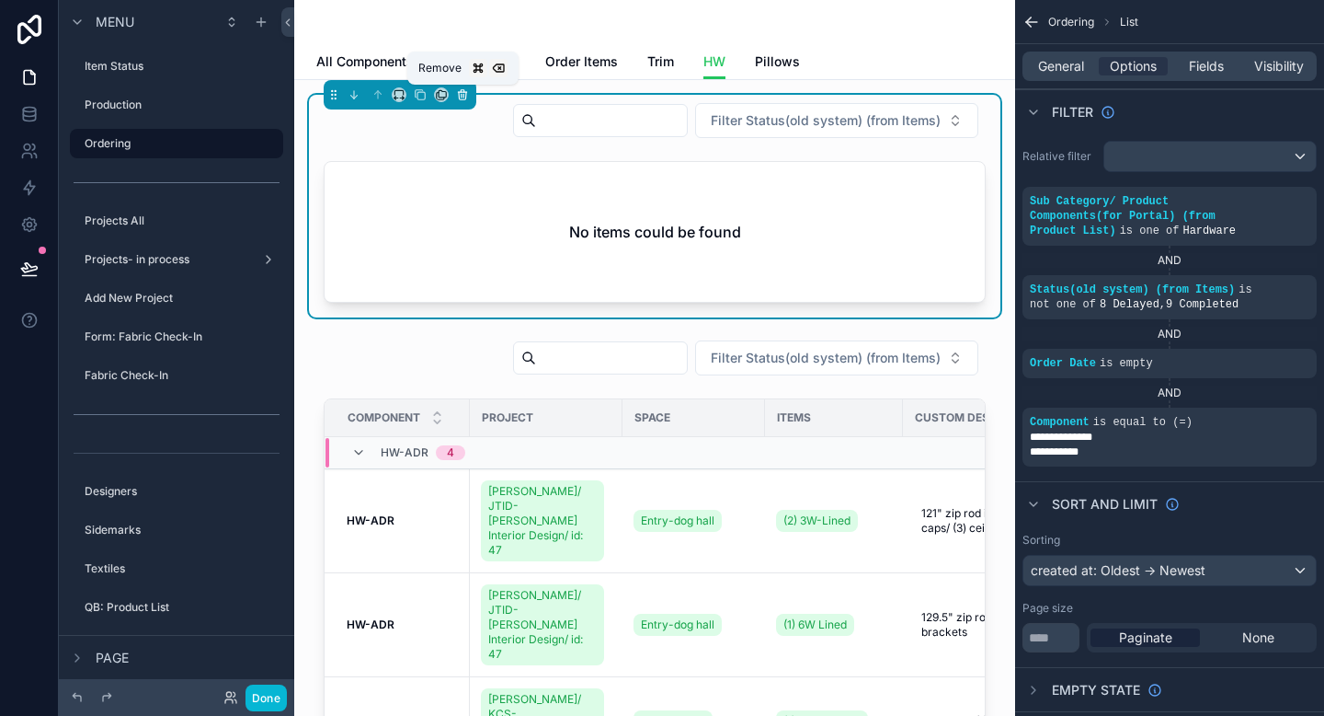
click at [463, 94] on icon "scrollable content" at bounding box center [462, 94] width 13 height 13
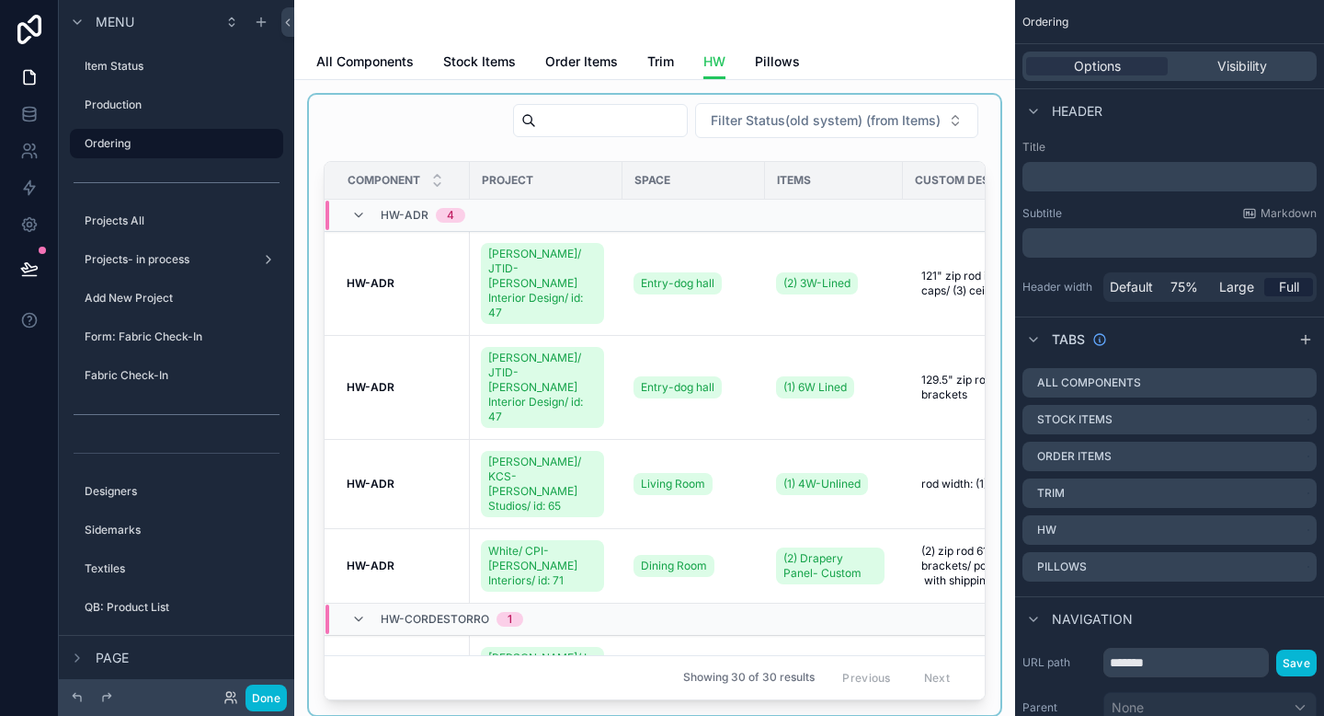
click at [782, 282] on div "scrollable content" at bounding box center [655, 405] width 692 height 620
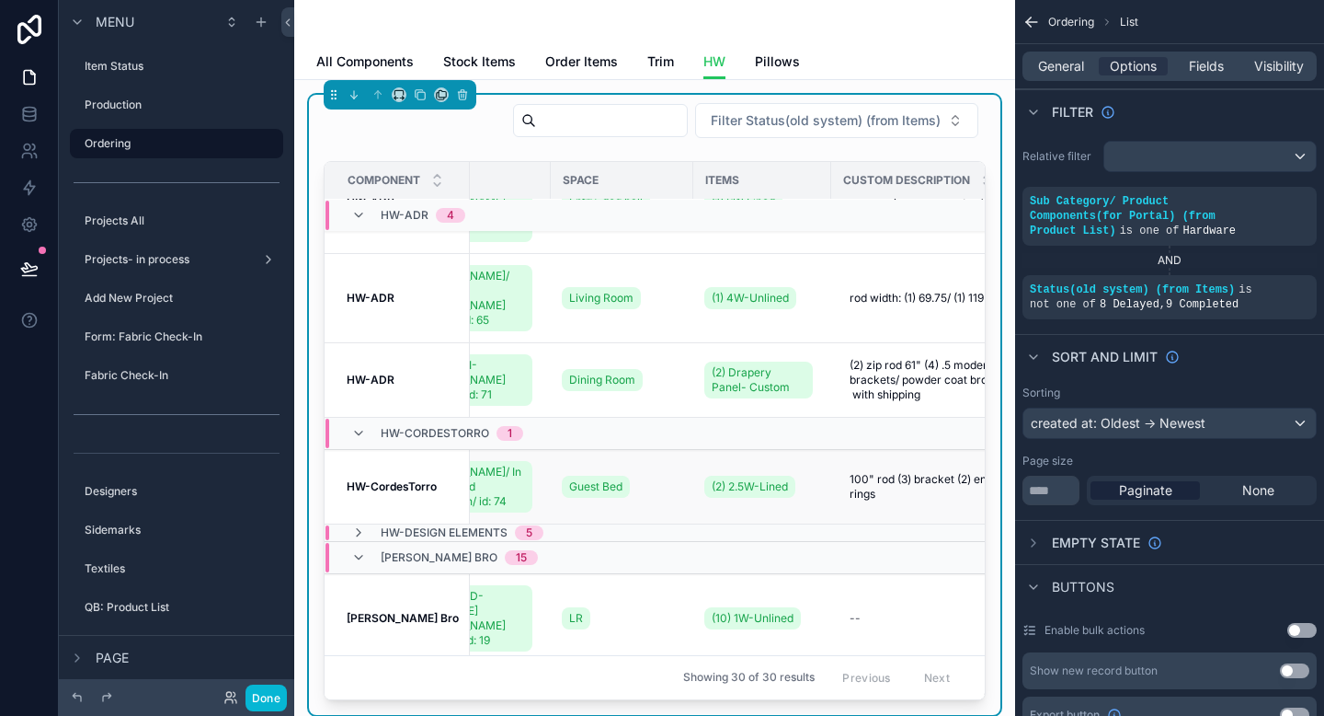
scroll to position [186, 0]
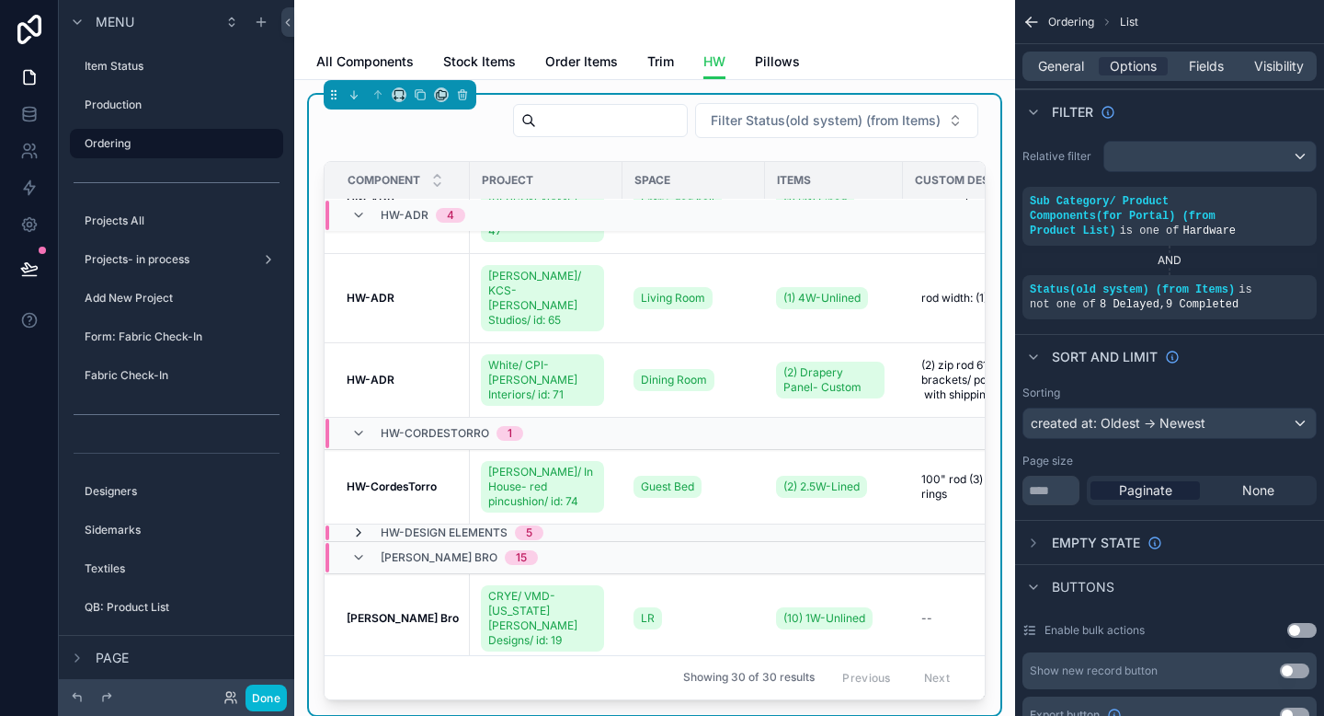
click at [357, 525] on icon "scrollable content" at bounding box center [358, 532] width 15 height 15
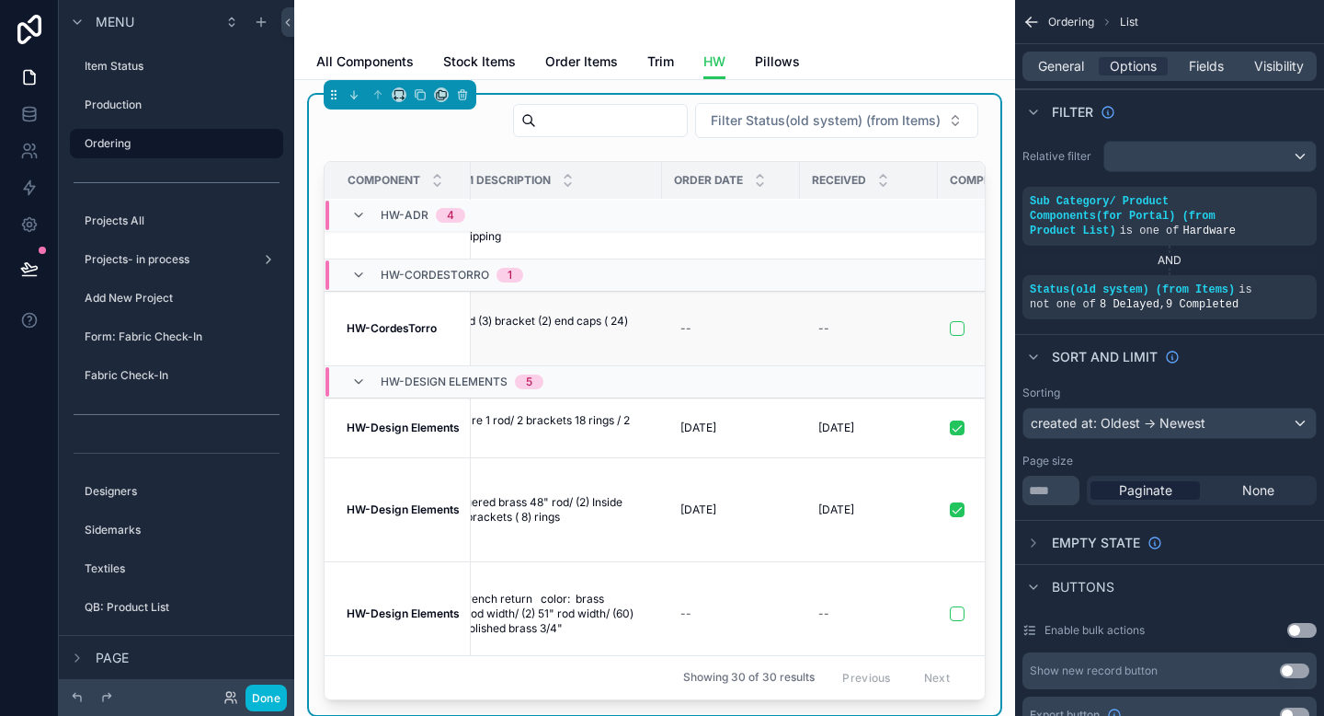
scroll to position [344, 516]
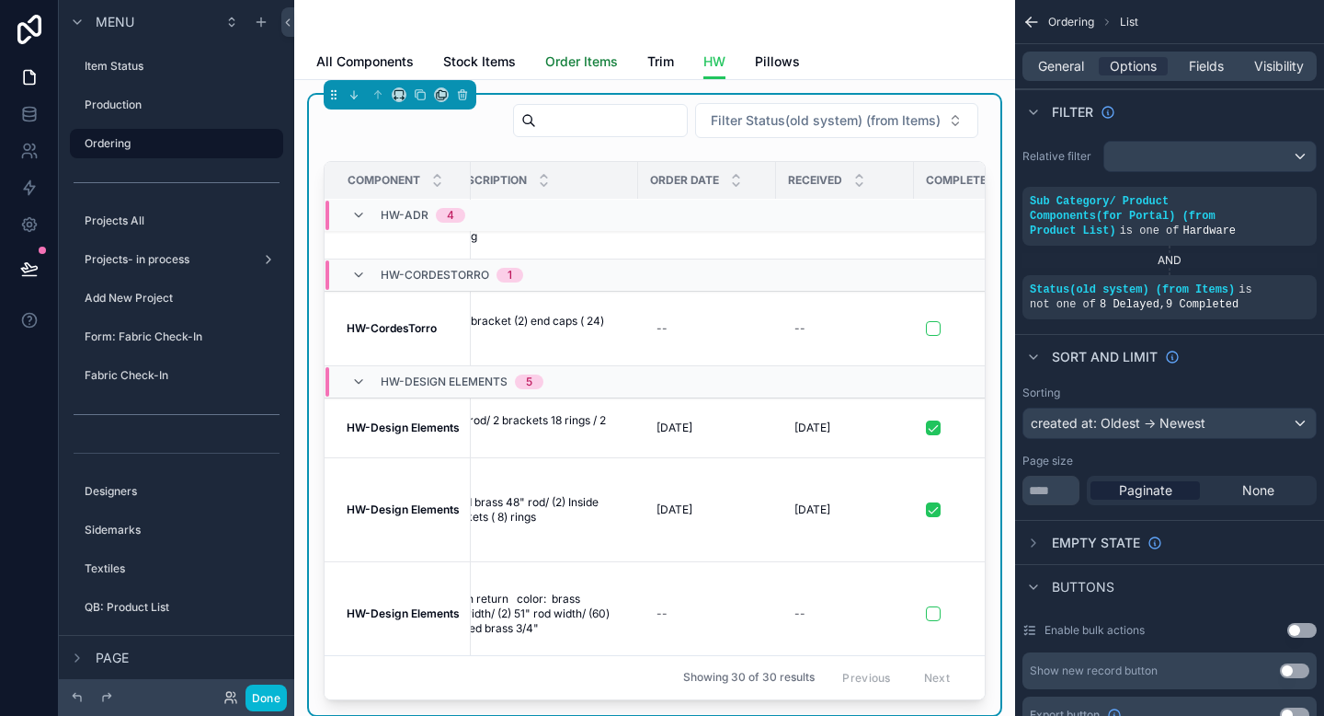
click at [572, 65] on span "Order Items" at bounding box center [581, 61] width 73 height 18
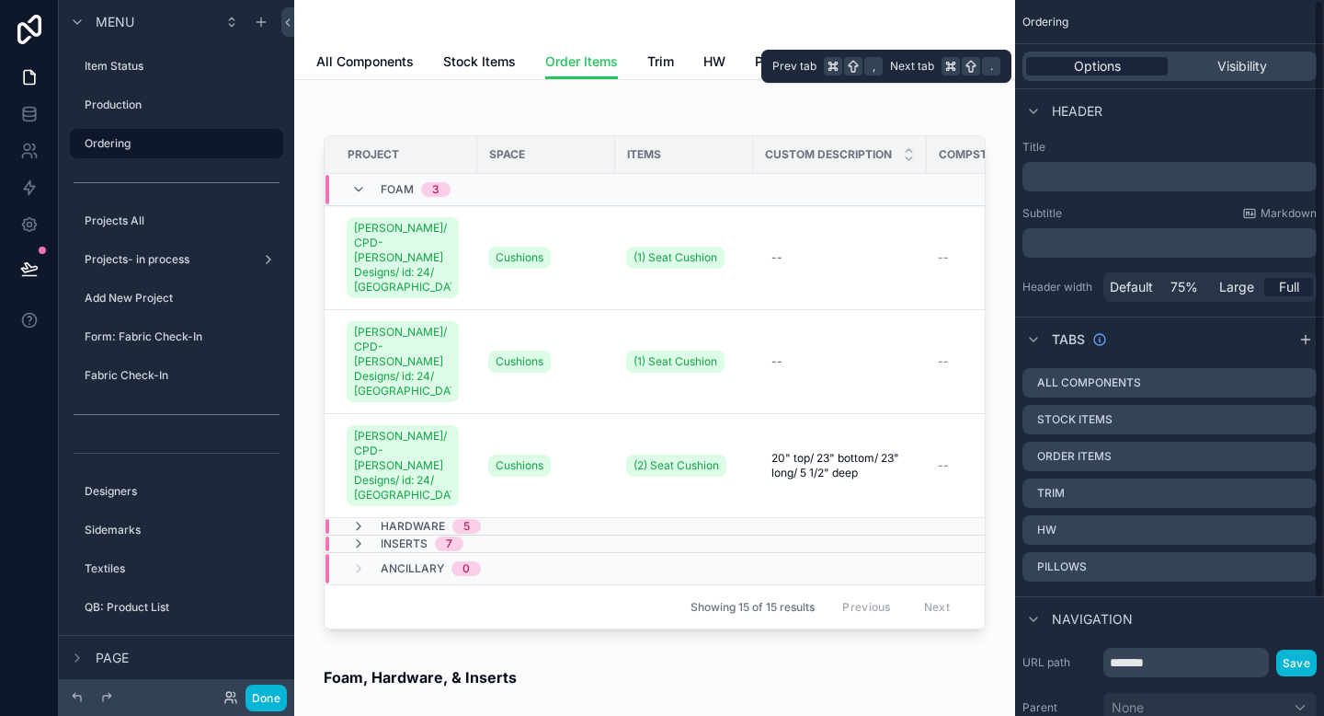
click at [1100, 72] on span "Options" at bounding box center [1097, 66] width 47 height 18
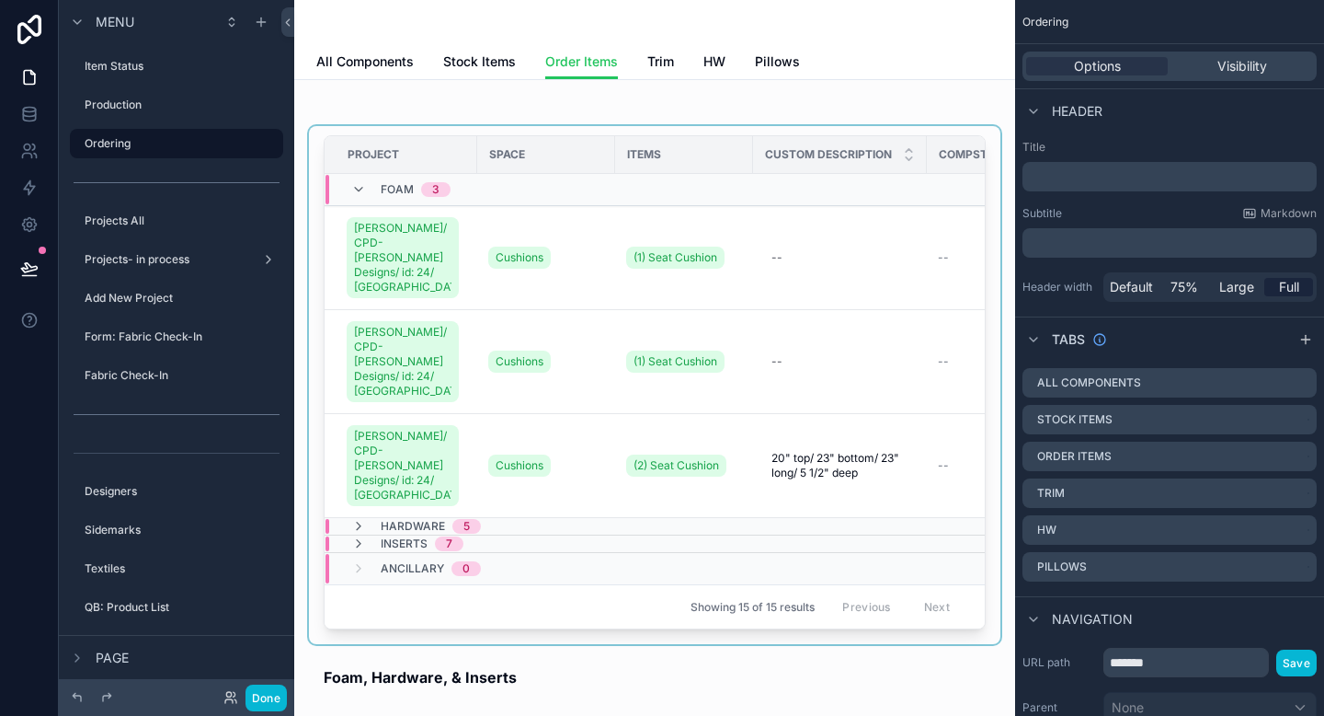
click at [791, 271] on div "scrollable content" at bounding box center [655, 385] width 692 height 518
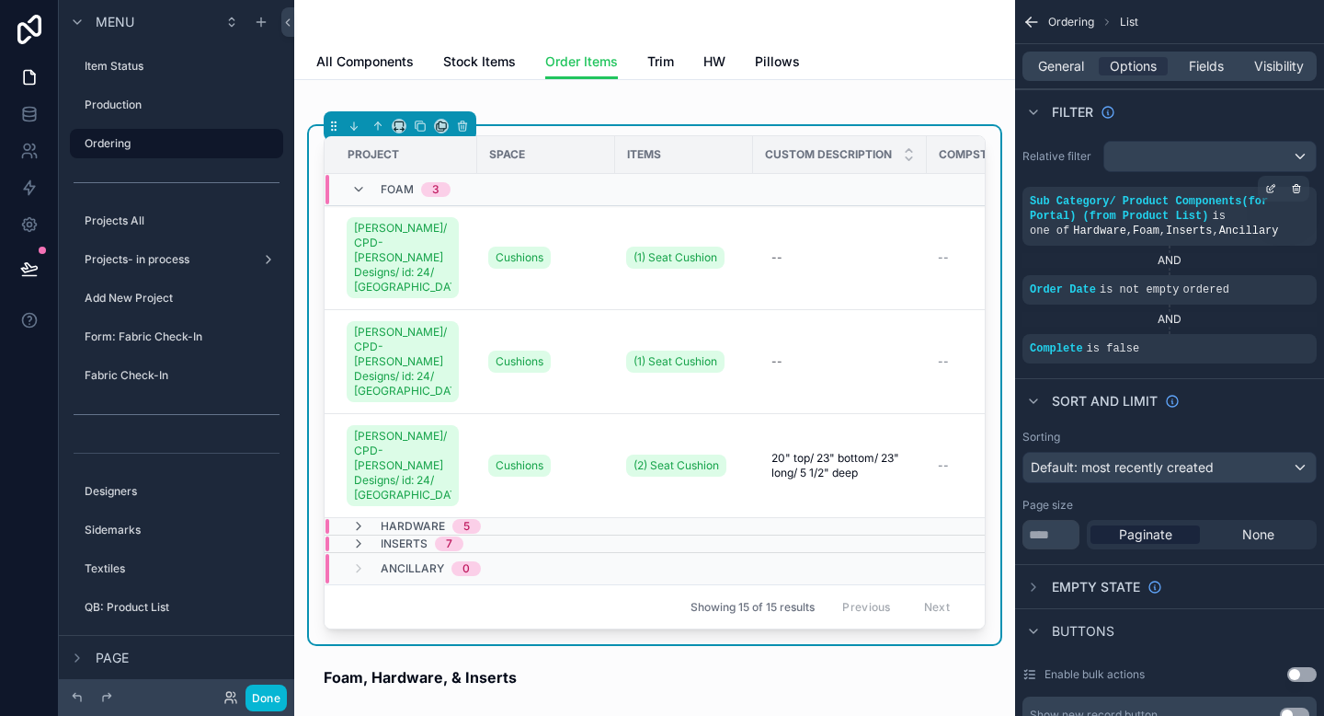
click at [1186, 223] on div "Sub Category/ Product Components(for Portal) (from Product List) is one of Hard…" at bounding box center [1170, 216] width 280 height 44
click at [1268, 194] on div "scrollable content" at bounding box center [1271, 189] width 26 height 26
click at [1227, 309] on div "AND" at bounding box center [1170, 318] width 294 height 29
click at [358, 527] on icon "scrollable content" at bounding box center [358, 526] width 15 height 15
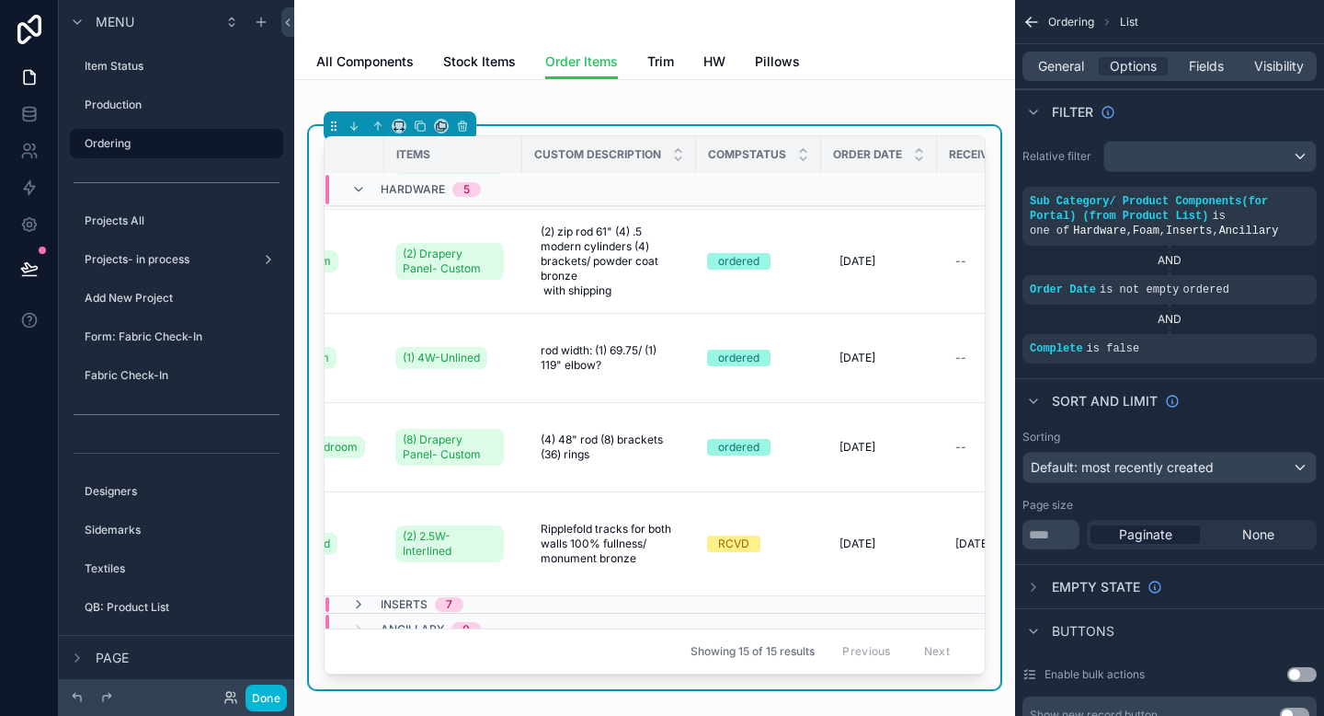
scroll to position [444, 282]
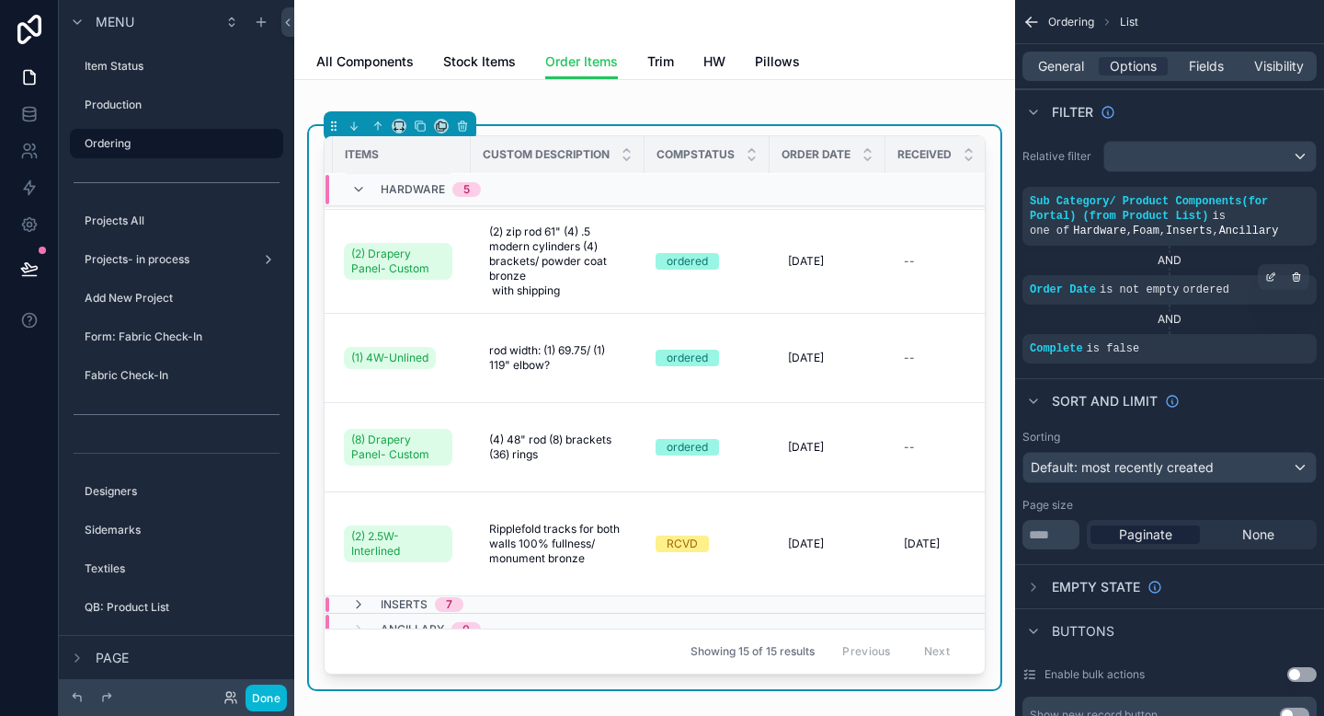
click at [1204, 292] on span "ordered" at bounding box center [1206, 289] width 46 height 13
click at [1268, 276] on icon "scrollable content" at bounding box center [1271, 276] width 11 height 11
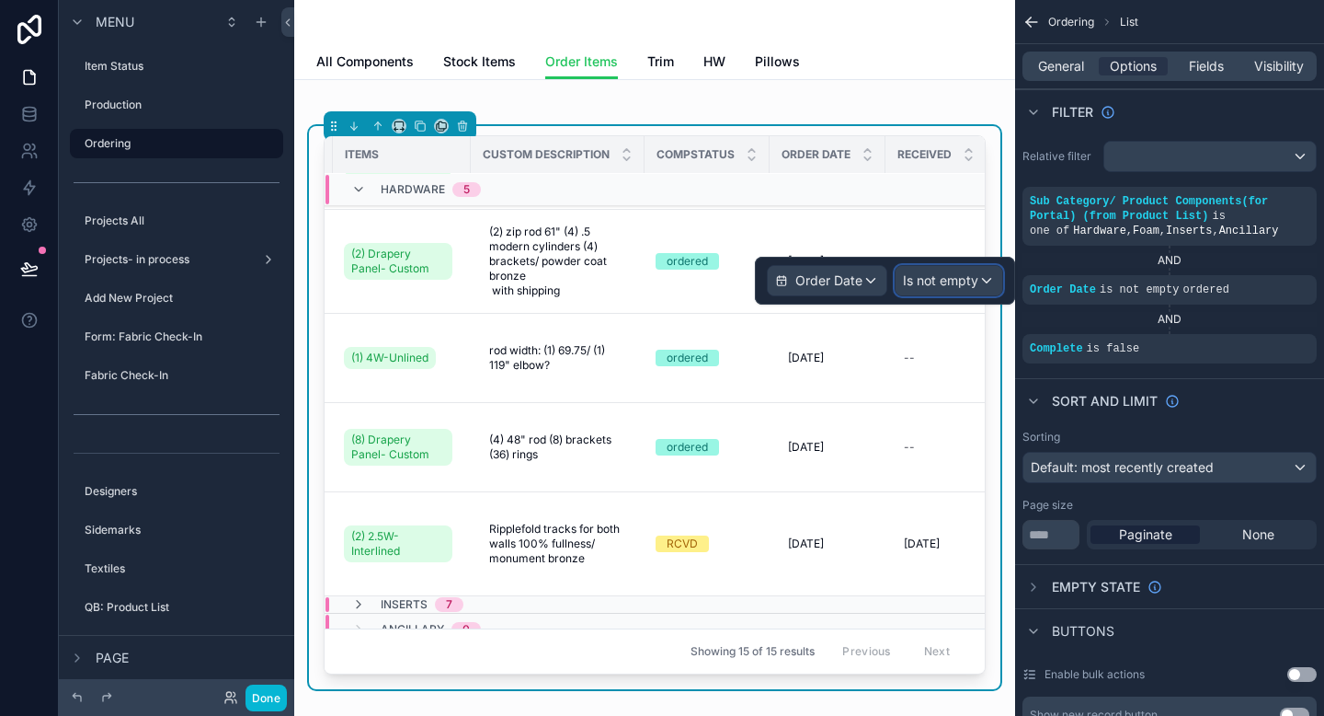
click at [949, 281] on span "Is not empty" at bounding box center [940, 280] width 75 height 18
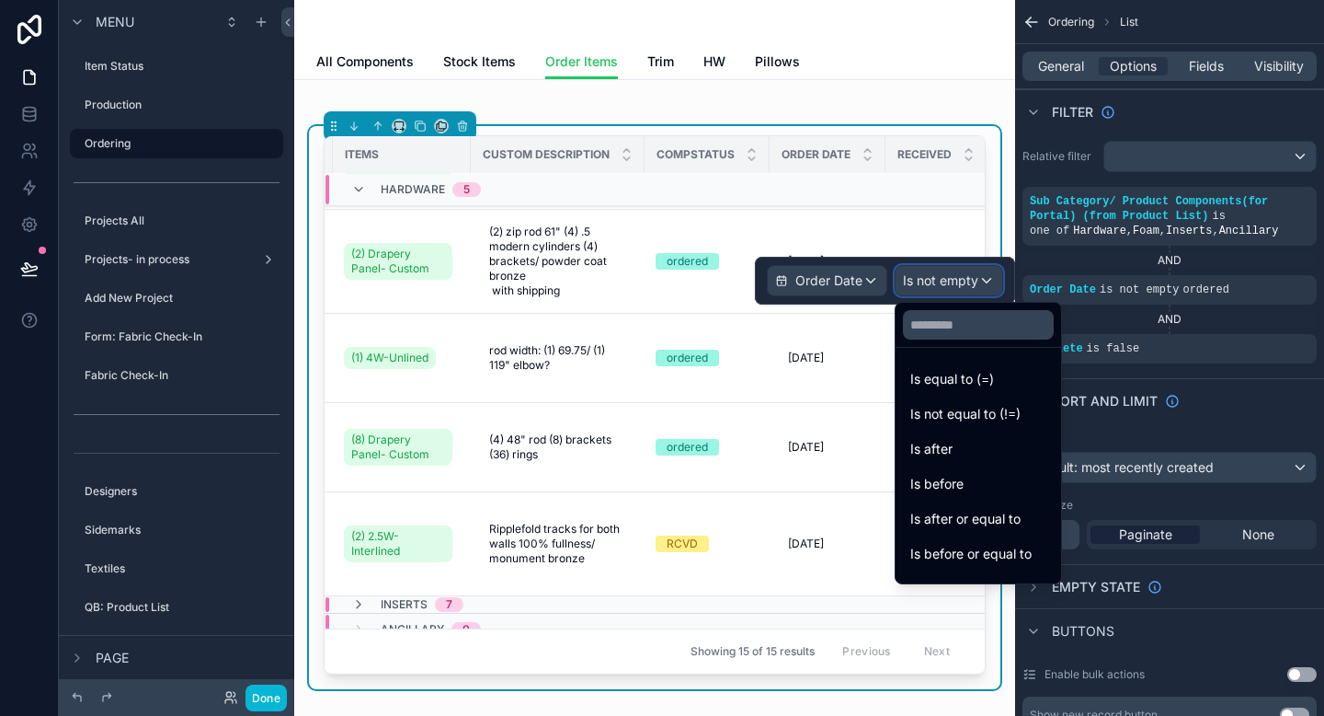
scroll to position [61, 0]
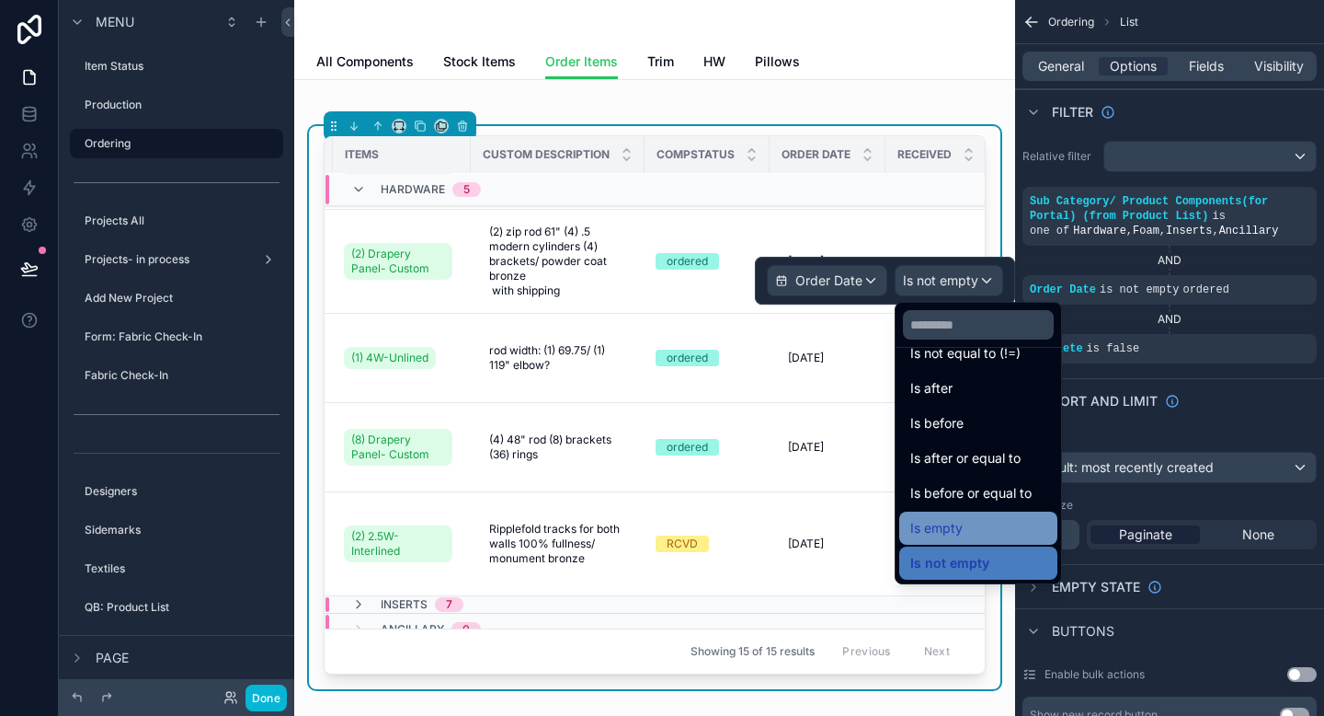
click at [960, 533] on span "Is empty" at bounding box center [937, 528] width 52 height 22
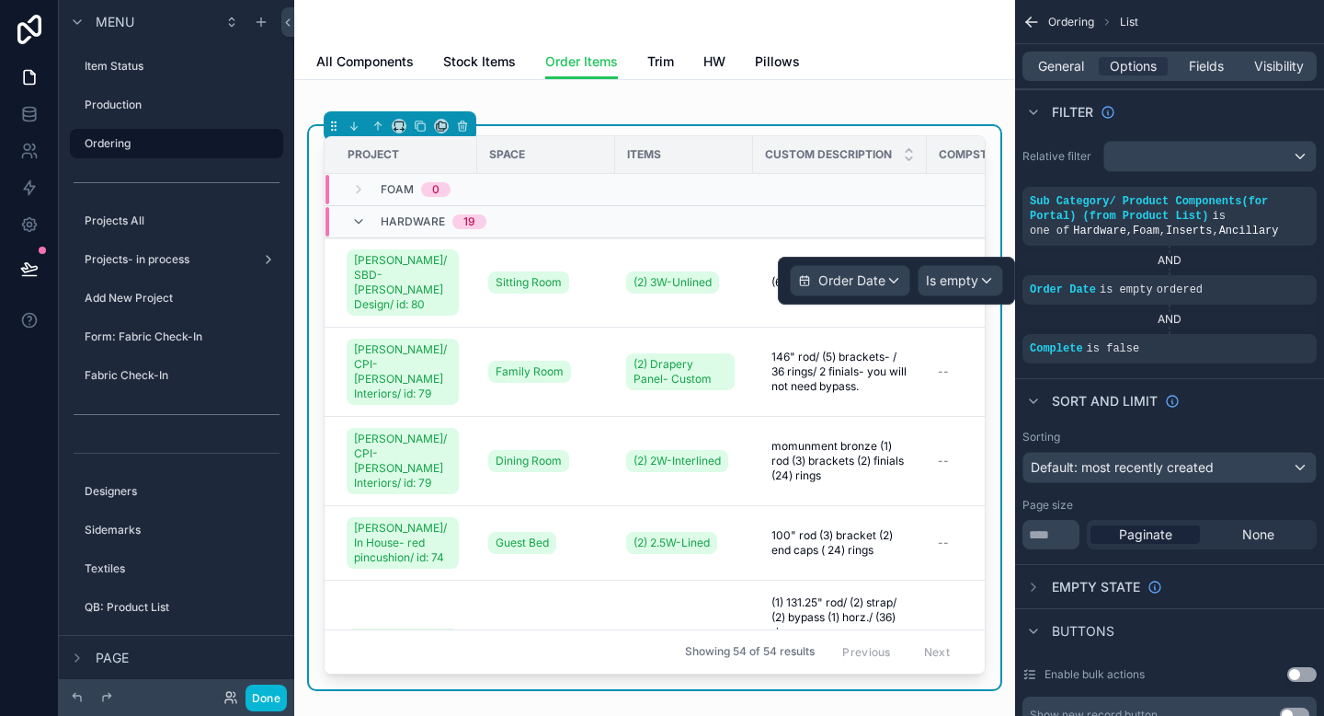
click at [795, 190] on td "scrollable content" at bounding box center [840, 190] width 174 height 32
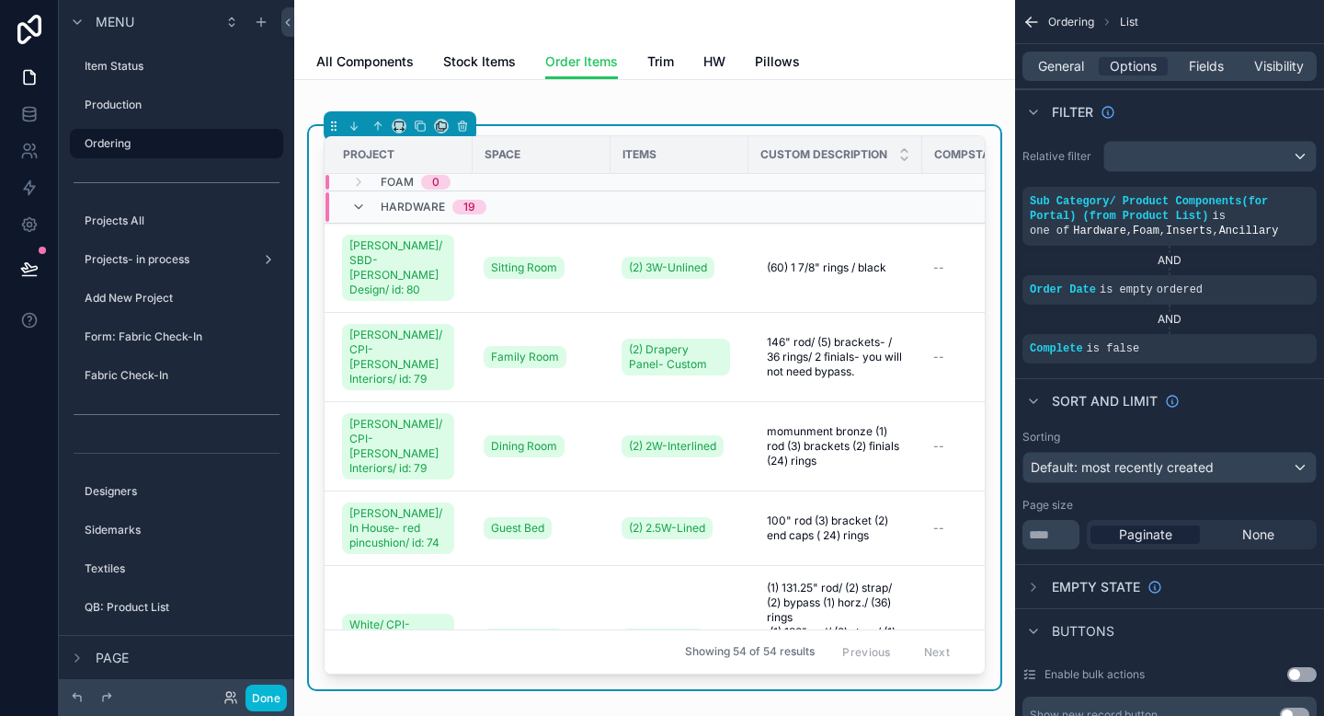
scroll to position [0, 0]
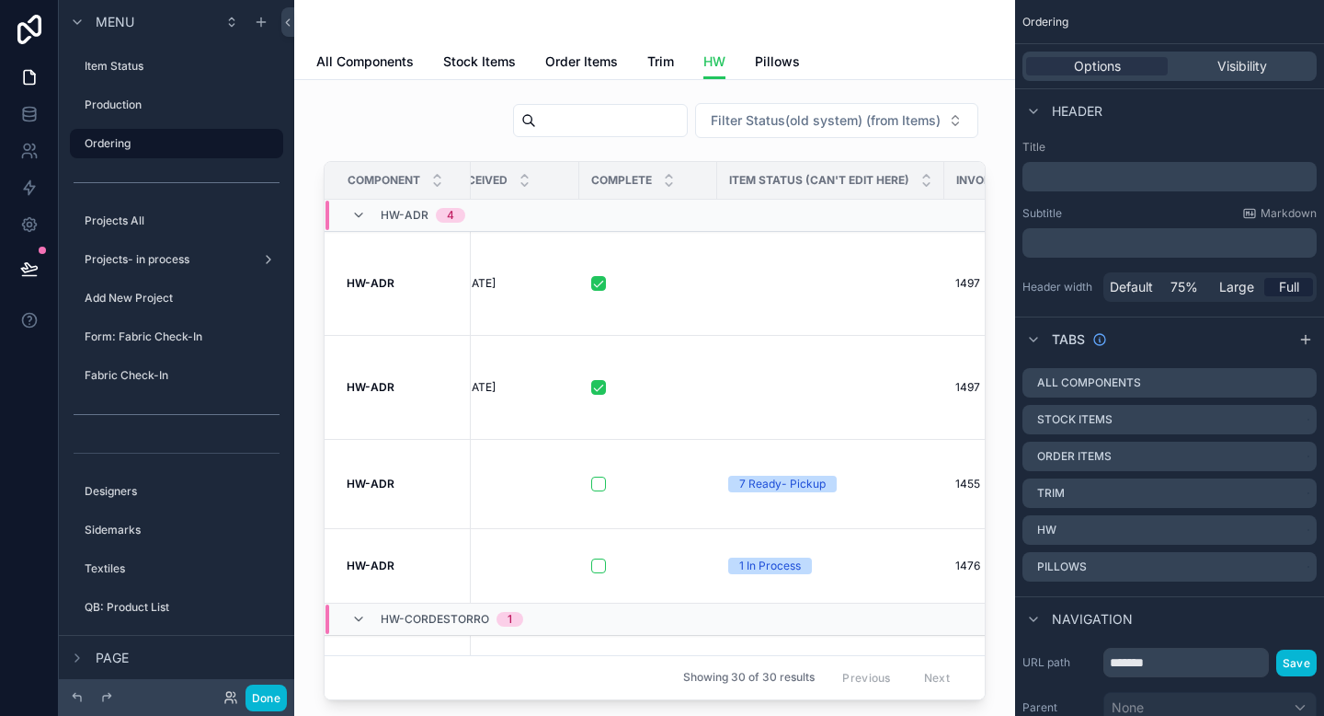
scroll to position [74, 851]
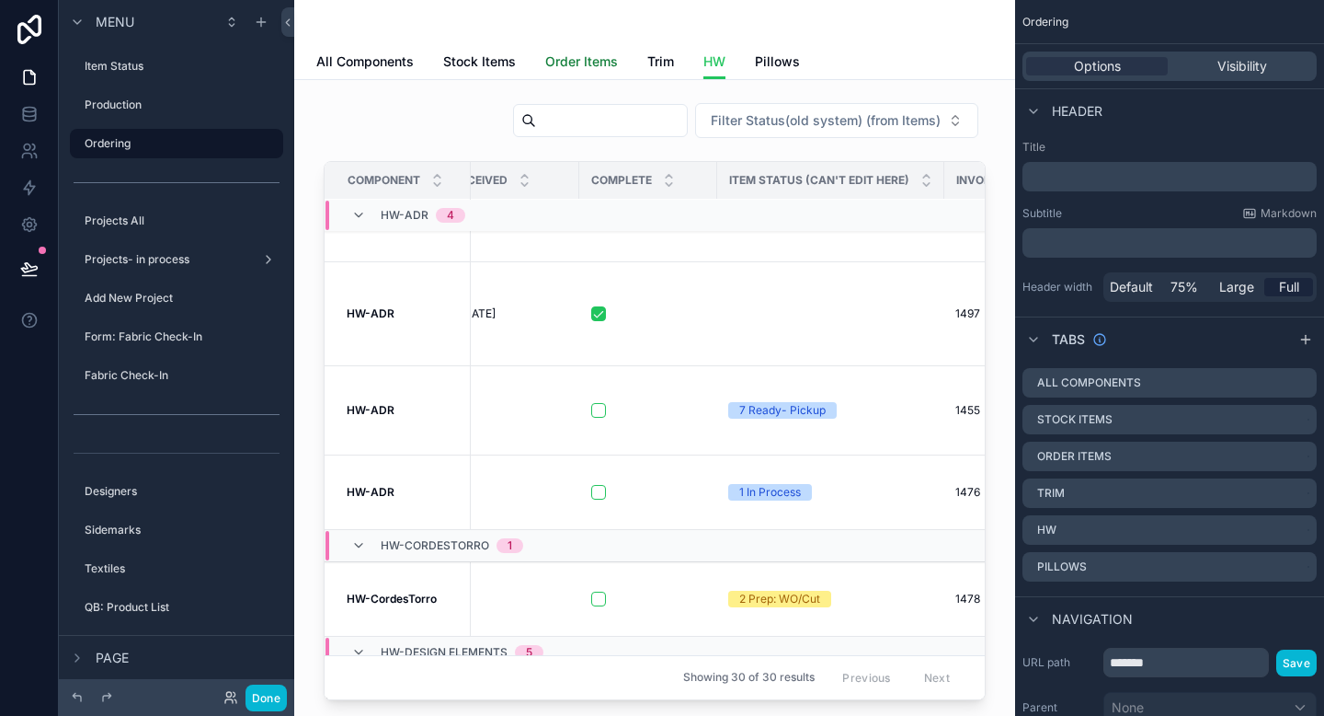
click at [580, 59] on span "Order Items" at bounding box center [581, 61] width 73 height 18
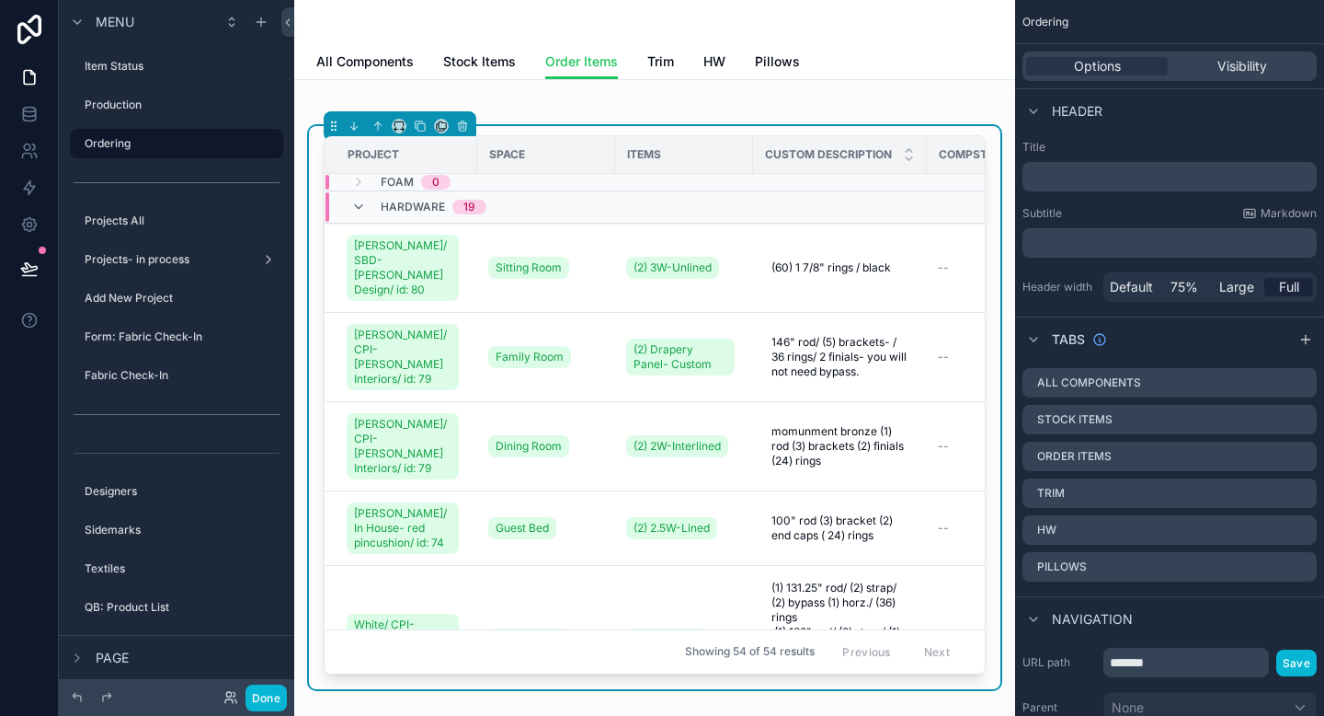
click at [707, 152] on div "Items" at bounding box center [684, 154] width 136 height 29
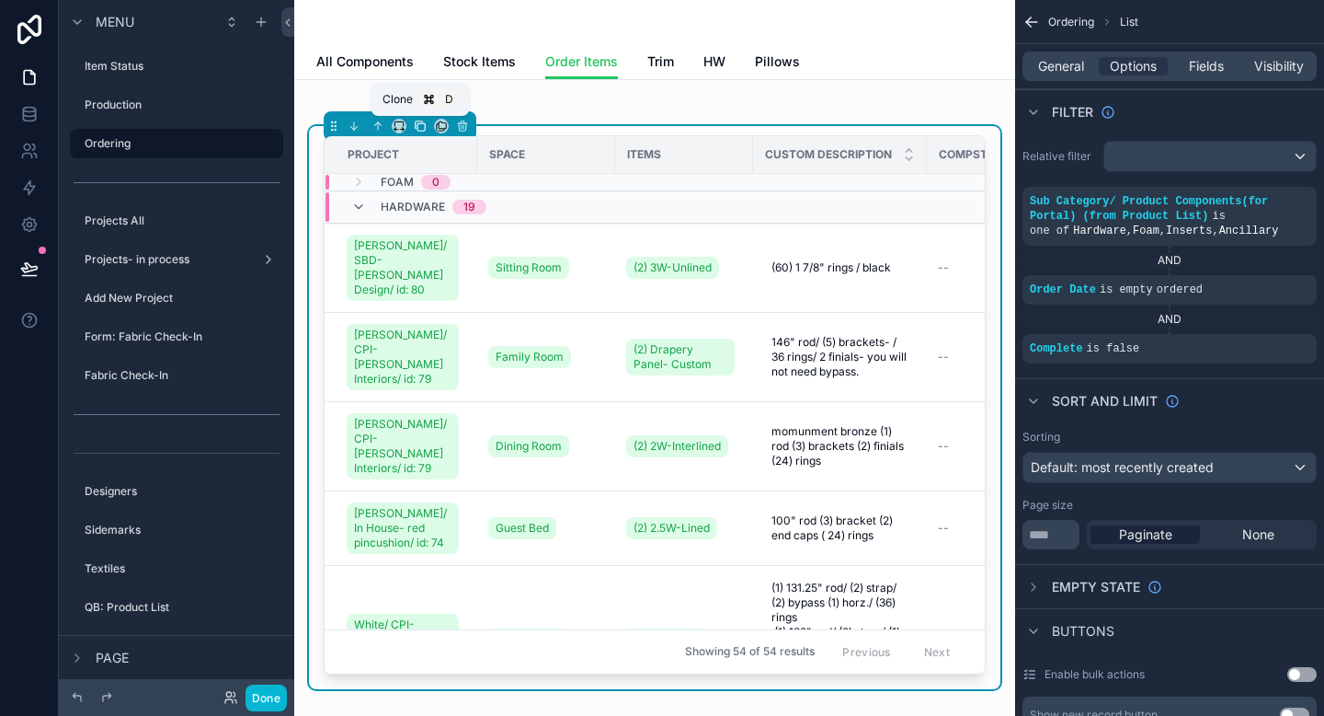
click at [423, 128] on icon "scrollable content" at bounding box center [420, 126] width 13 height 13
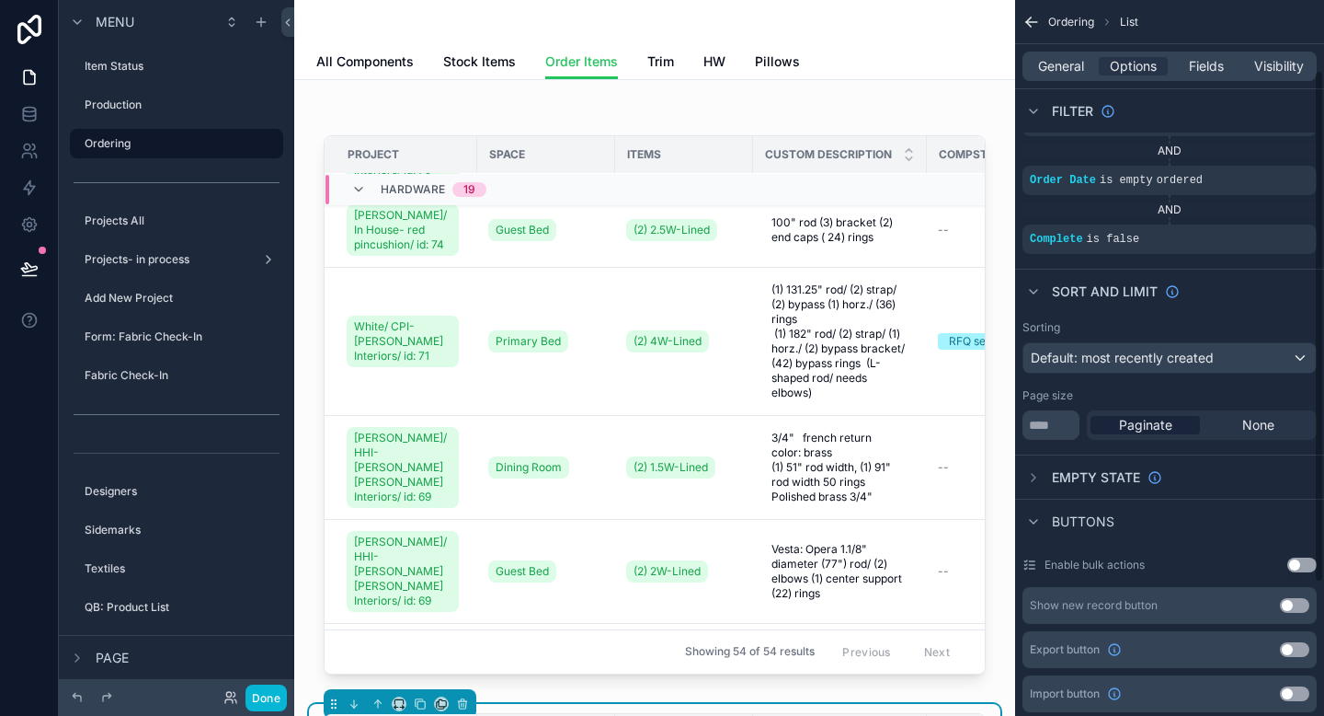
scroll to position [202, 0]
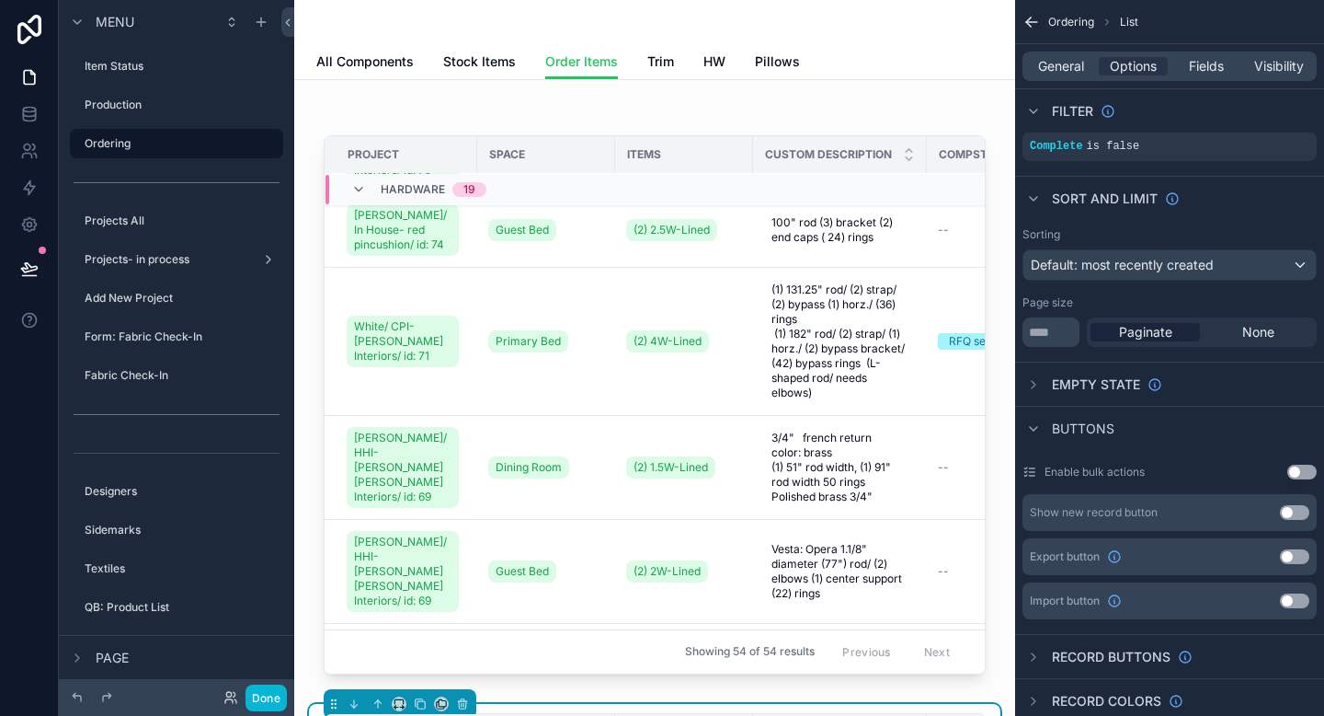
click at [968, 711] on div "scrollable content" at bounding box center [917, 712] width 138 height 2
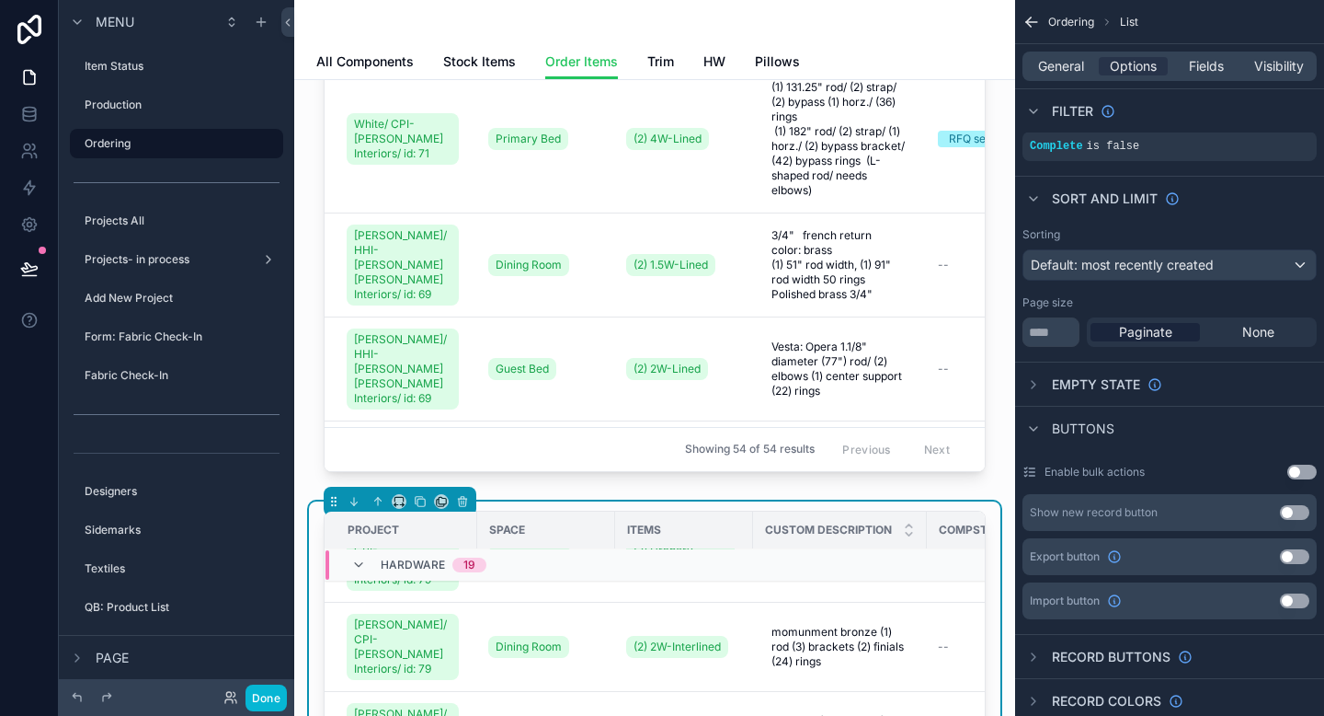
scroll to position [171, 0]
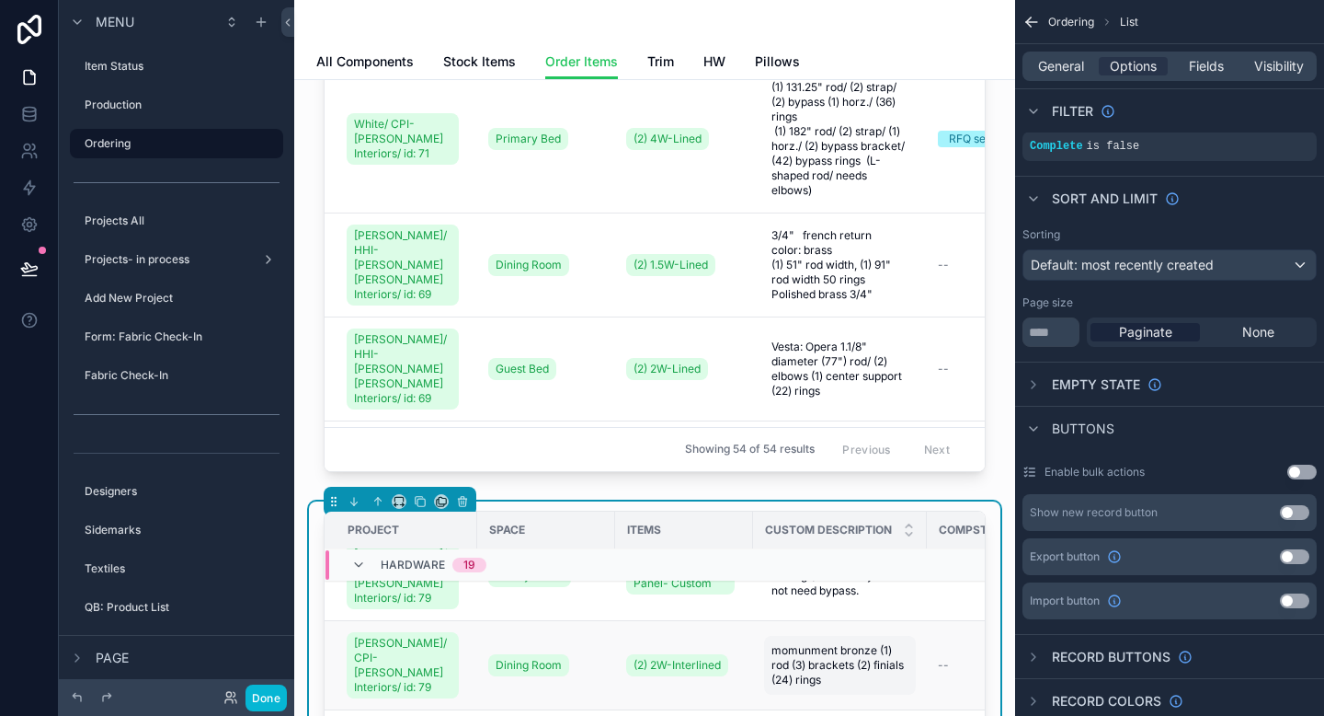
click at [864, 659] on span "momunment bronze (1) rod (3) brackets (2) finials (24) rings" at bounding box center [840, 665] width 137 height 44
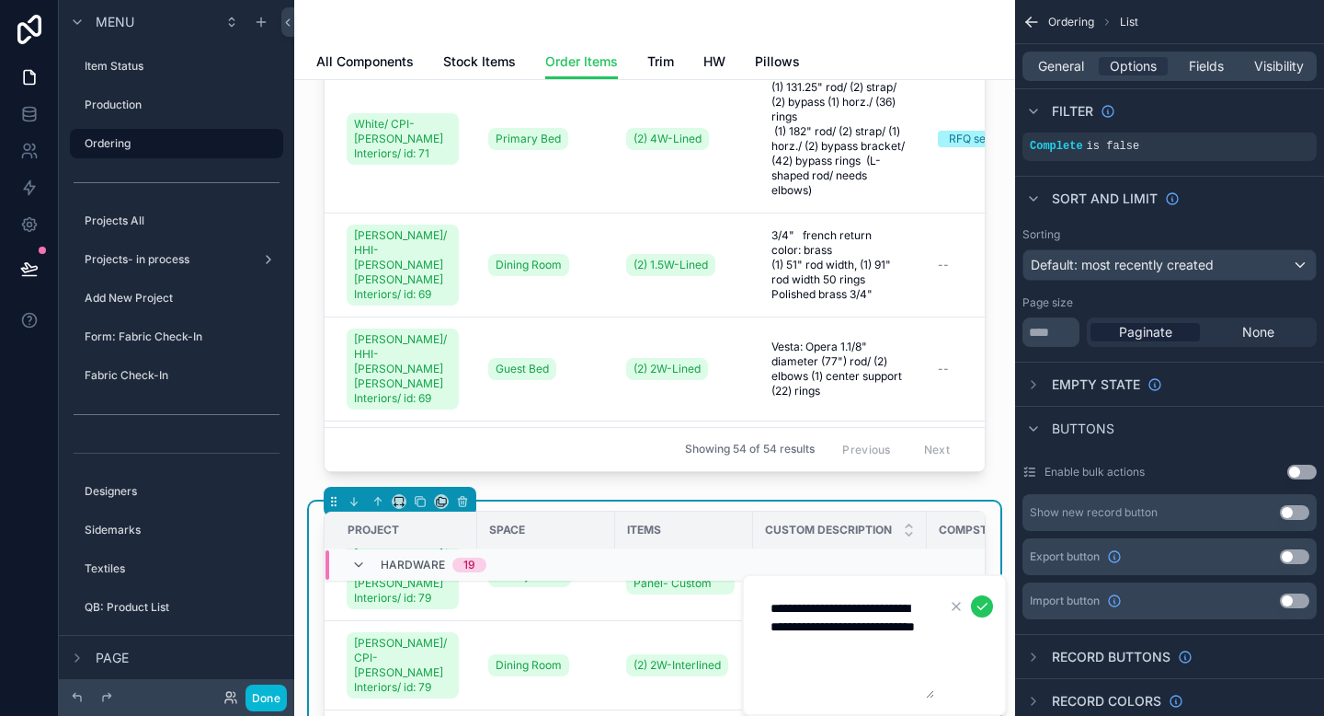
click at [701, 527] on div "Items" at bounding box center [684, 529] width 136 height 29
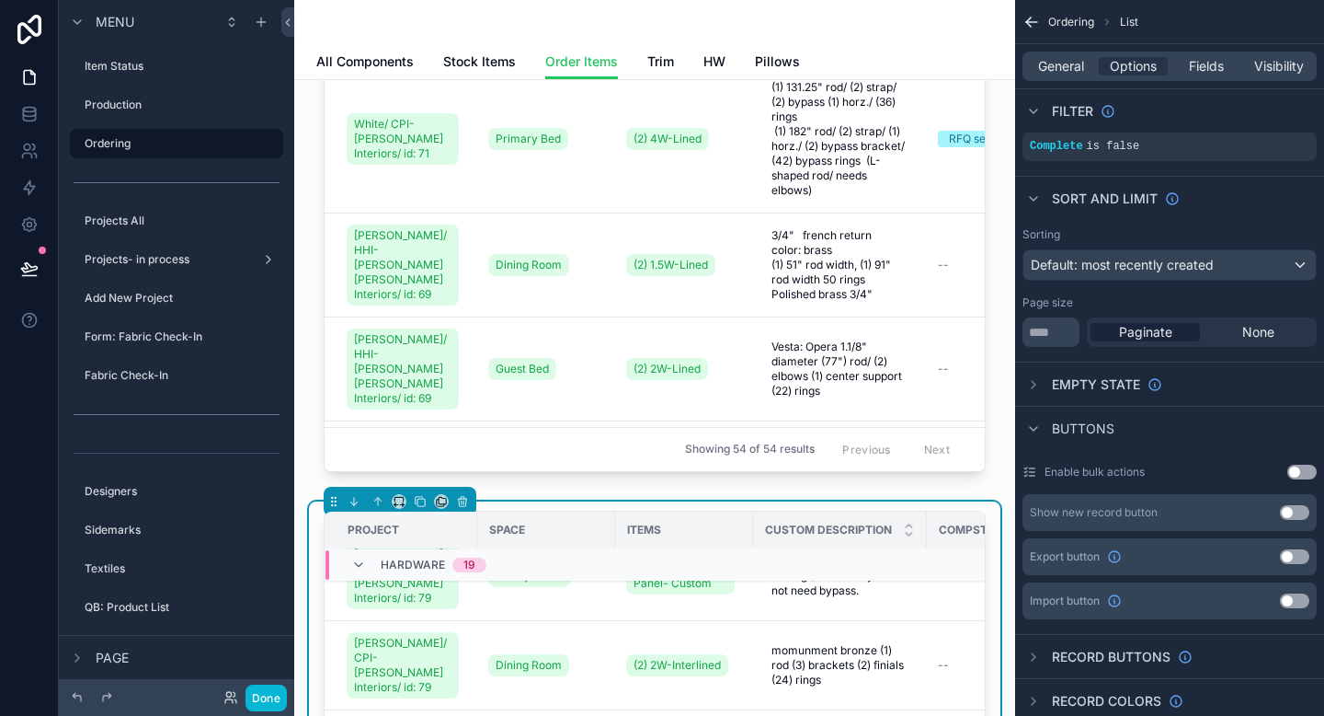
click at [658, 536] on div "Items" at bounding box center [684, 529] width 136 height 29
click at [1119, 66] on span "Options" at bounding box center [1133, 66] width 47 height 18
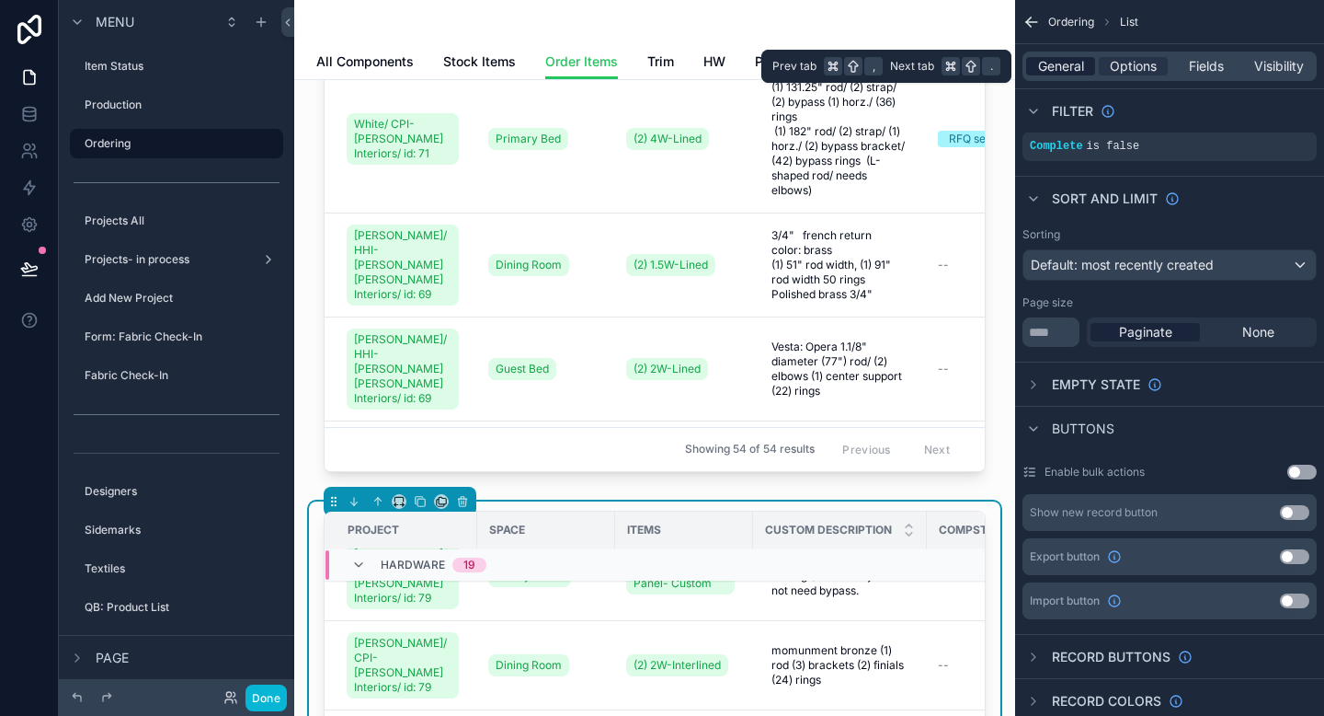
click at [1064, 72] on span "General" at bounding box center [1061, 66] width 46 height 18
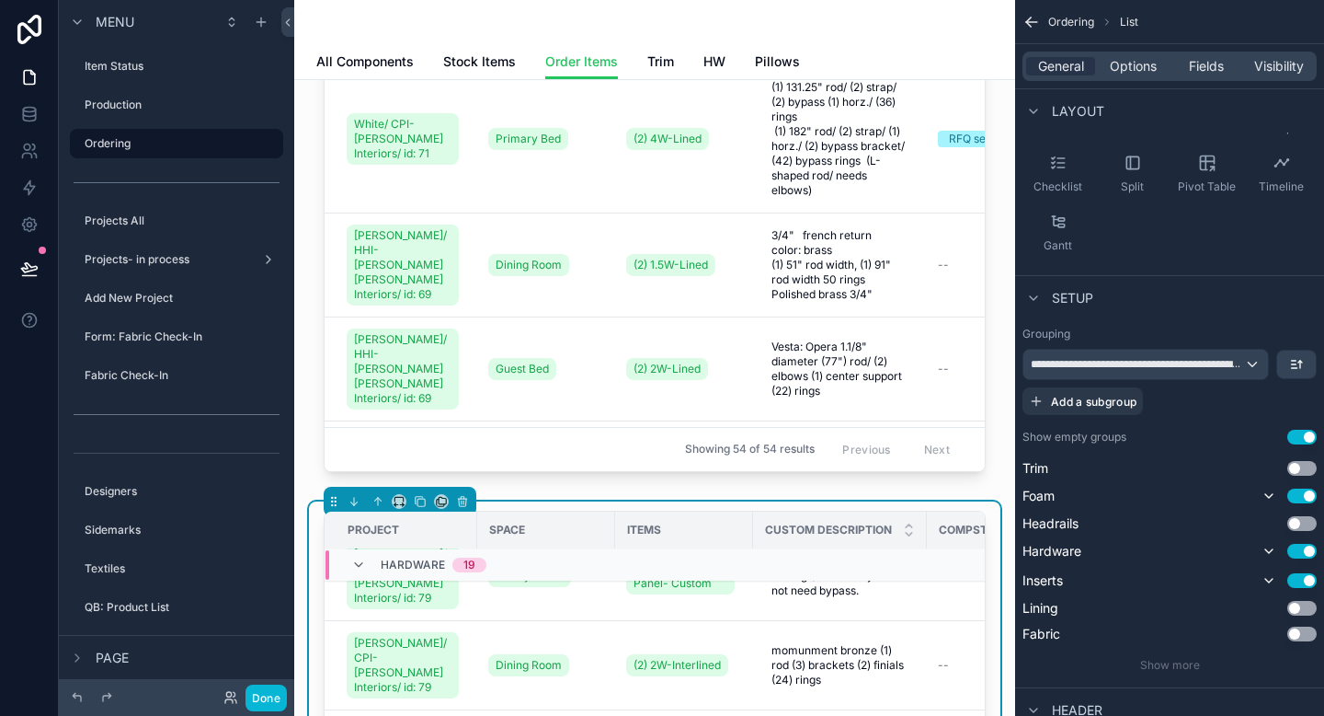
click at [855, 556] on td "scrollable content" at bounding box center [840, 564] width 174 height 32
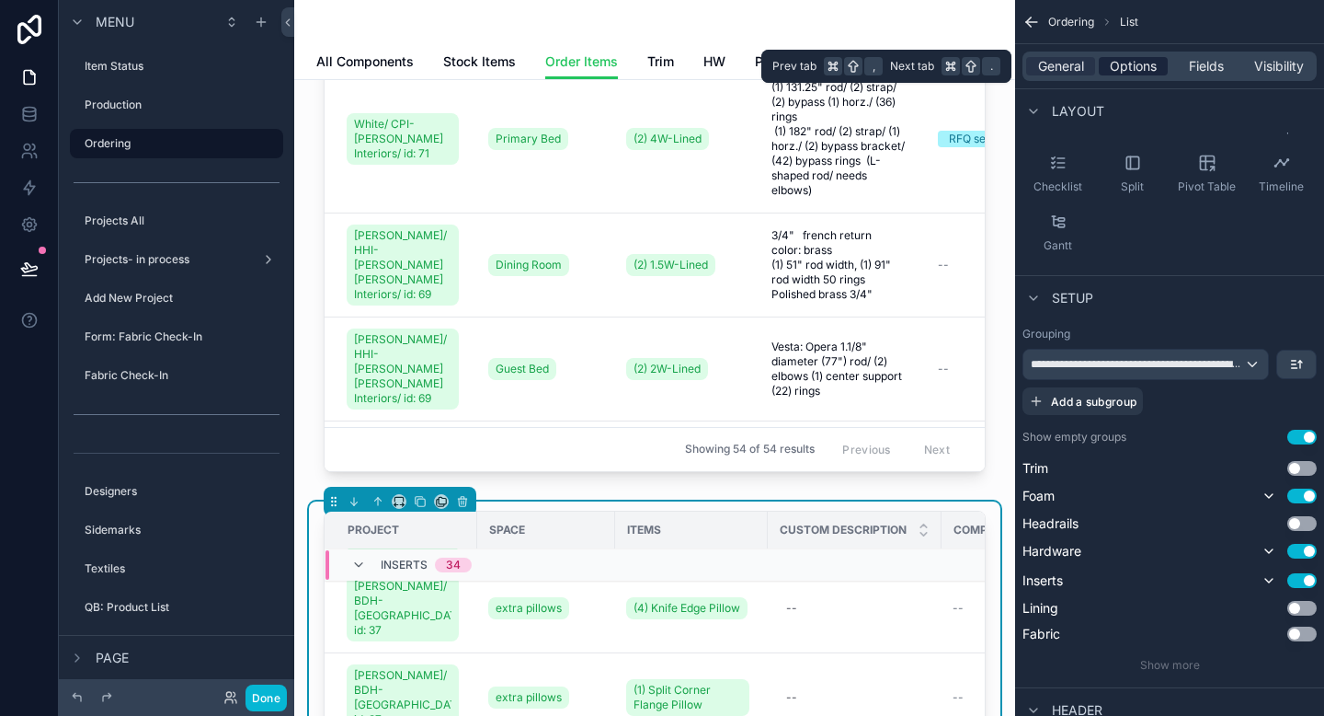
click at [1133, 67] on span "Options" at bounding box center [1133, 66] width 47 height 18
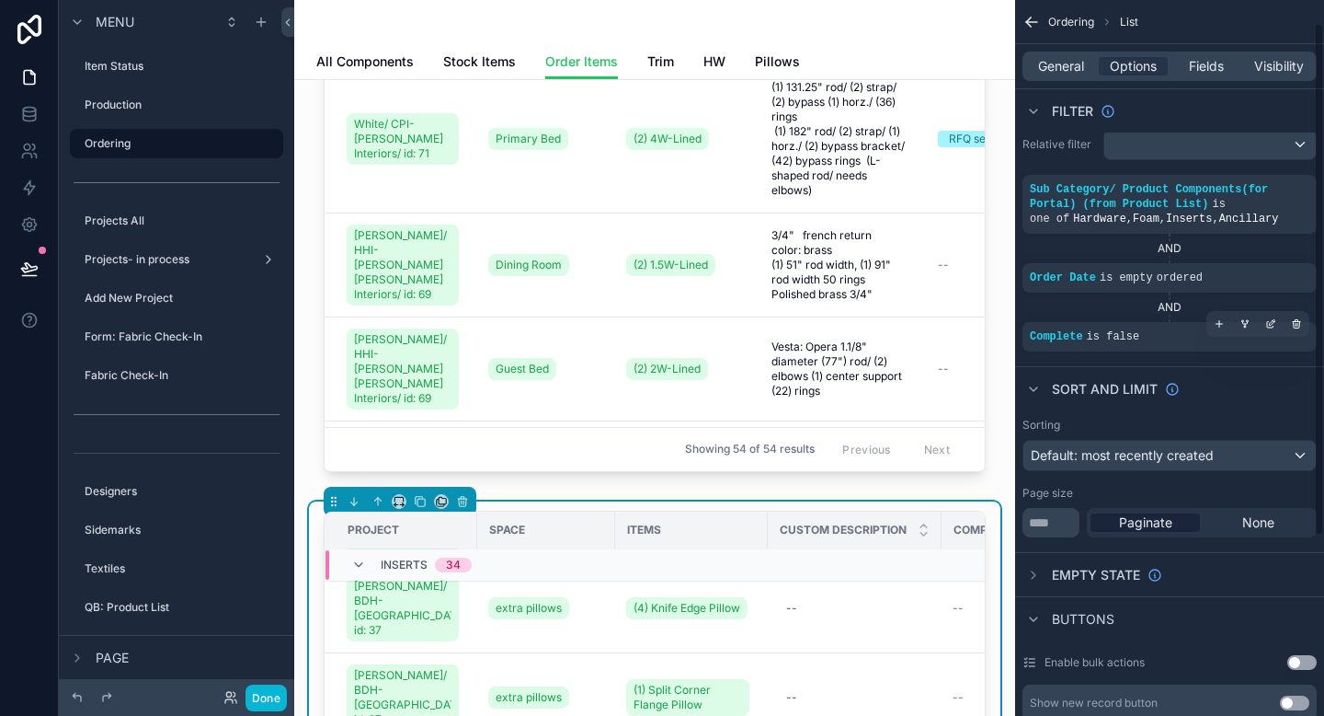
scroll to position [2, 0]
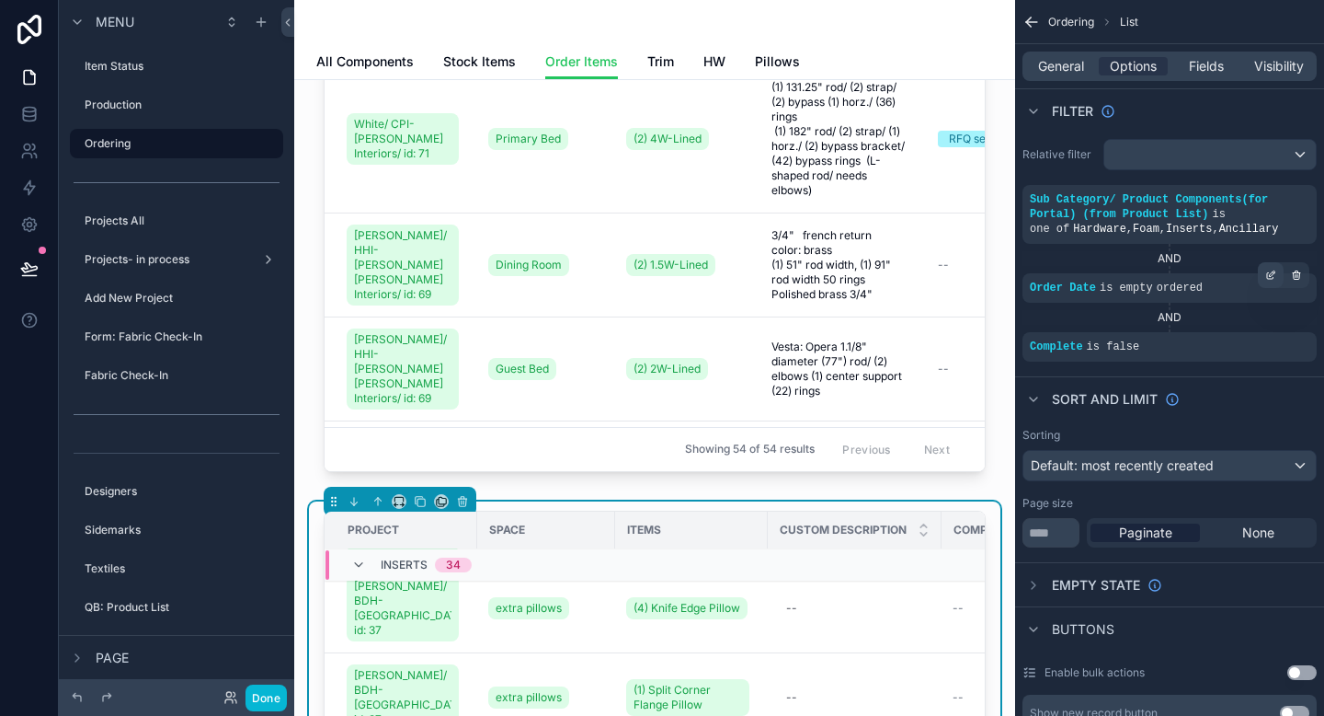
click at [1272, 278] on icon "scrollable content" at bounding box center [1270, 276] width 6 height 6
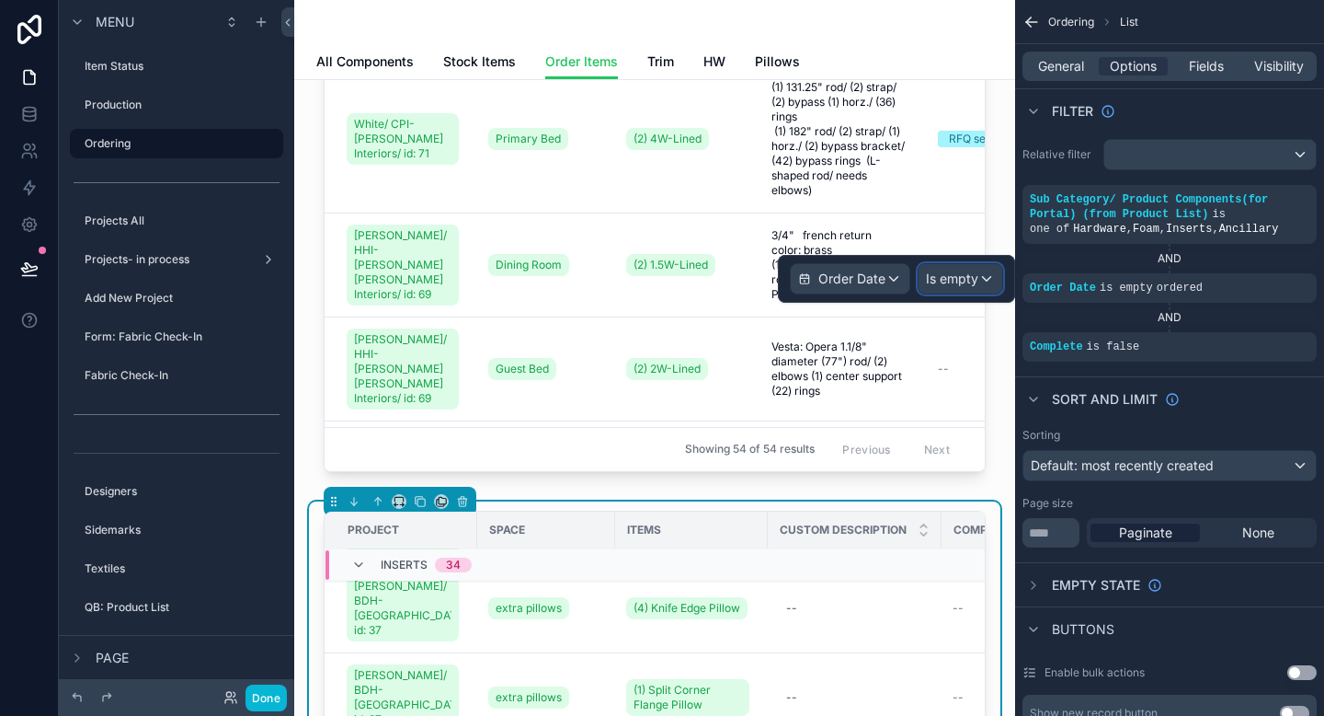
click at [977, 277] on span "Is empty" at bounding box center [952, 278] width 52 height 18
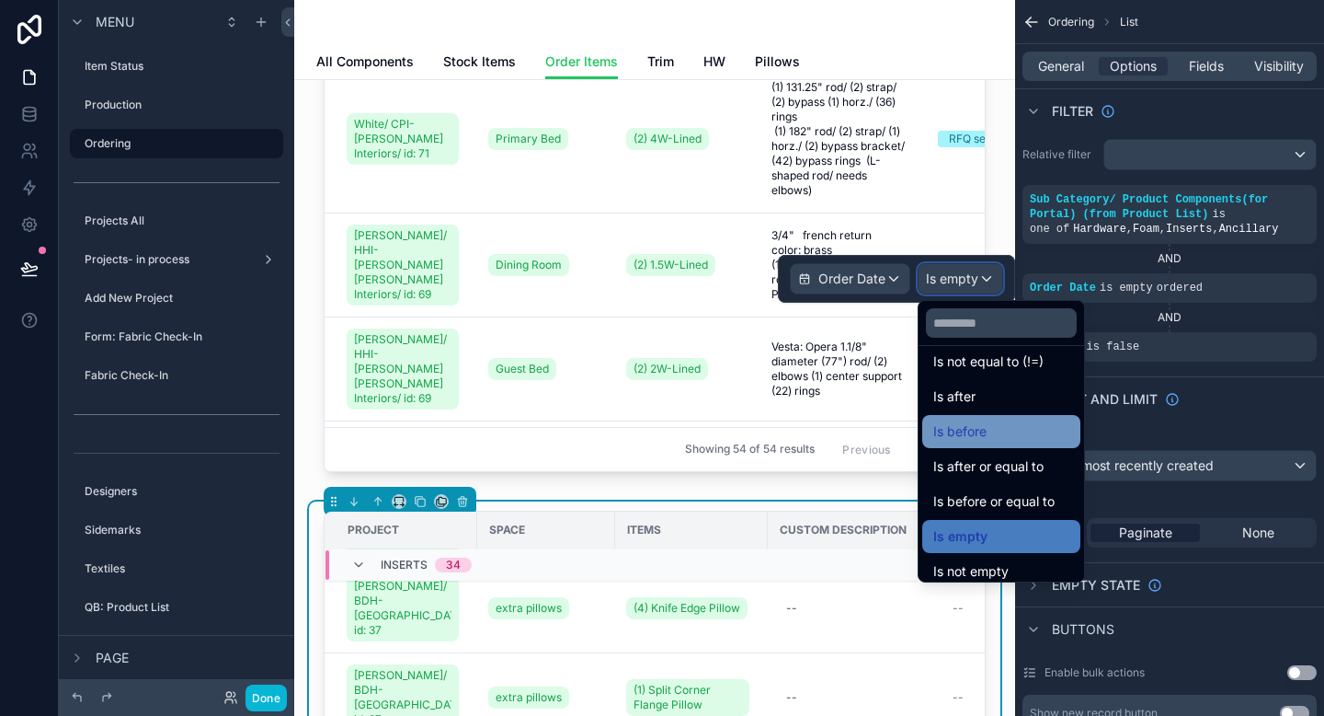
scroll to position [61, 0]
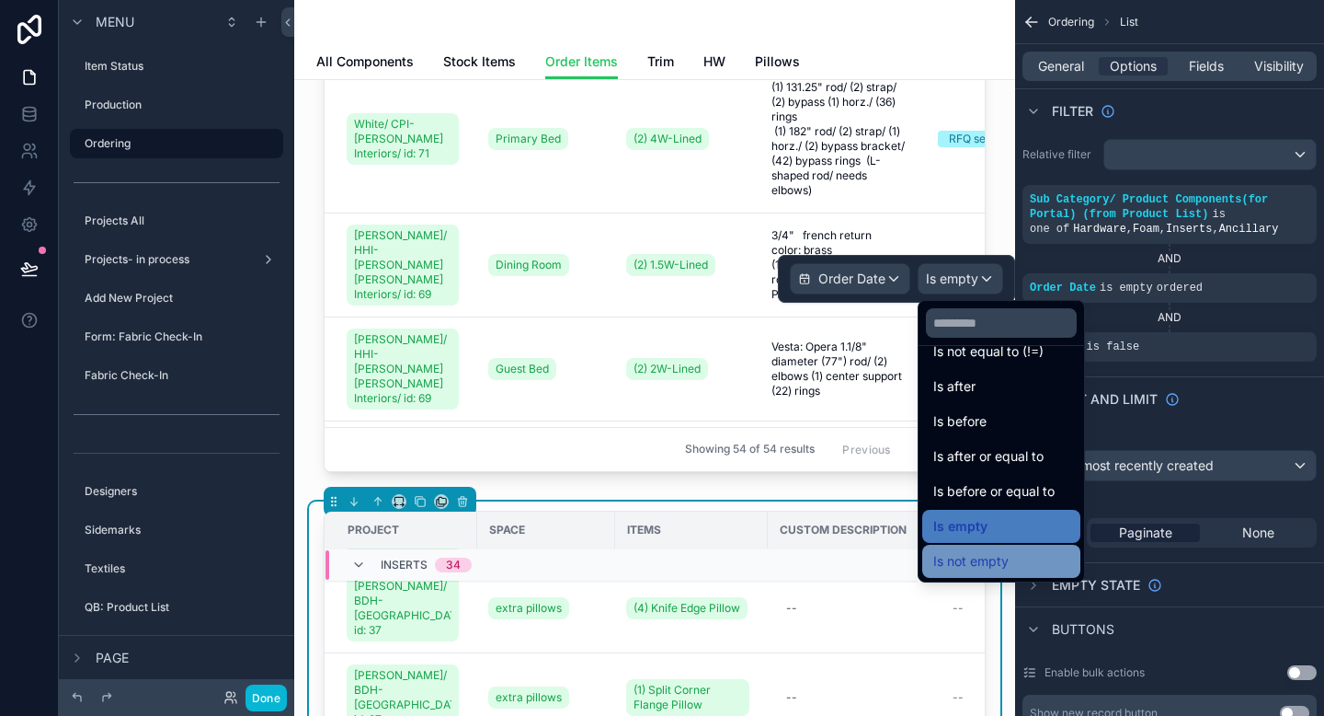
click at [994, 565] on span "Is not empty" at bounding box center [971, 561] width 75 height 22
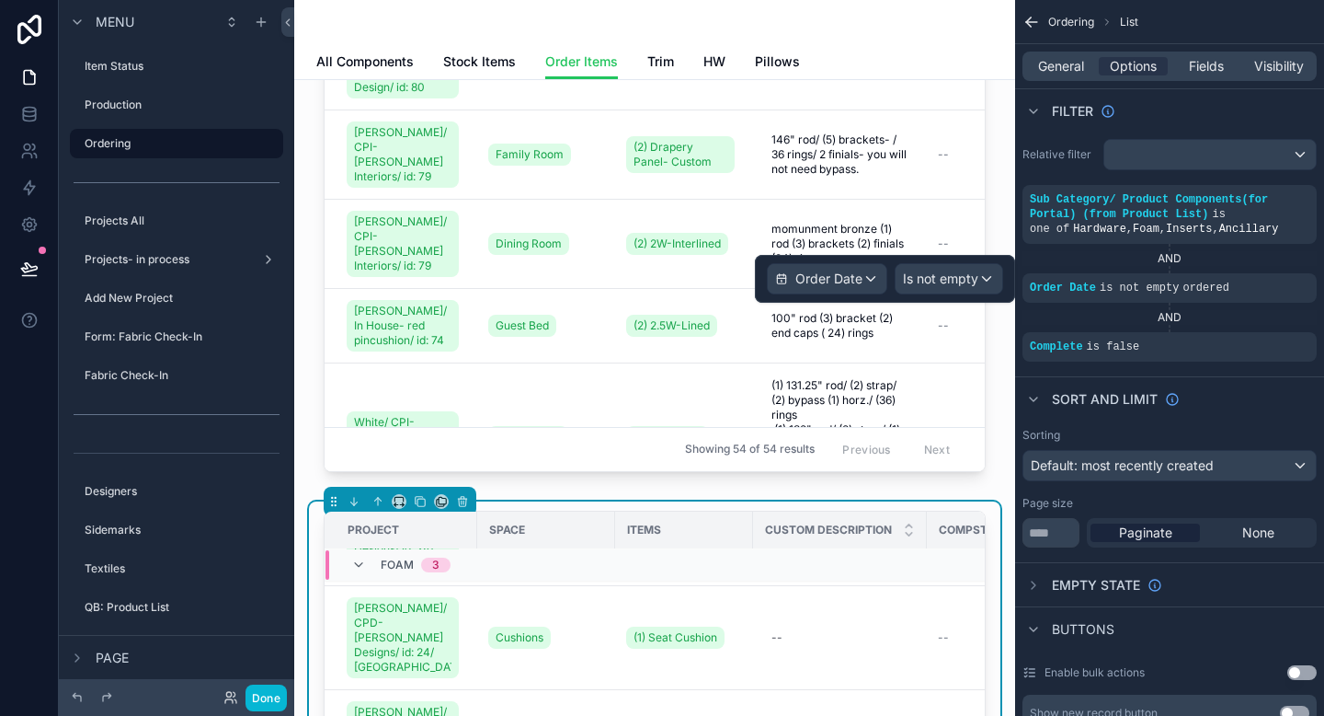
scroll to position [0, 0]
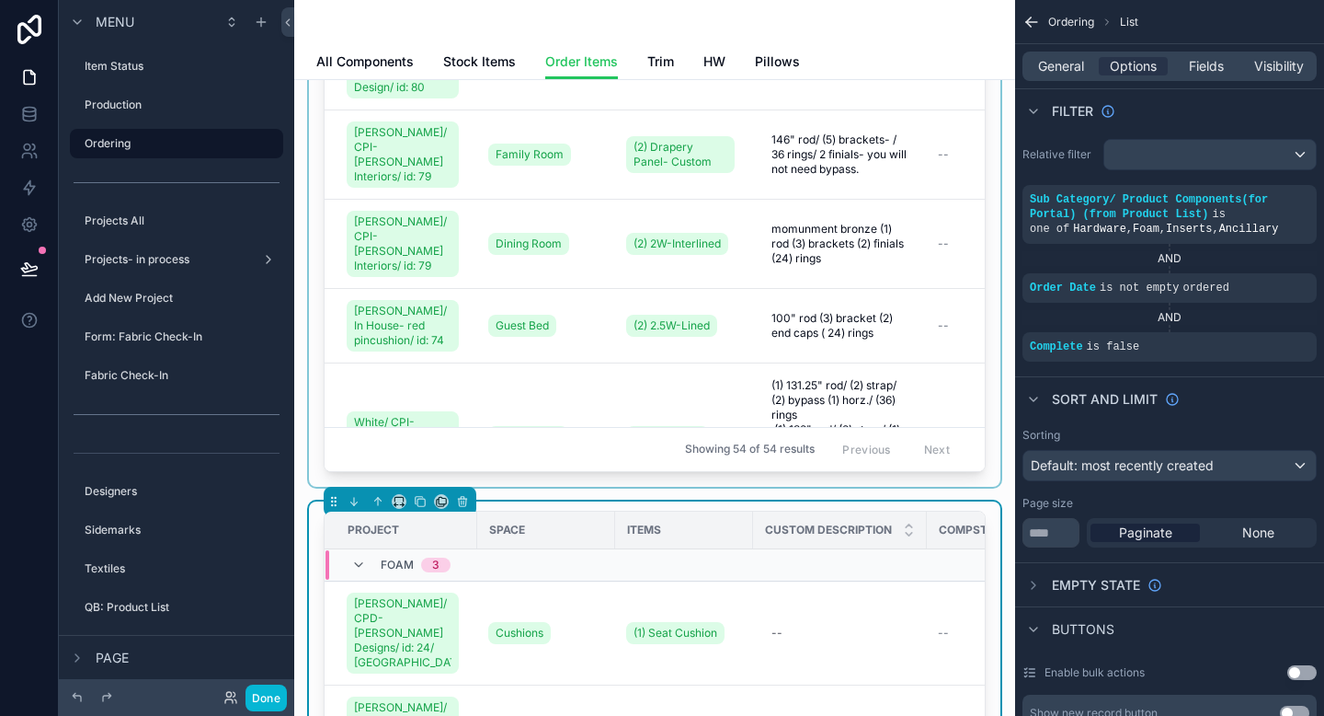
click at [841, 207] on div "scrollable content" at bounding box center [655, 205] width 692 height 563
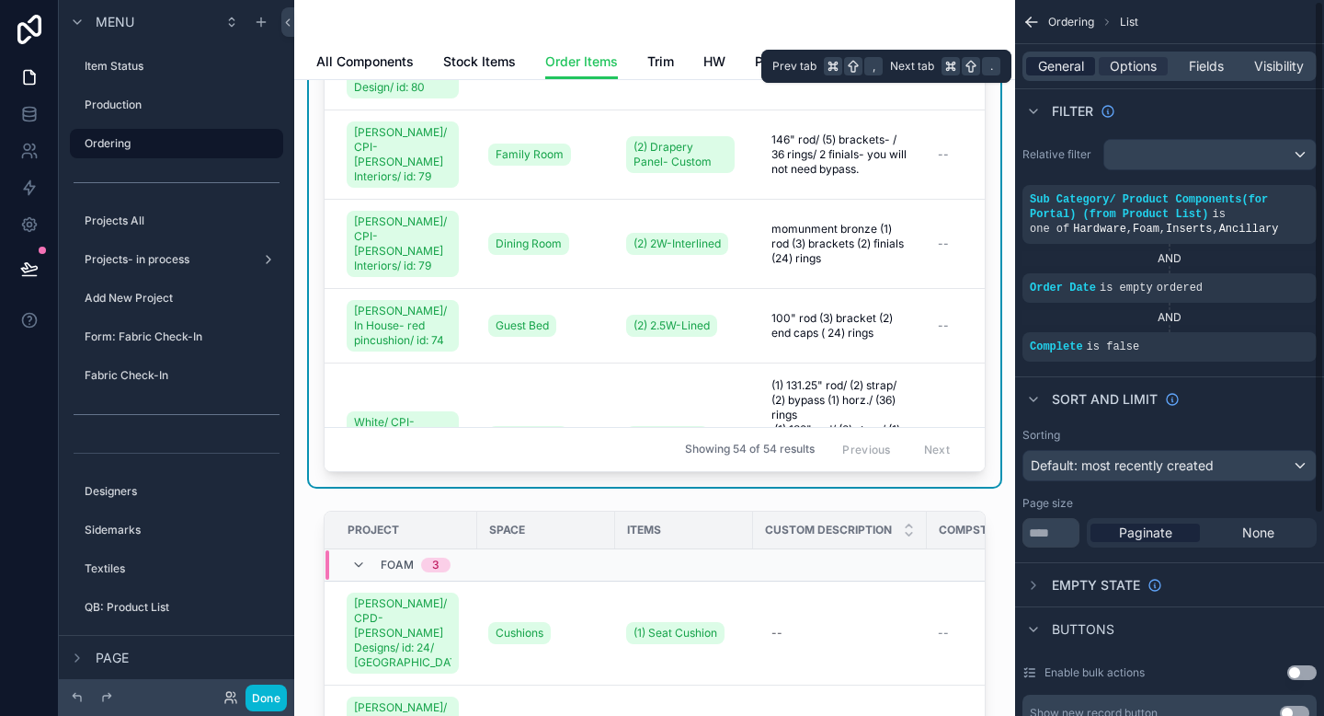
click at [1054, 61] on span "General" at bounding box center [1061, 66] width 46 height 18
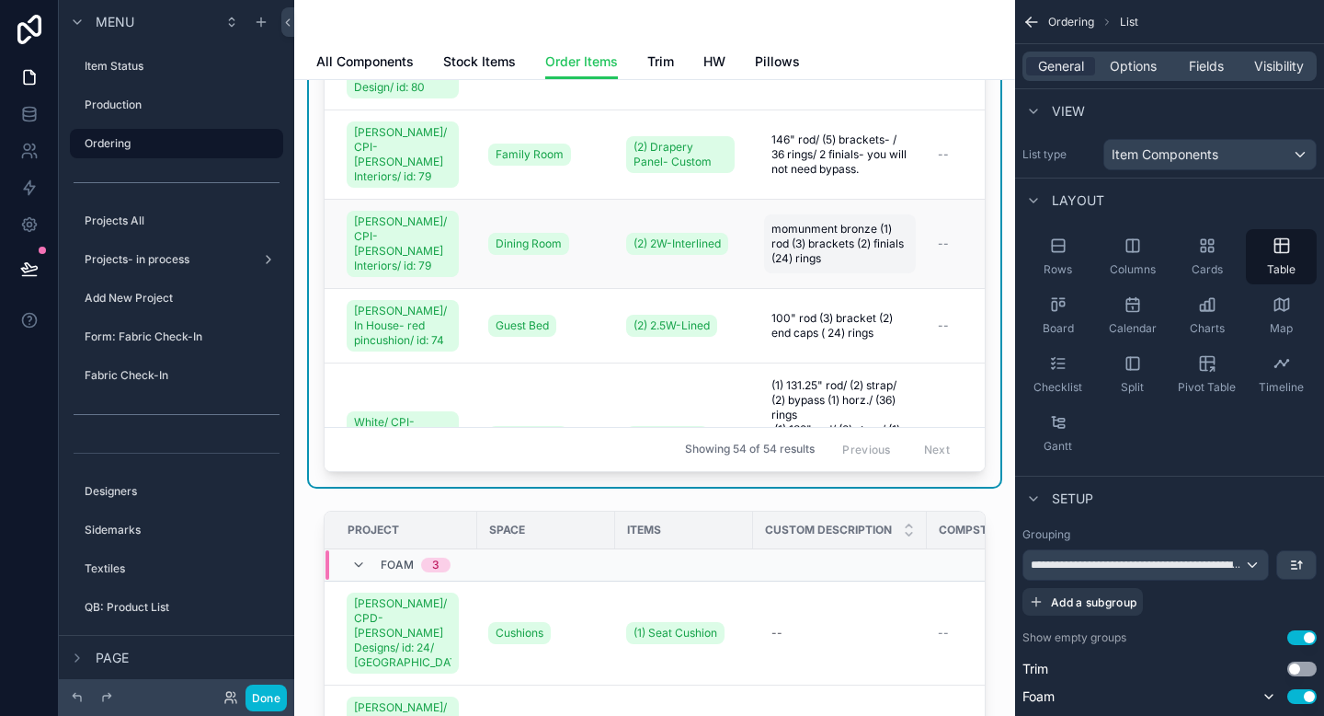
click at [776, 222] on span "momunment bronze (1) rod (3) brackets (2) finials (24) rings" at bounding box center [840, 244] width 137 height 44
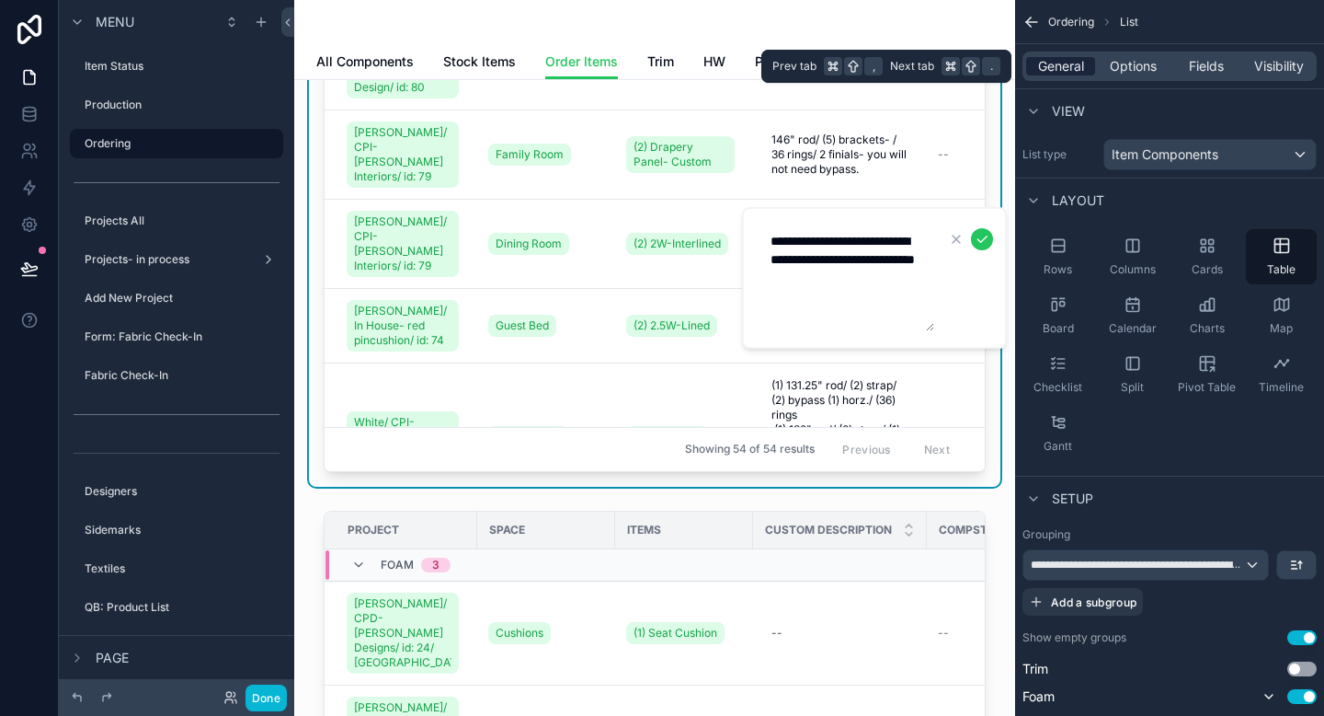
click at [1079, 68] on span "General" at bounding box center [1061, 66] width 46 height 18
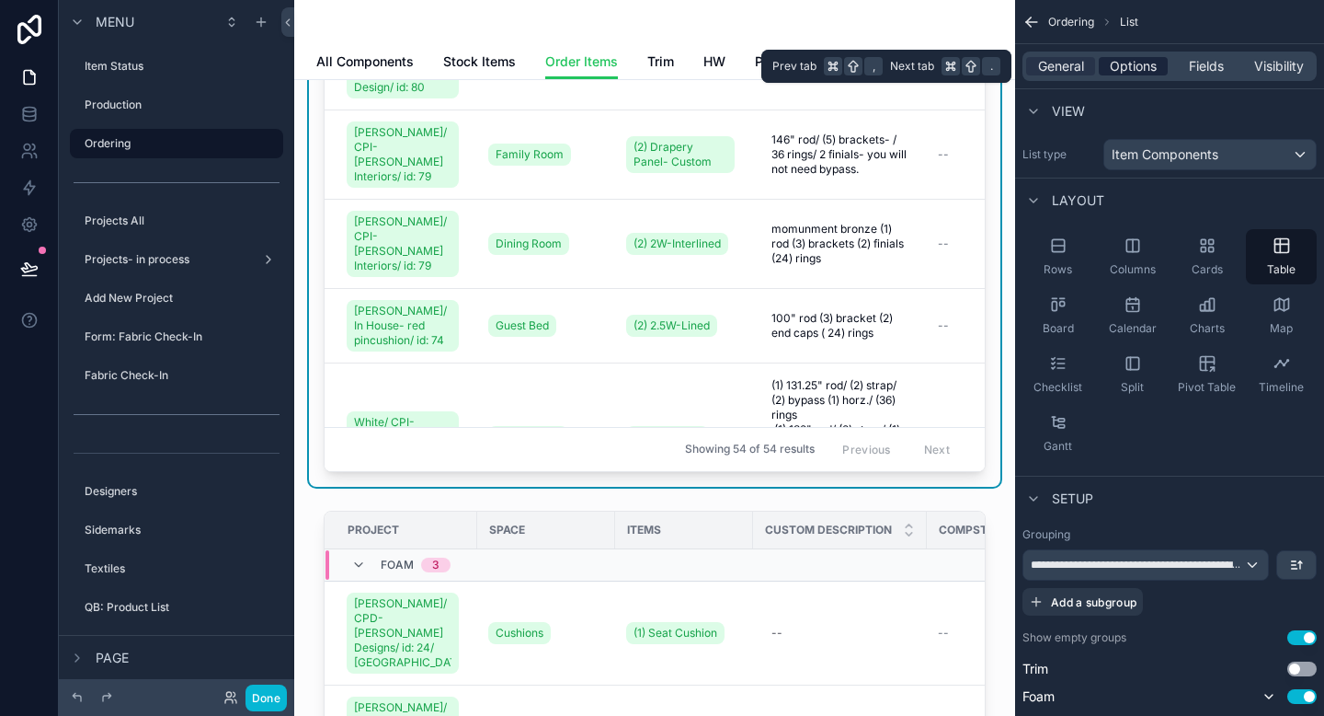
click at [1134, 63] on span "Options" at bounding box center [1133, 66] width 47 height 18
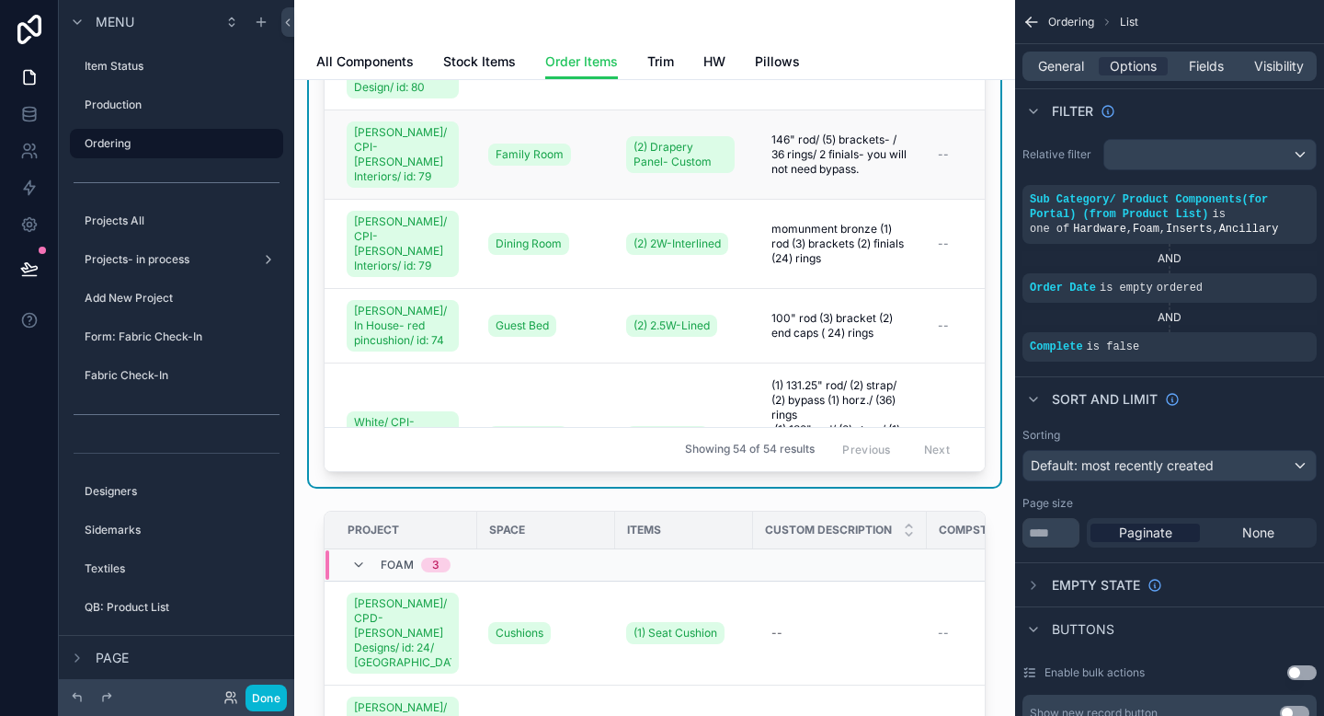
click at [857, 171] on td "146" rod/ (5) brackets- / 36 rings/ 2 finials- you will not need bypass. 146" r…" at bounding box center [840, 154] width 174 height 89
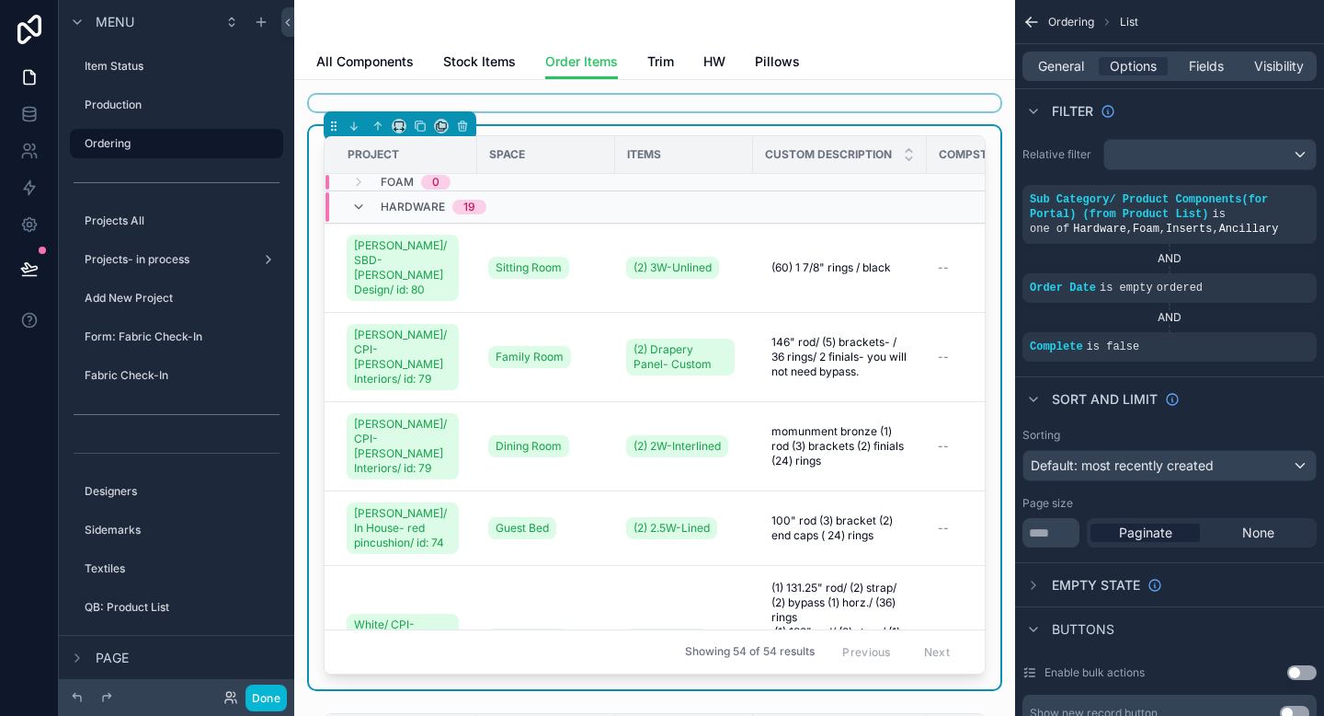
click at [921, 97] on div "scrollable content" at bounding box center [655, 103] width 692 height 17
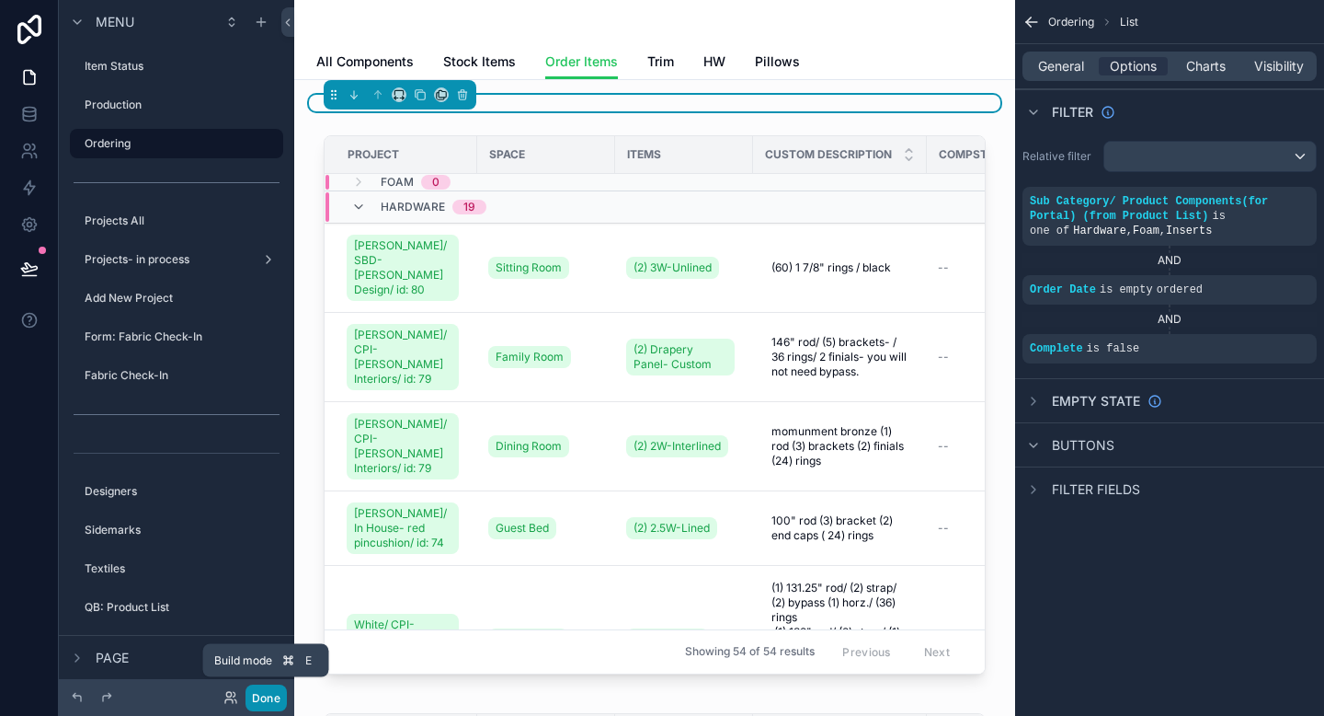
click at [261, 702] on button "Done" at bounding box center [266, 697] width 41 height 27
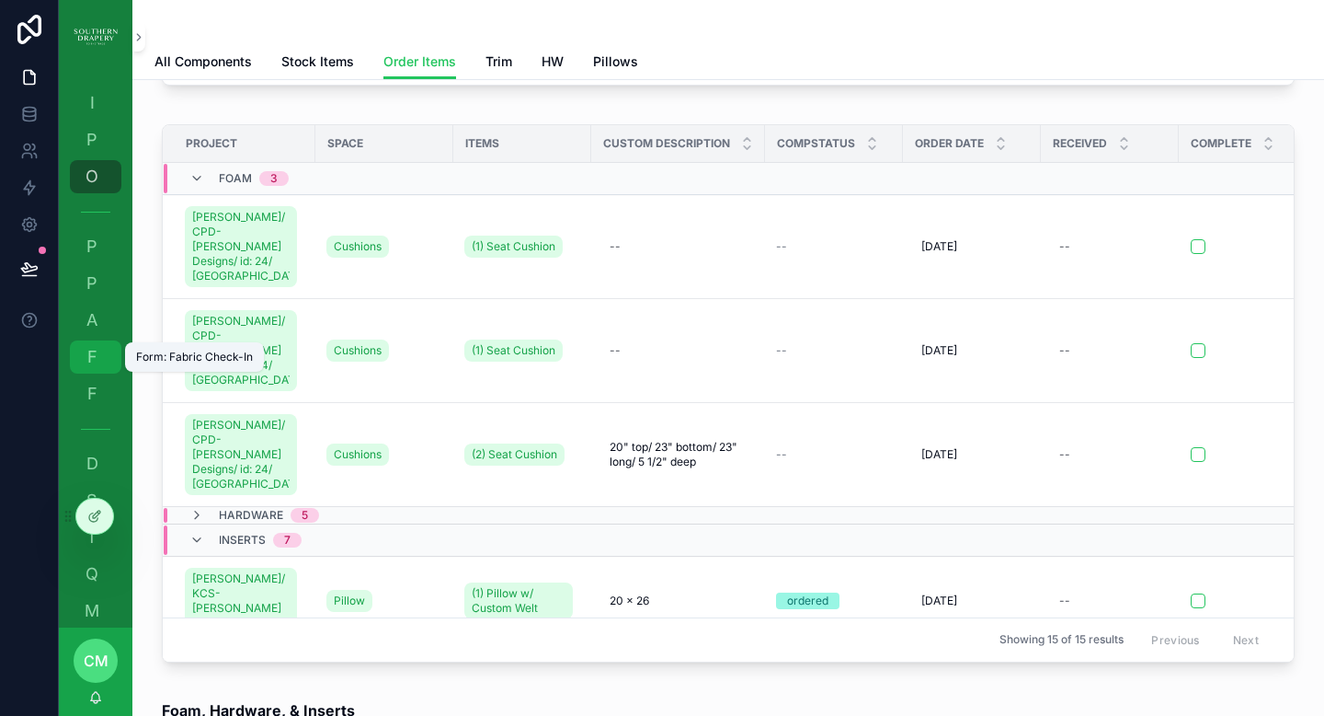
click at [82, 366] on div "F Form: Fabric Check-In" at bounding box center [95, 356] width 29 height 29
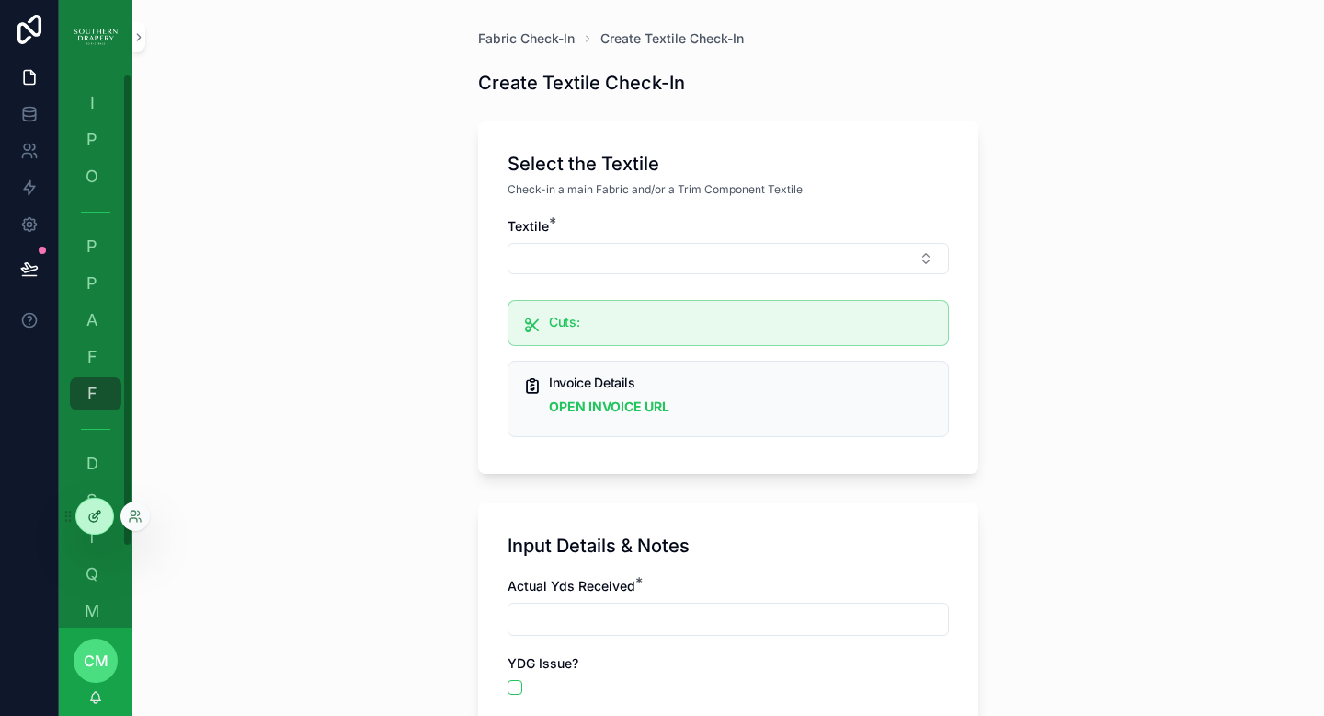
click at [95, 529] on div at bounding box center [94, 515] width 37 height 35
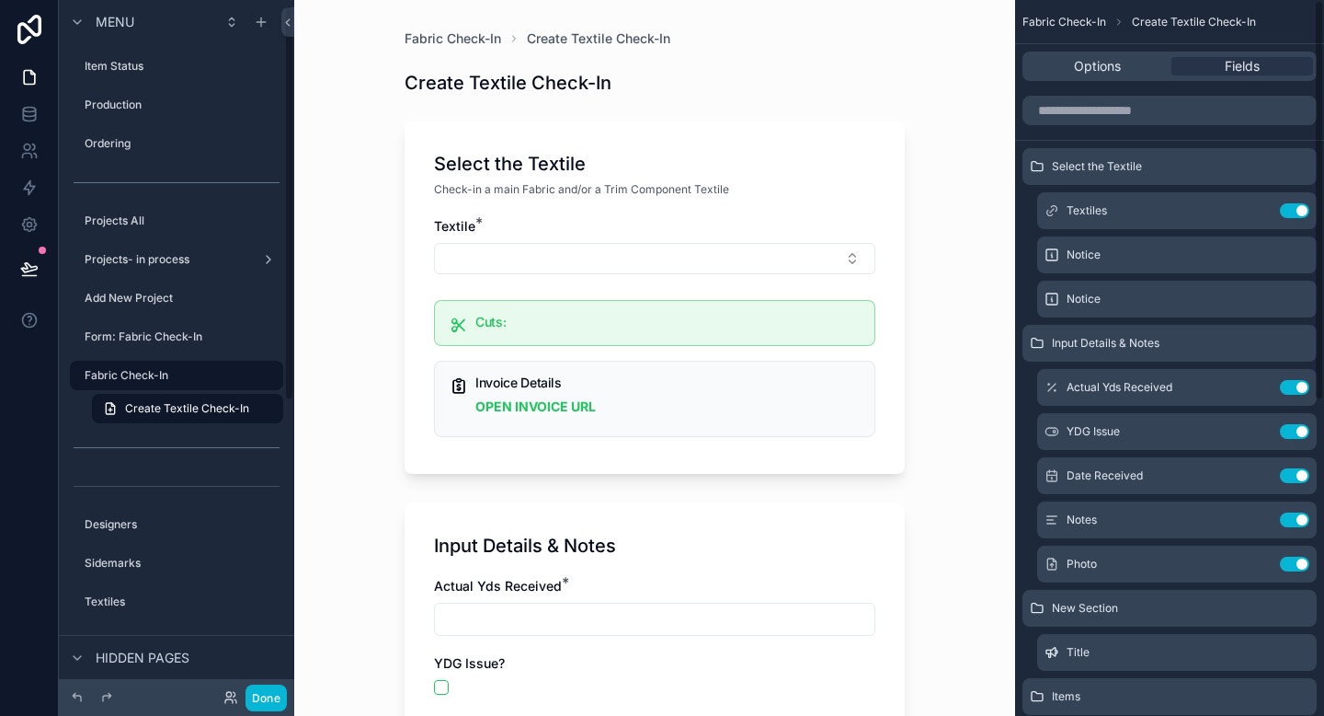
scroll to position [8, 0]
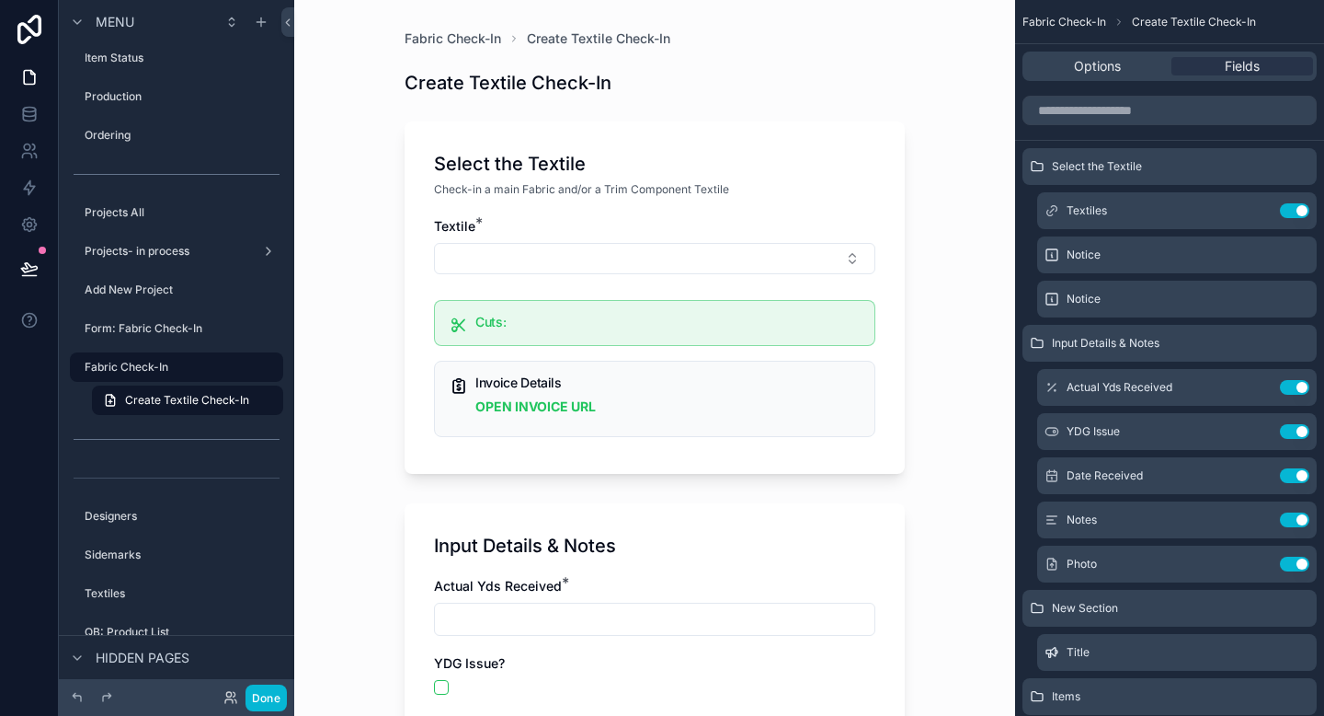
click at [717, 29] on div "Fabric Check-In Create Textile Check-In" at bounding box center [655, 38] width 500 height 18
click at [842, 45] on div "Fabric Check-In Create Textile Check-In" at bounding box center [655, 38] width 500 height 18
click at [1083, 23] on span "Fabric Check-In" at bounding box center [1065, 22] width 84 height 15
click at [743, 147] on div "Select the Textile Check-in a main Fabric and/or a Trim Component Textile Texti…" at bounding box center [655, 297] width 500 height 352
click at [692, 304] on div "Cuts:" at bounding box center [654, 323] width 441 height 46
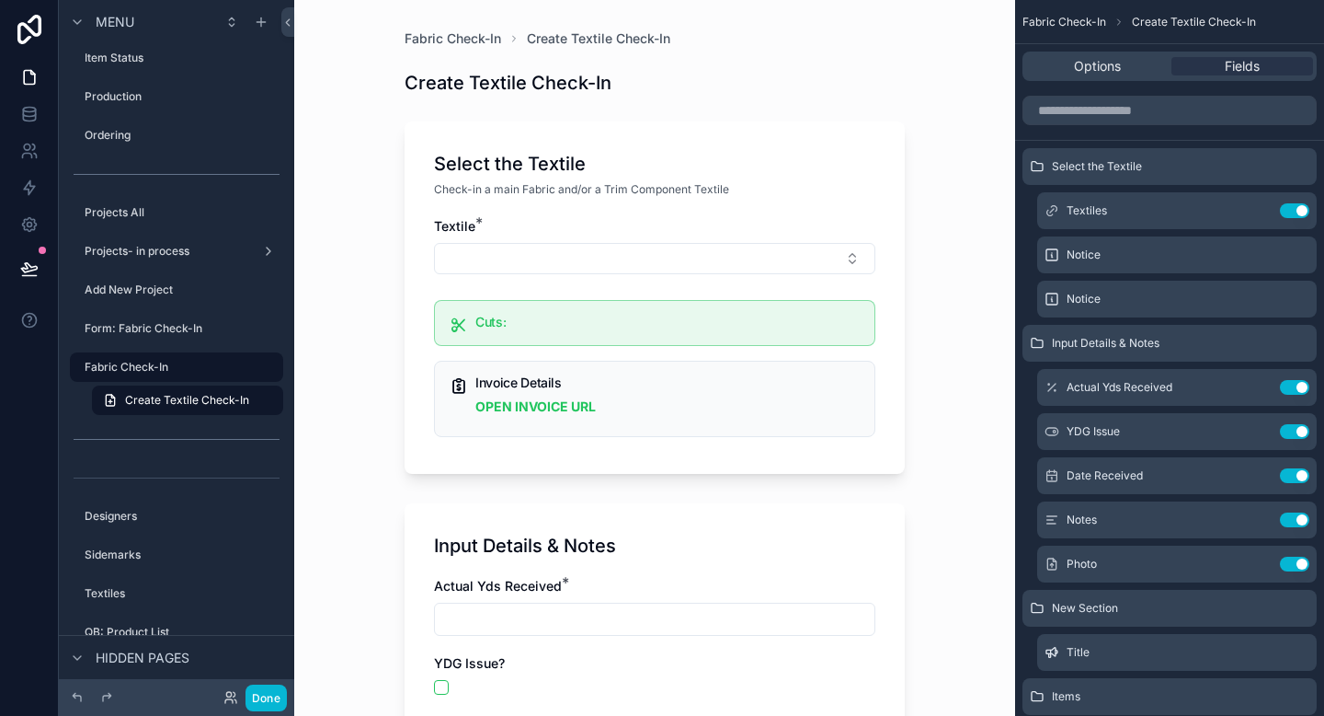
click at [609, 133] on div "Select the Textile Check-in a main Fabric and/or a Trim Component Textile Texti…" at bounding box center [655, 297] width 500 height 352
click at [562, 307] on div "Cuts:" at bounding box center [654, 323] width 441 height 46
click at [564, 22] on div "Fabric Check-In Create Textile Check-In Create Textile Check-In Select the Text…" at bounding box center [655, 715] width 530 height 1430
click at [861, 160] on div "Select the Textile" at bounding box center [654, 164] width 441 height 26
click at [1086, 23] on span "Fabric Check-In" at bounding box center [1065, 22] width 84 height 15
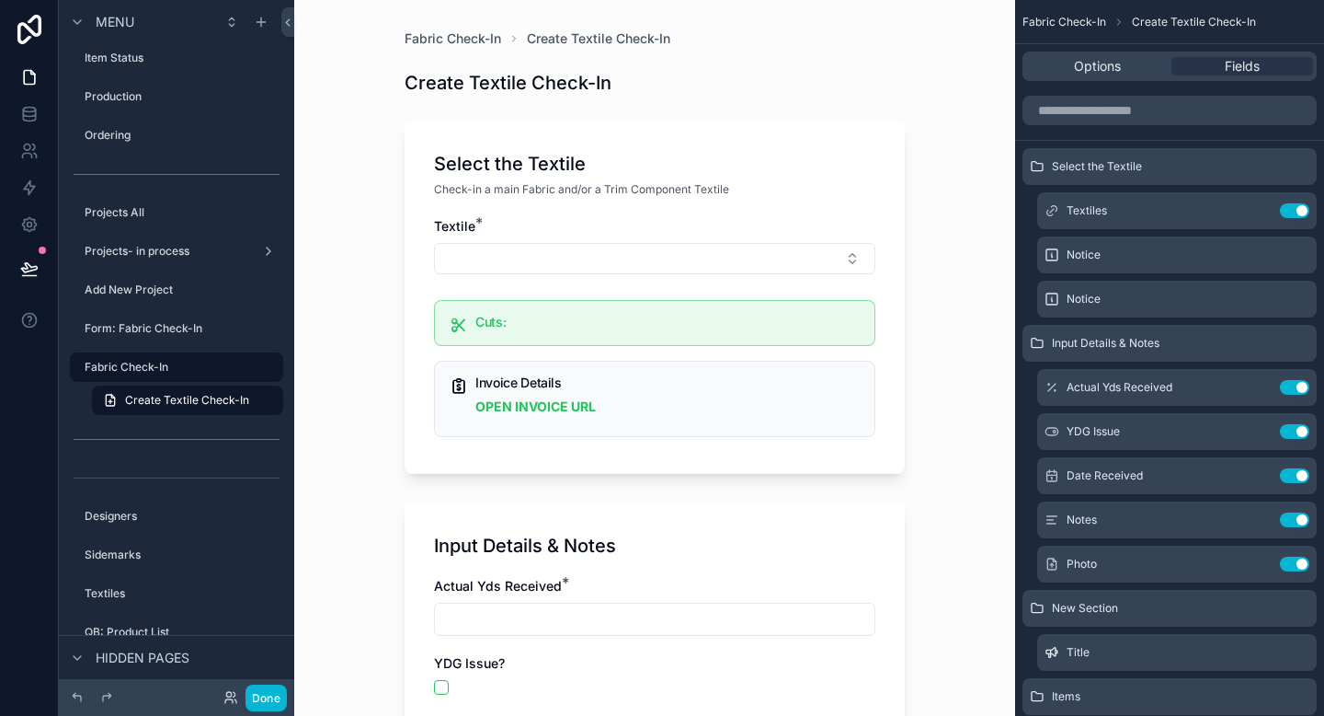
click at [643, 535] on div "Input Details & Notes" at bounding box center [654, 546] width 441 height 26
click at [711, 168] on div "Select the Textile" at bounding box center [654, 164] width 441 height 26
click at [488, 70] on h1 "Create Textile Check-In" at bounding box center [508, 83] width 207 height 26
click at [431, 144] on div "Select the Textile Check-in a main Fabric and/or a Trim Component Textile Texti…" at bounding box center [655, 297] width 500 height 352
click at [367, 364] on div "Fabric Check-In Create Textile Check-In Create Textile Check-In Select the Text…" at bounding box center [654, 358] width 721 height 716
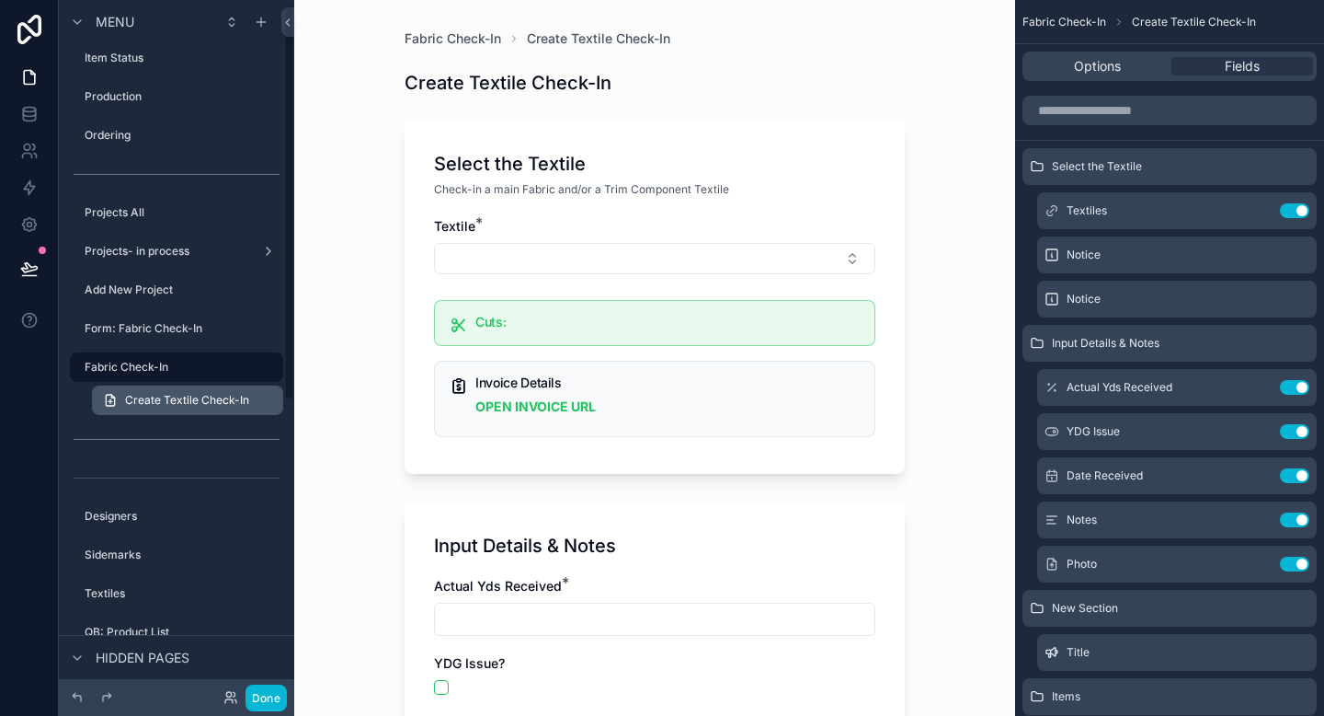
click at [181, 406] on span "Create Textile Check-In" at bounding box center [187, 400] width 124 height 15
click at [522, 172] on h1 "Select the Textile" at bounding box center [510, 164] width 152 height 26
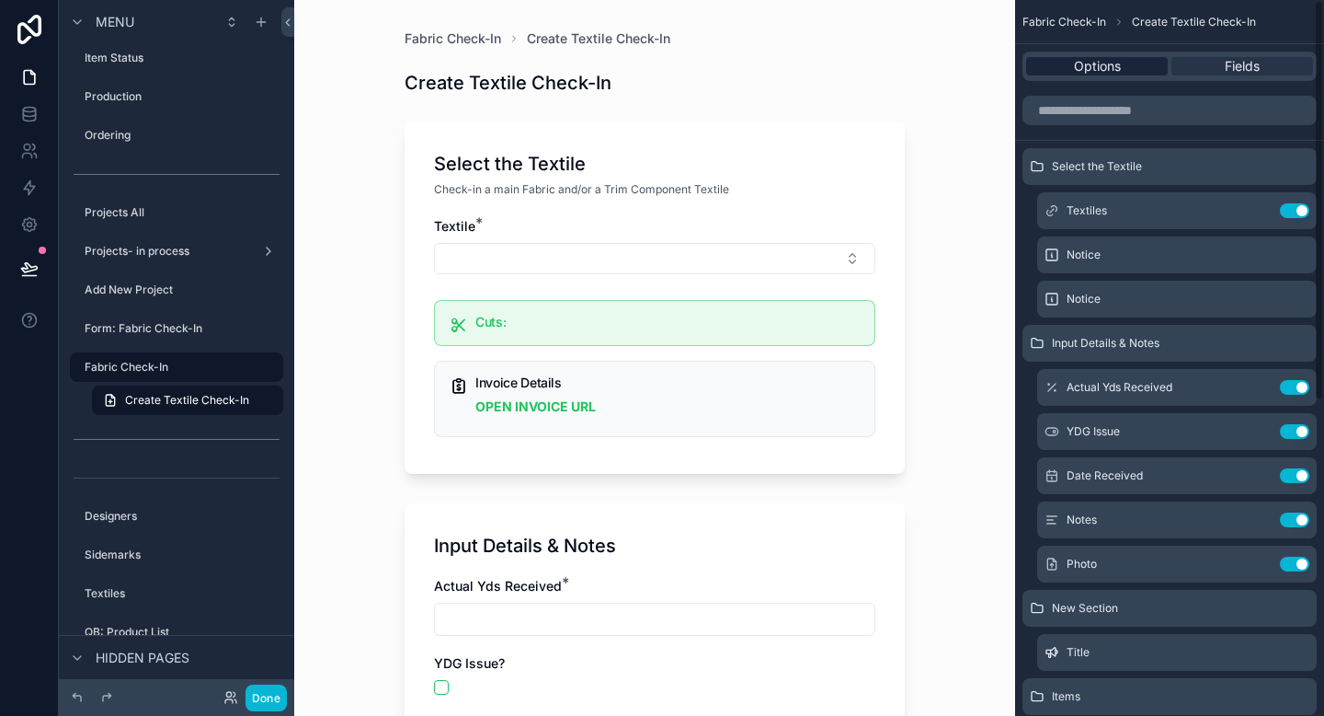
click at [1117, 68] on span "Options" at bounding box center [1097, 66] width 47 height 18
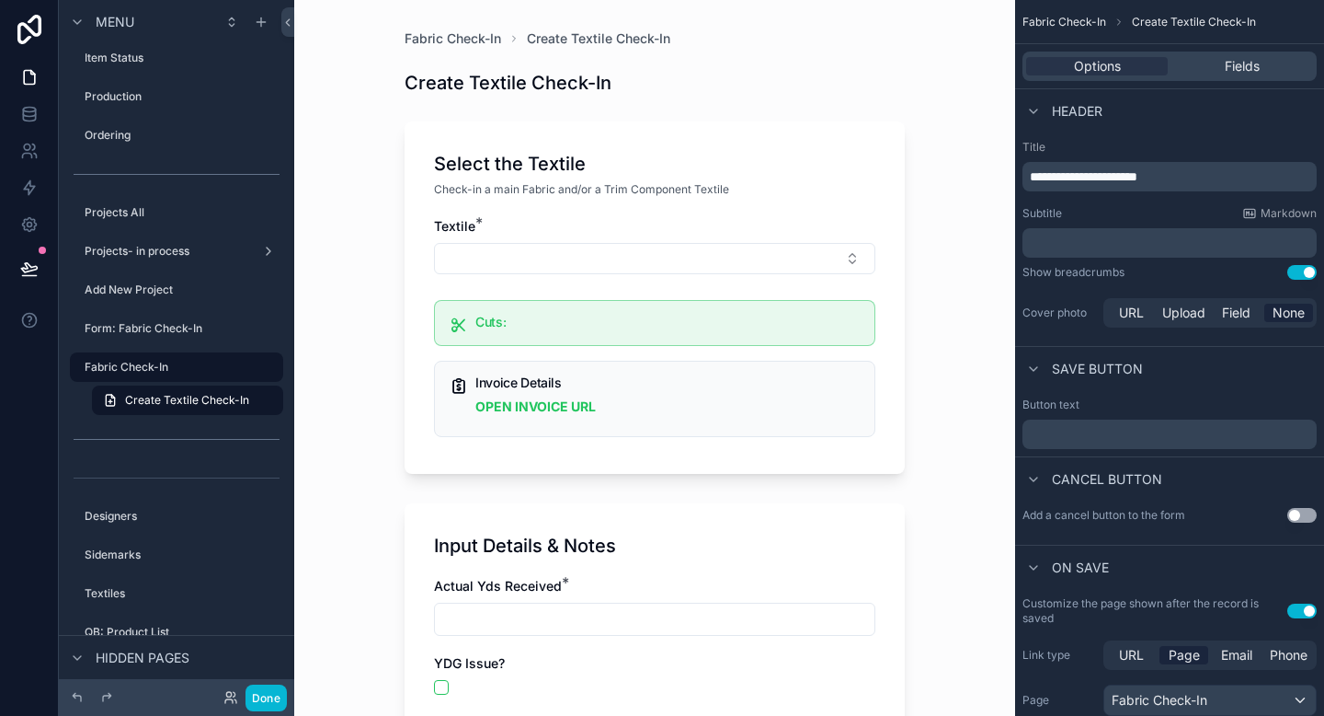
click at [790, 192] on div "Check-in a main Fabric and/or a Trim Component Textile" at bounding box center [654, 189] width 441 height 18
click at [733, 89] on div "Create Textile Check-In" at bounding box center [655, 83] width 500 height 26
click at [260, 696] on button "Done" at bounding box center [266, 697] width 41 height 27
